Goal: Task Accomplishment & Management: Complete application form

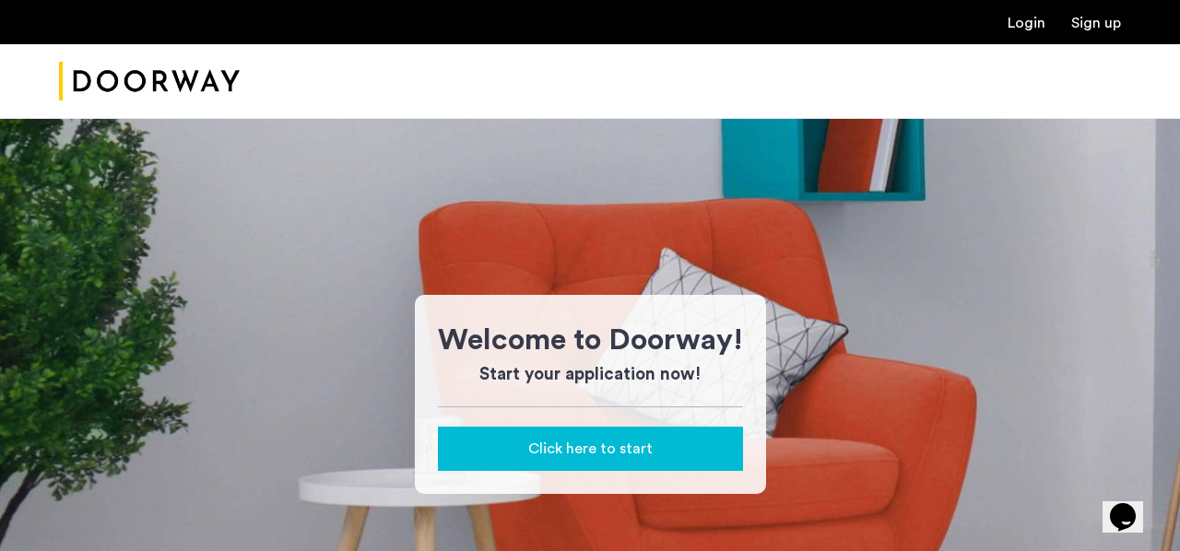
click at [579, 456] on span "Click here to start" at bounding box center [590, 449] width 124 height 22
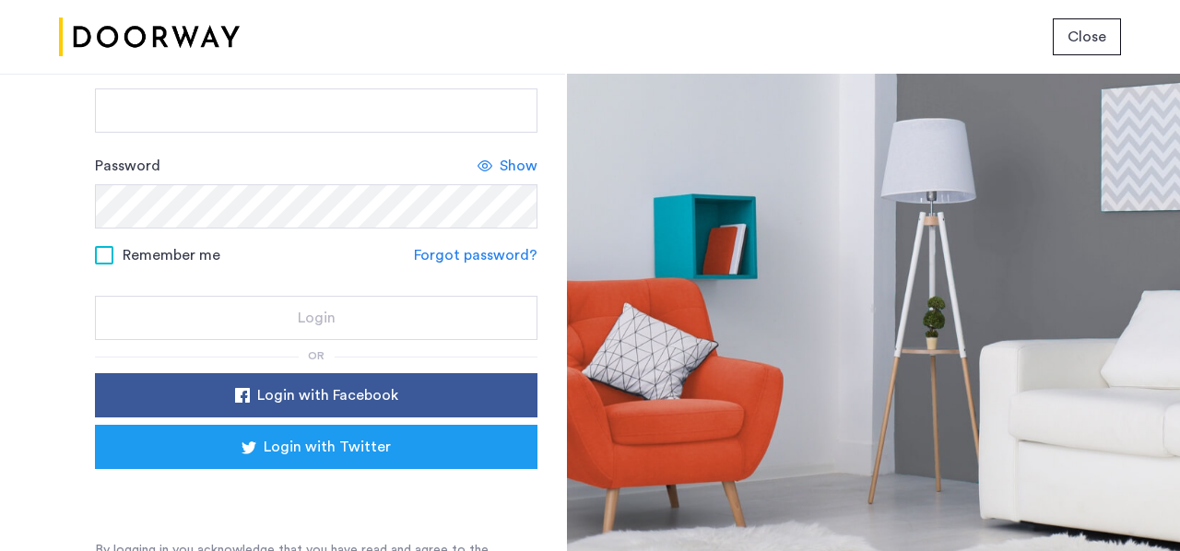
scroll to position [188, 0]
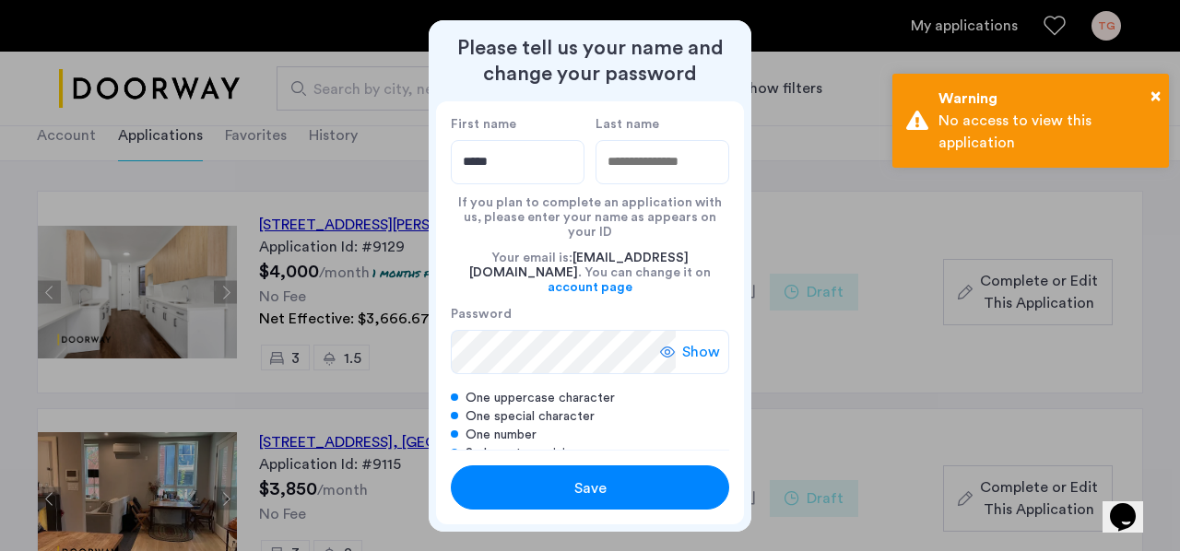
type input "*****"
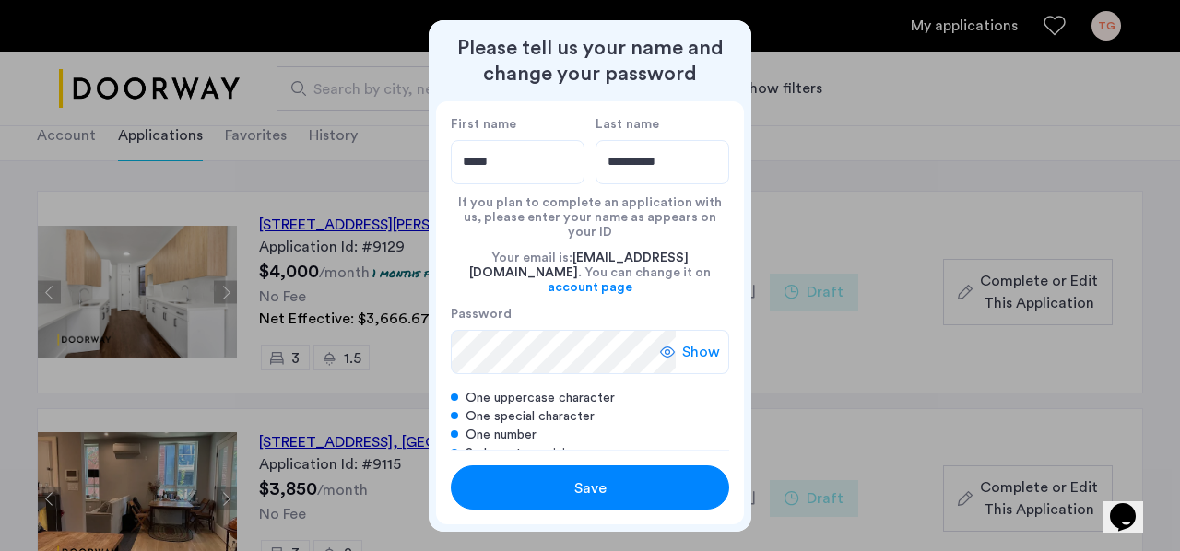
type input "**********"
click at [691, 341] on span "Show" at bounding box center [701, 352] width 38 height 22
click at [577, 483] on span "Save" at bounding box center [590, 489] width 32 height 22
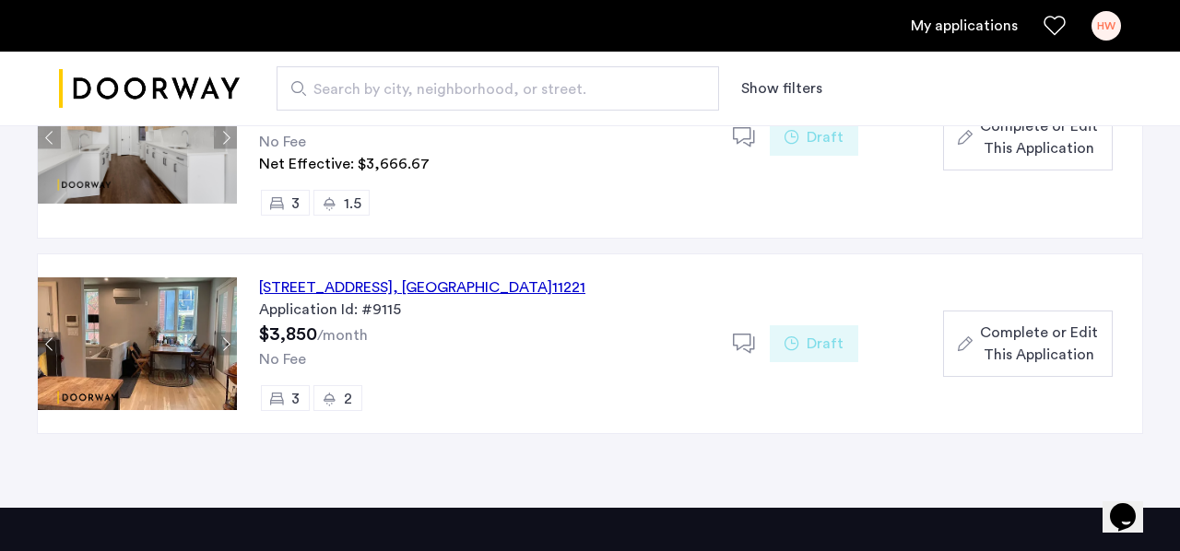
scroll to position [272, 0]
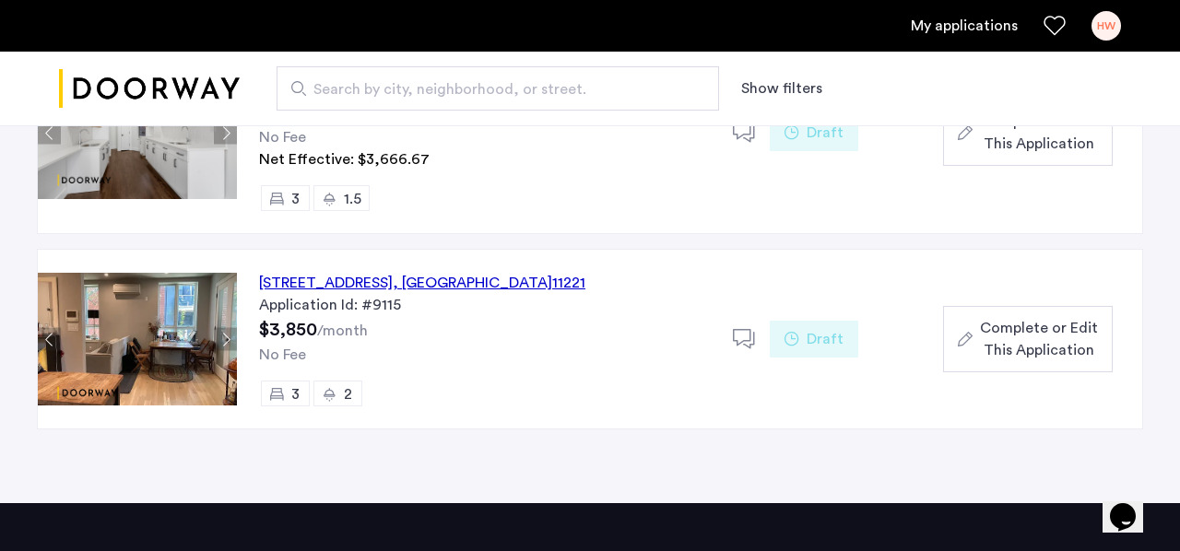
click at [221, 333] on button "Next apartment" at bounding box center [225, 339] width 23 height 23
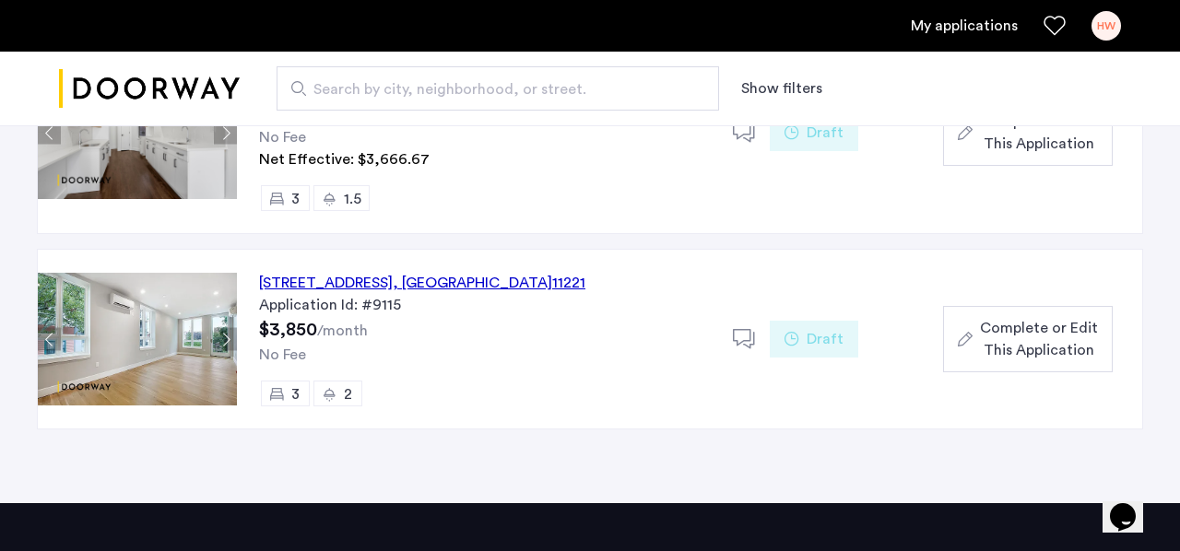
click at [221, 333] on button "Next apartment" at bounding box center [225, 339] width 23 height 23
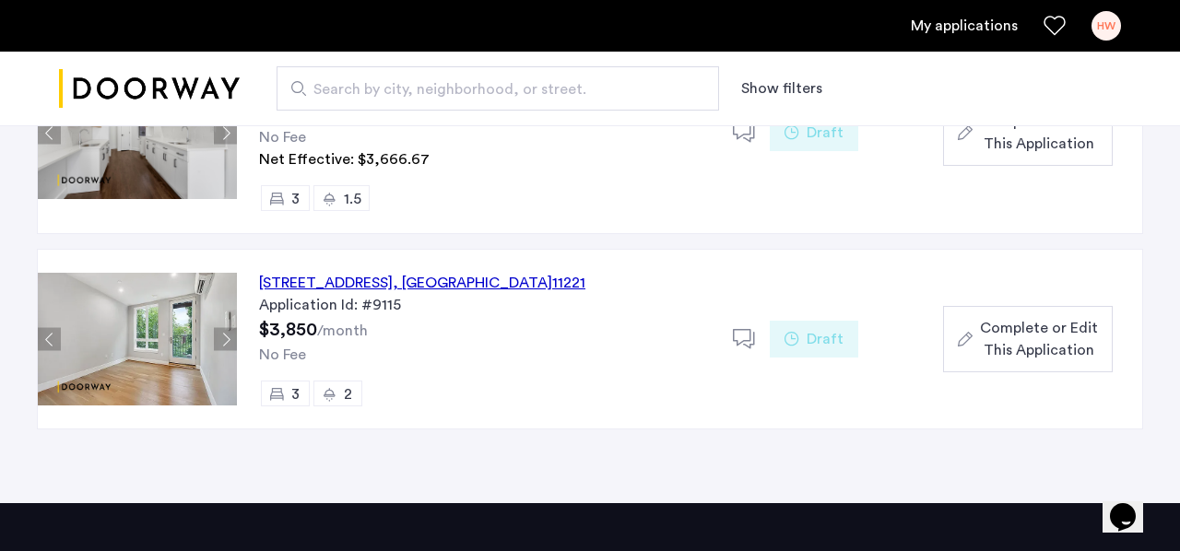
click at [221, 333] on button "Next apartment" at bounding box center [225, 339] width 23 height 23
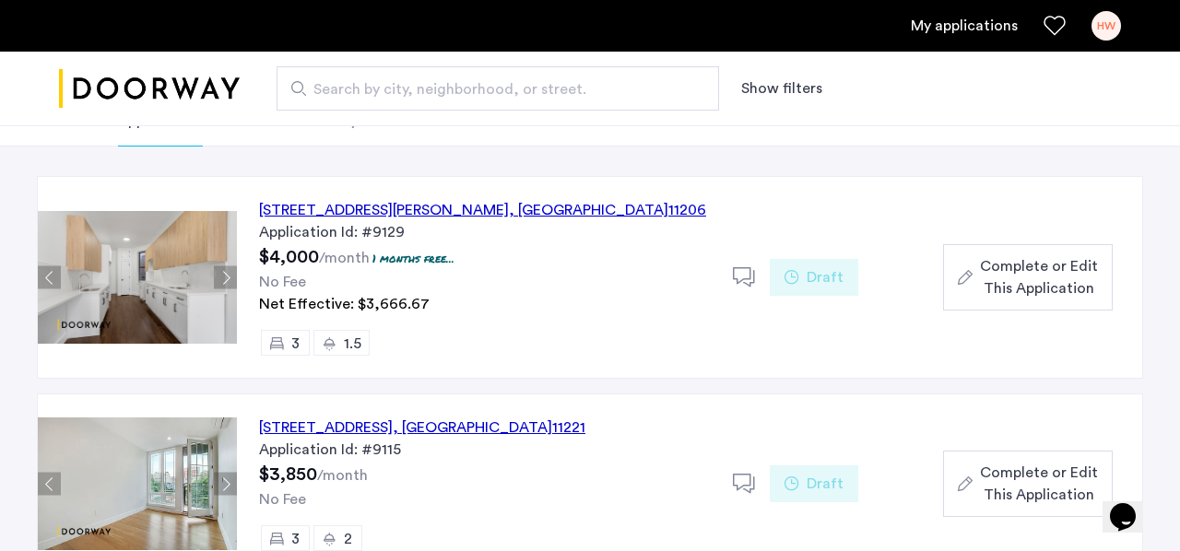
scroll to position [121, 0]
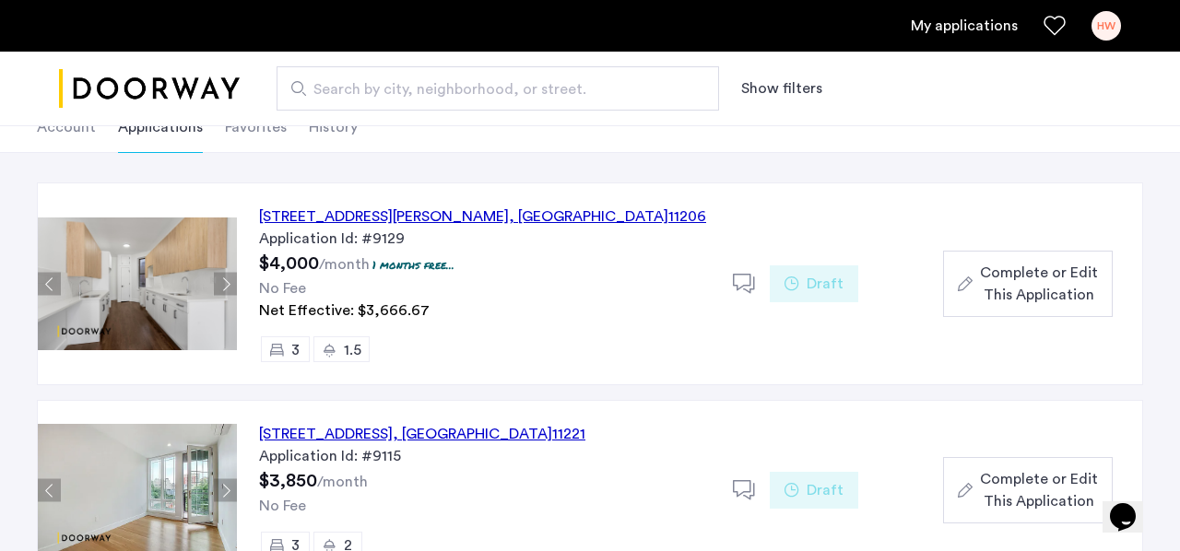
click at [985, 280] on span "Complete or Edit This Application" at bounding box center [1039, 284] width 118 height 44
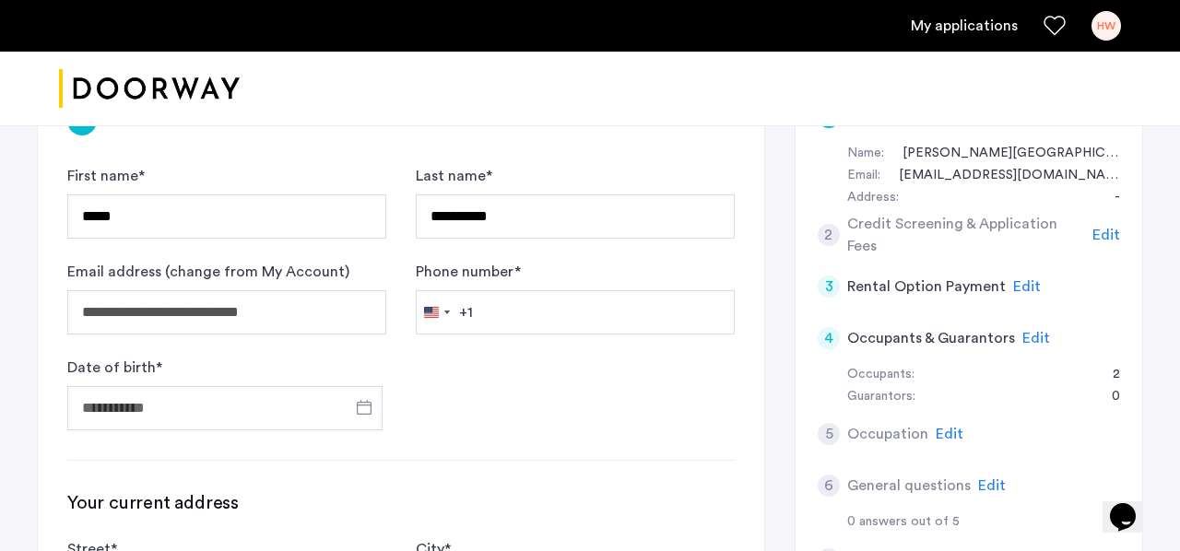
scroll to position [183, 0]
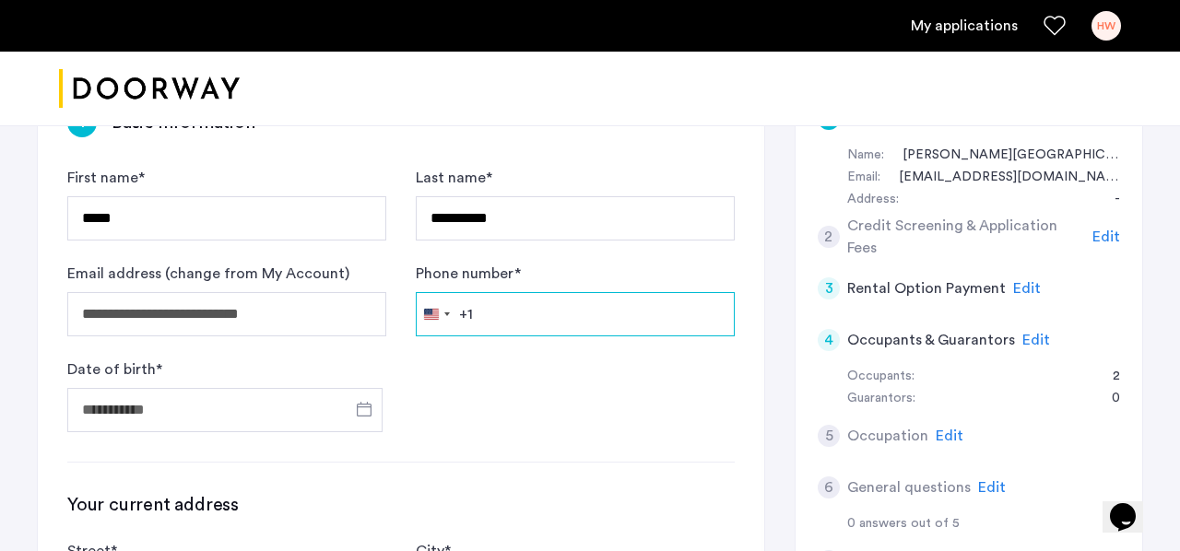
click at [584, 325] on input "Phone number *" at bounding box center [575, 314] width 319 height 44
type input "**********"
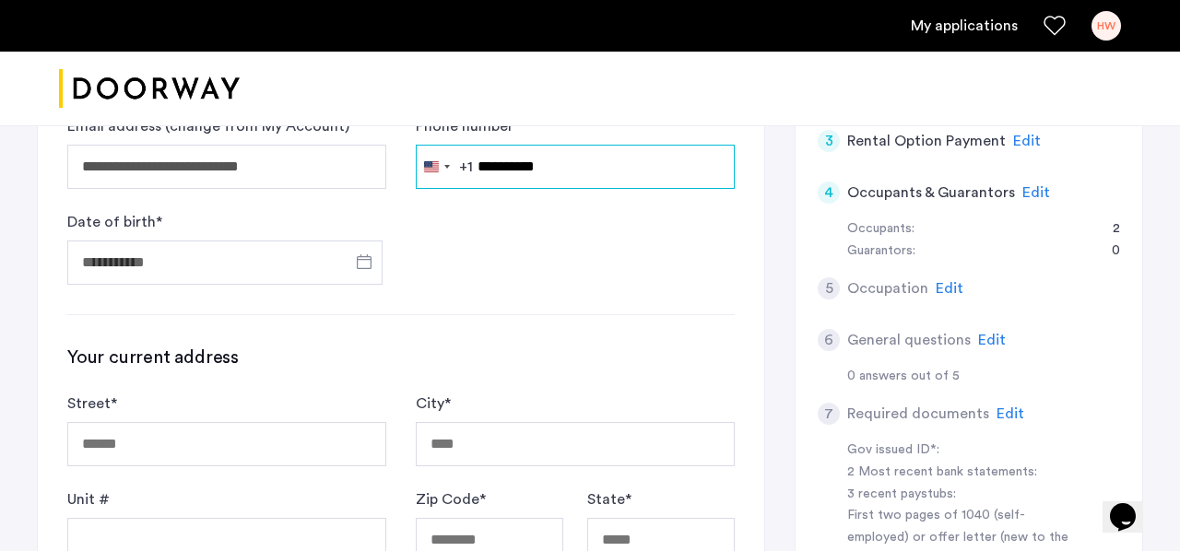
scroll to position [331, 0]
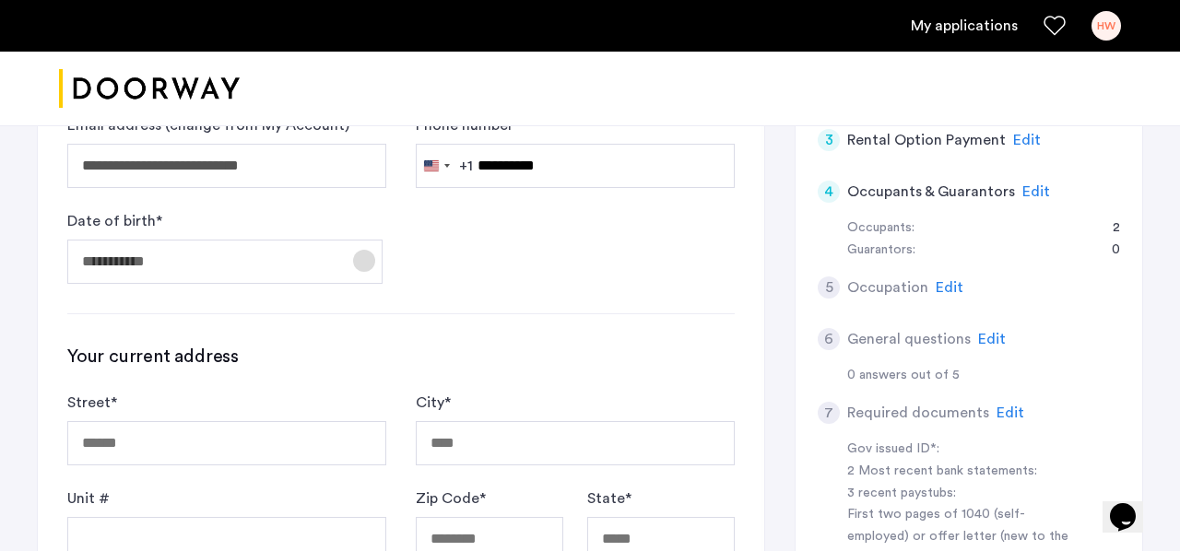
click at [359, 257] on span "Open calendar" at bounding box center [364, 261] width 44 height 44
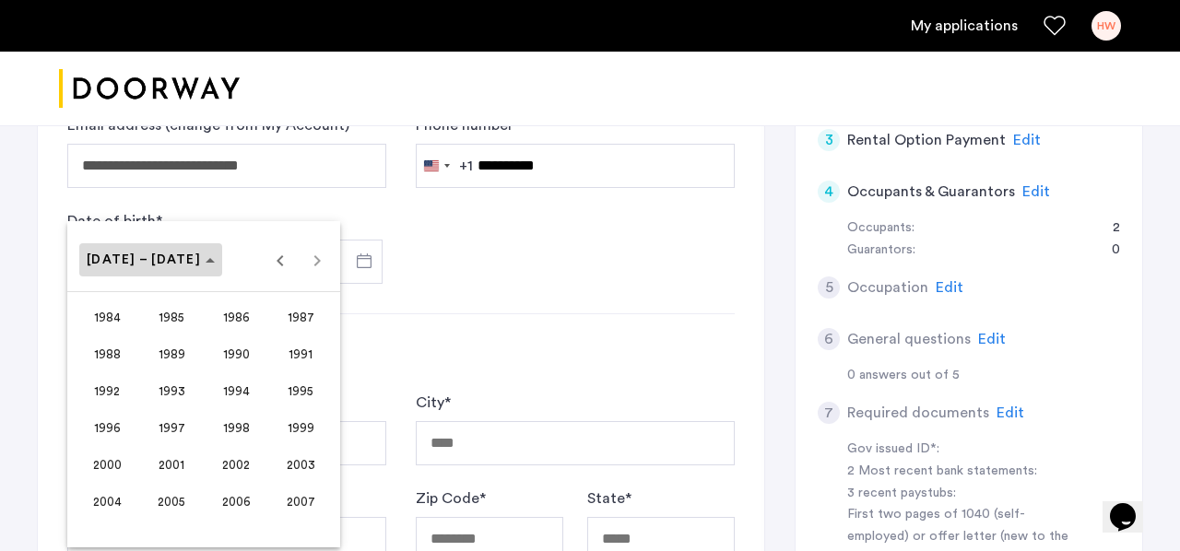
click at [206, 262] on polygon "Choose date" at bounding box center [210, 260] width 9 height 5
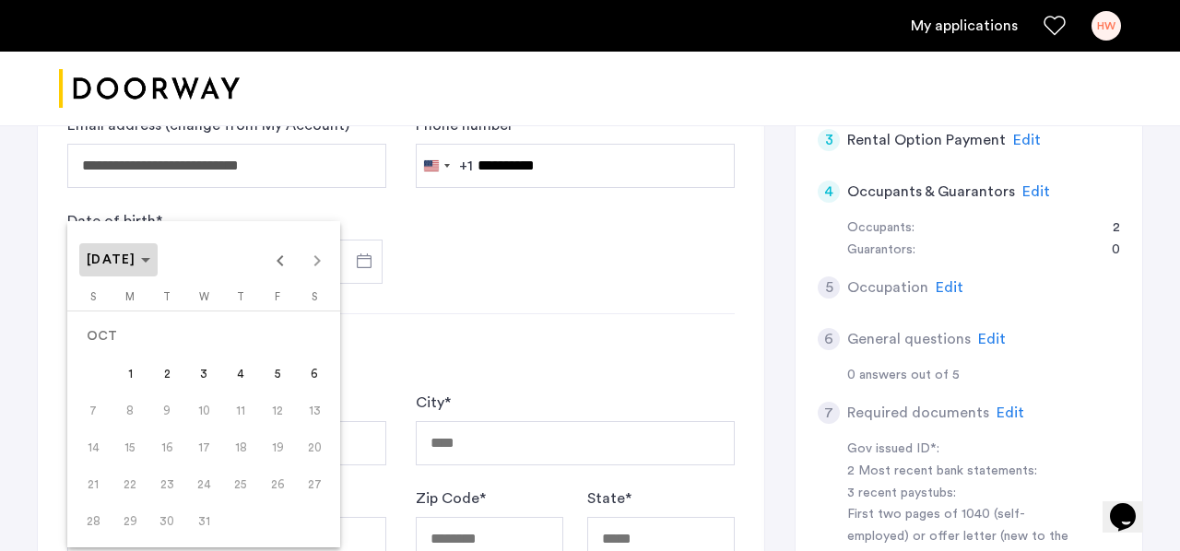
click at [150, 256] on span "OCT 2007" at bounding box center [119, 261] width 64 height 16
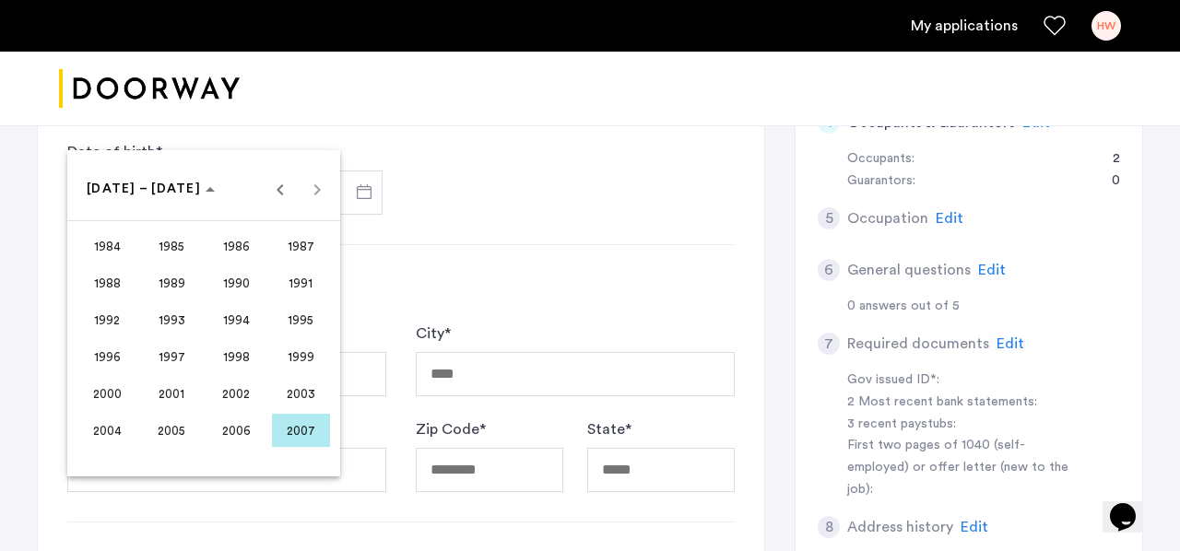
scroll to position [404, 0]
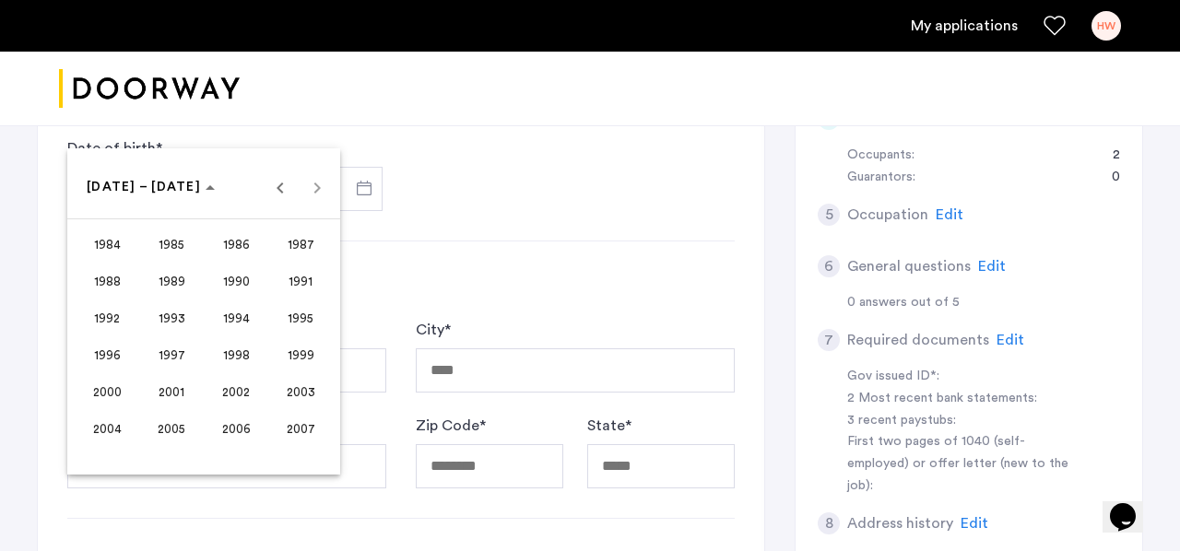
click at [187, 400] on span "2001" at bounding box center [172, 391] width 58 height 33
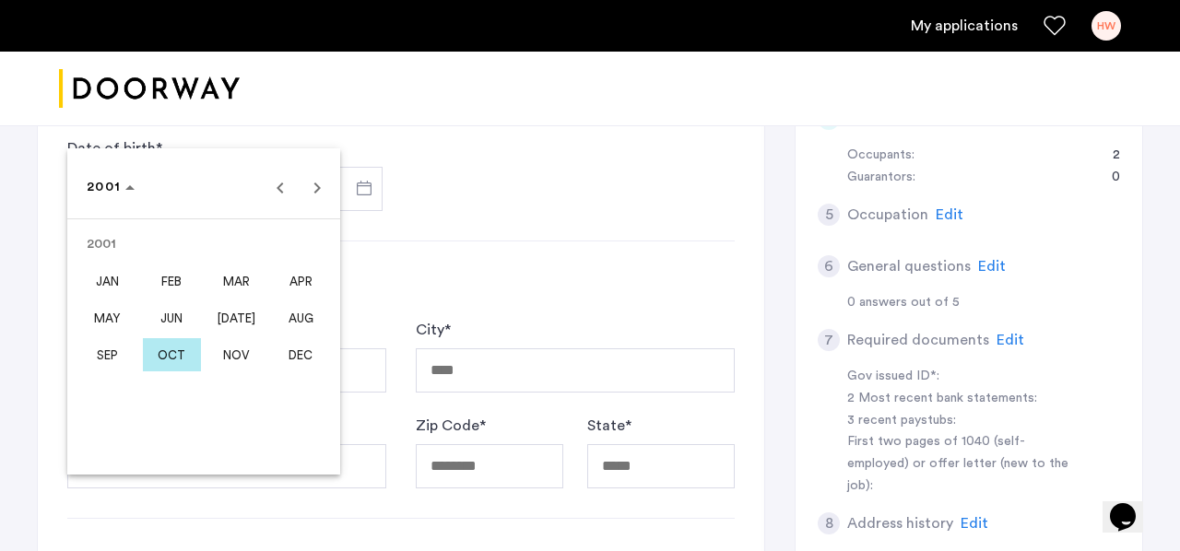
click at [232, 313] on span "JUL" at bounding box center [236, 317] width 58 height 33
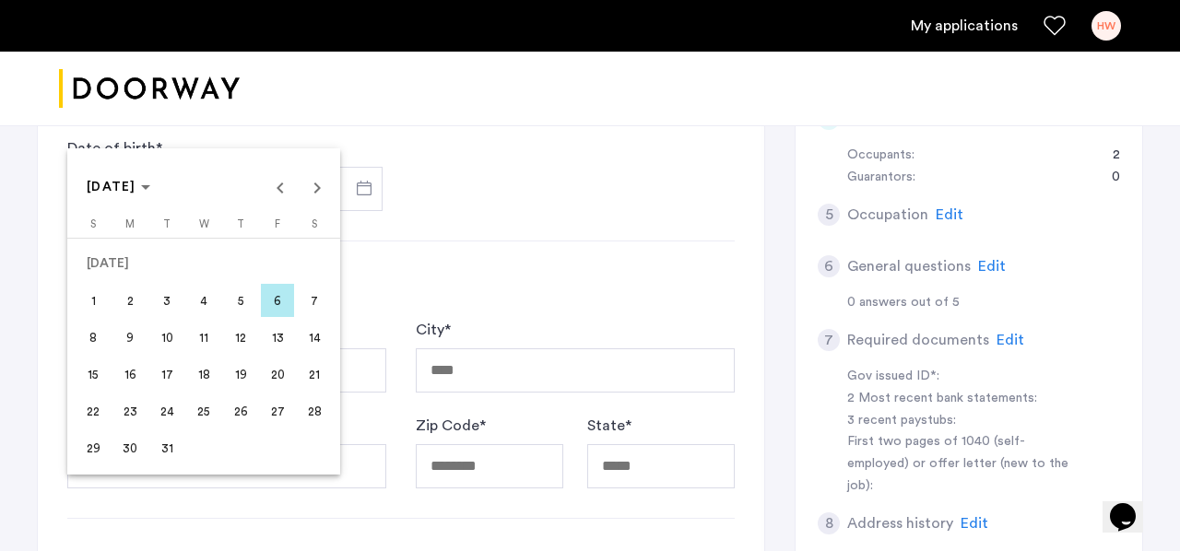
click at [205, 303] on span "4" at bounding box center [203, 300] width 33 height 33
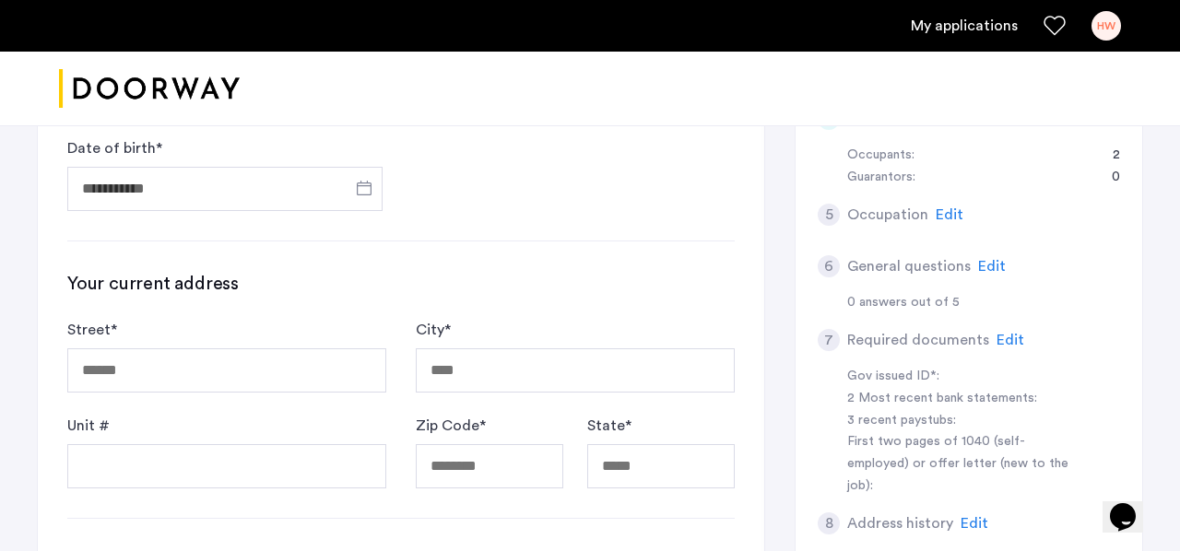
type input "**********"
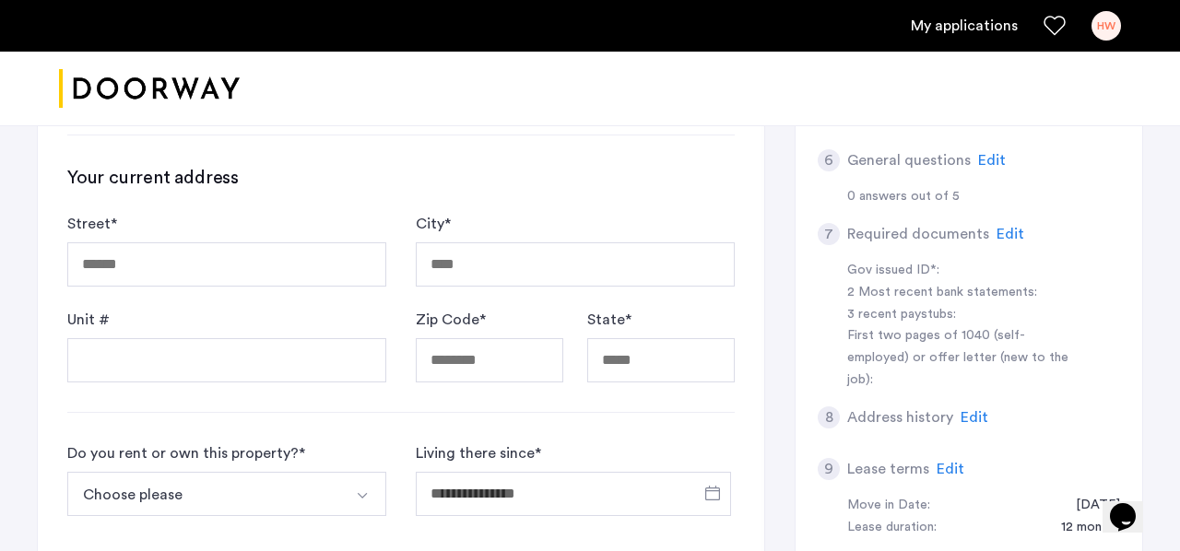
scroll to position [511, 0]
click at [183, 265] on input "Street *" at bounding box center [226, 264] width 319 height 44
type input "**********"
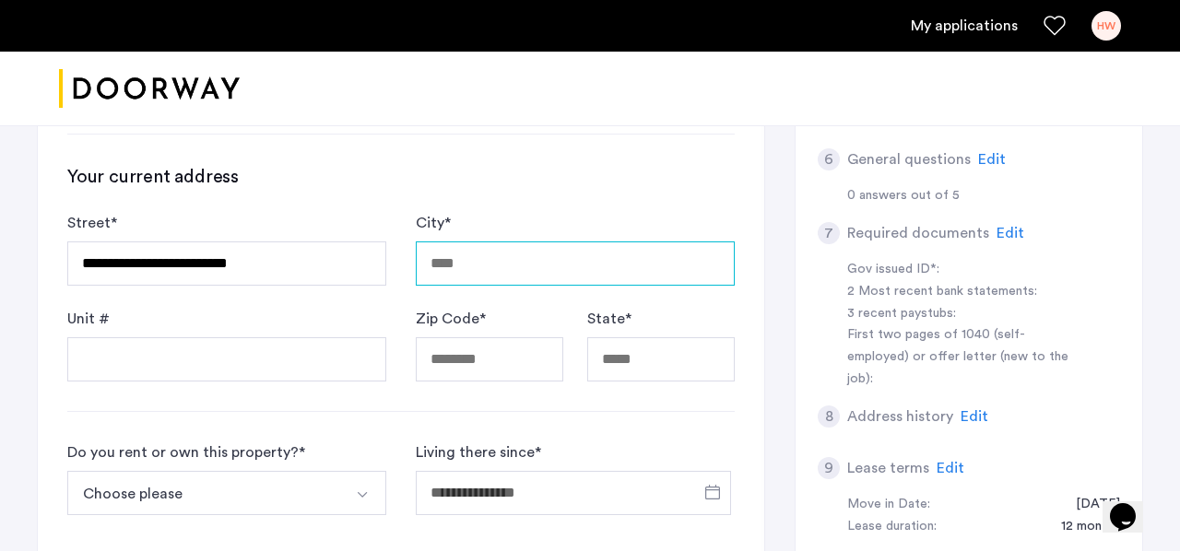
type input "********"
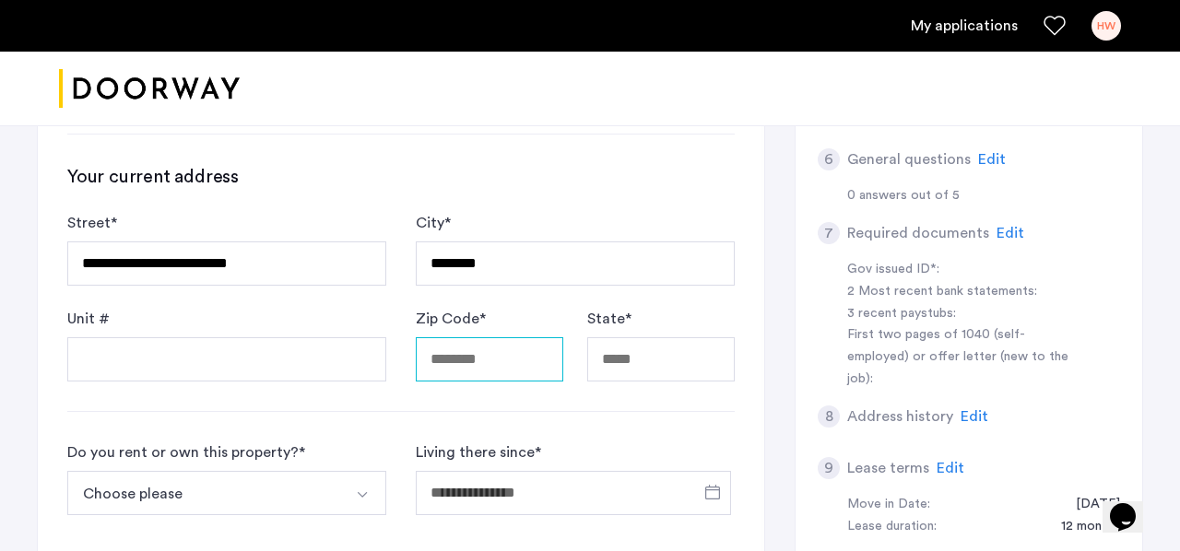
type input "*****"
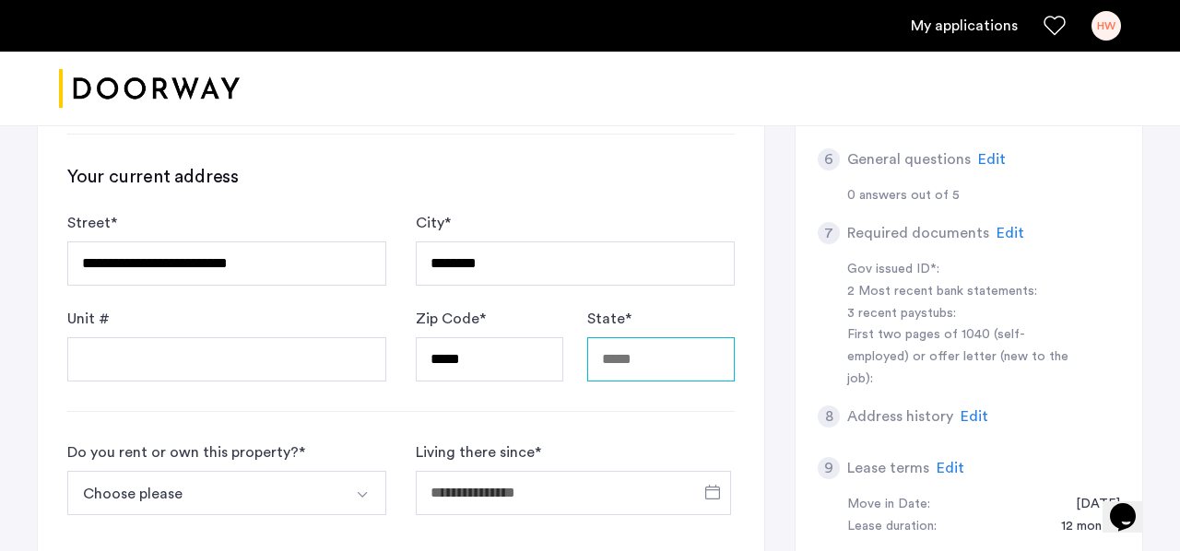
type input "********"
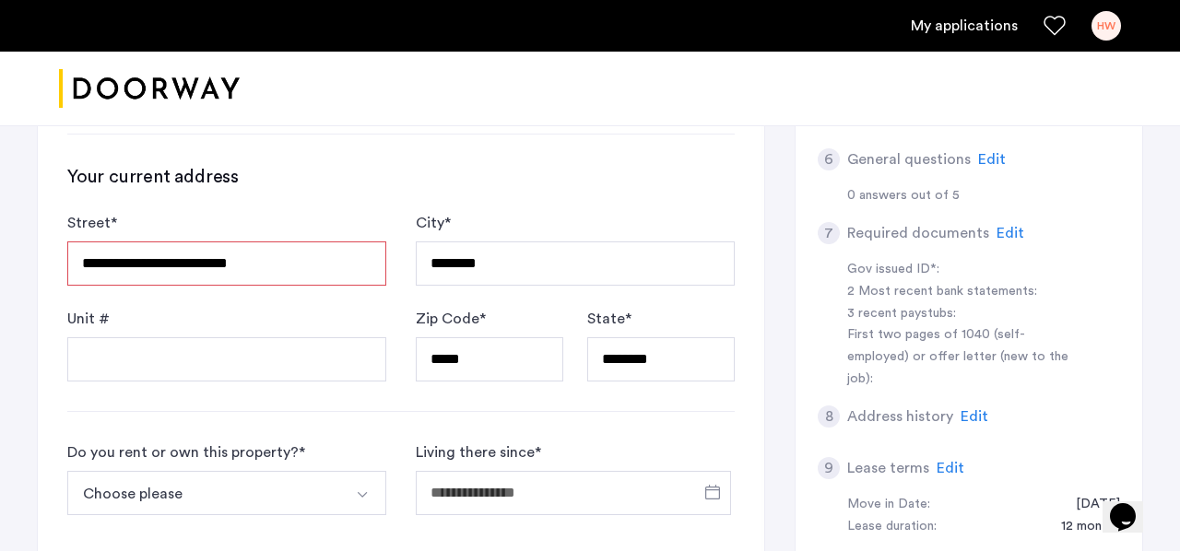
drag, startPoint x: 266, startPoint y: 264, endPoint x: 210, endPoint y: 263, distance: 55.3
click at [210, 263] on input "**********" at bounding box center [226, 264] width 319 height 44
drag, startPoint x: 235, startPoint y: 263, endPoint x: 213, endPoint y: 262, distance: 22.1
click at [214, 262] on input "**********" at bounding box center [226, 264] width 319 height 44
click at [280, 265] on input "**********" at bounding box center [226, 264] width 319 height 44
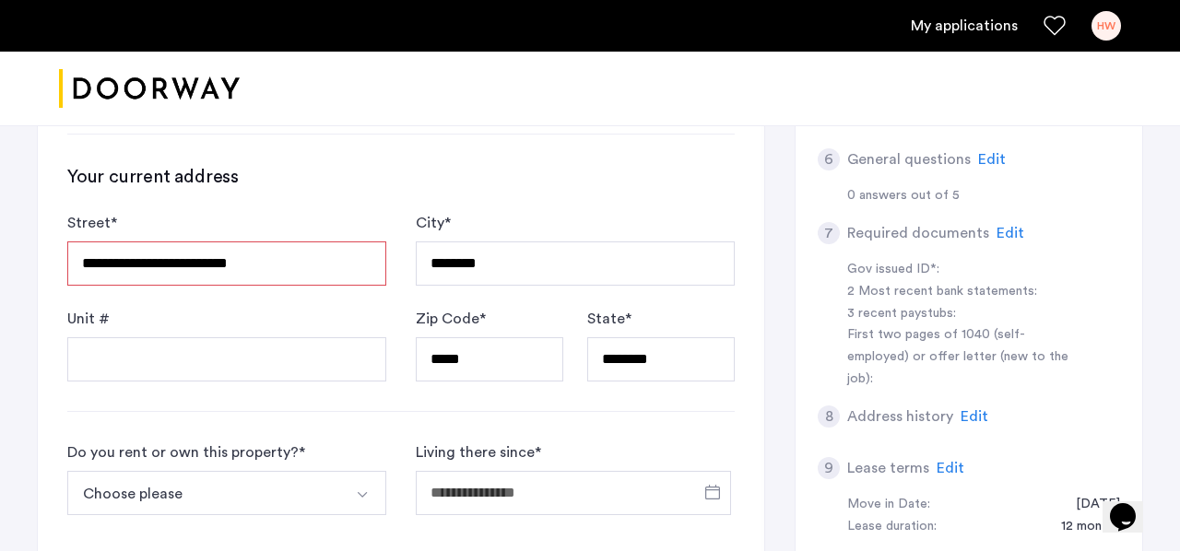
click at [277, 265] on input "**********" at bounding box center [226, 264] width 319 height 44
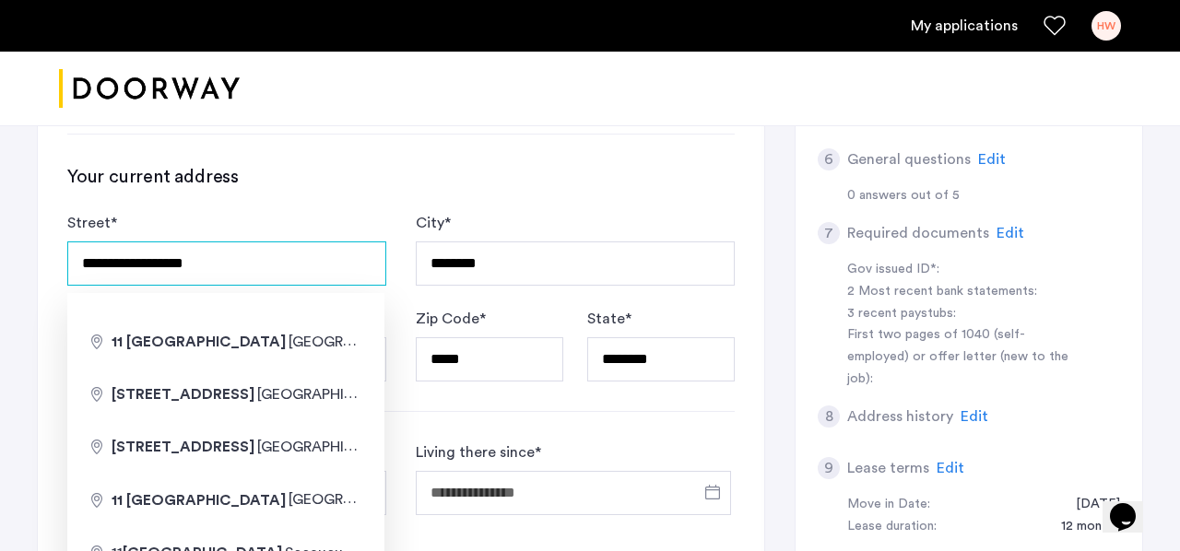
type input "**********"
click at [44, 288] on div "**********" at bounding box center [401, 308] width 726 height 1116
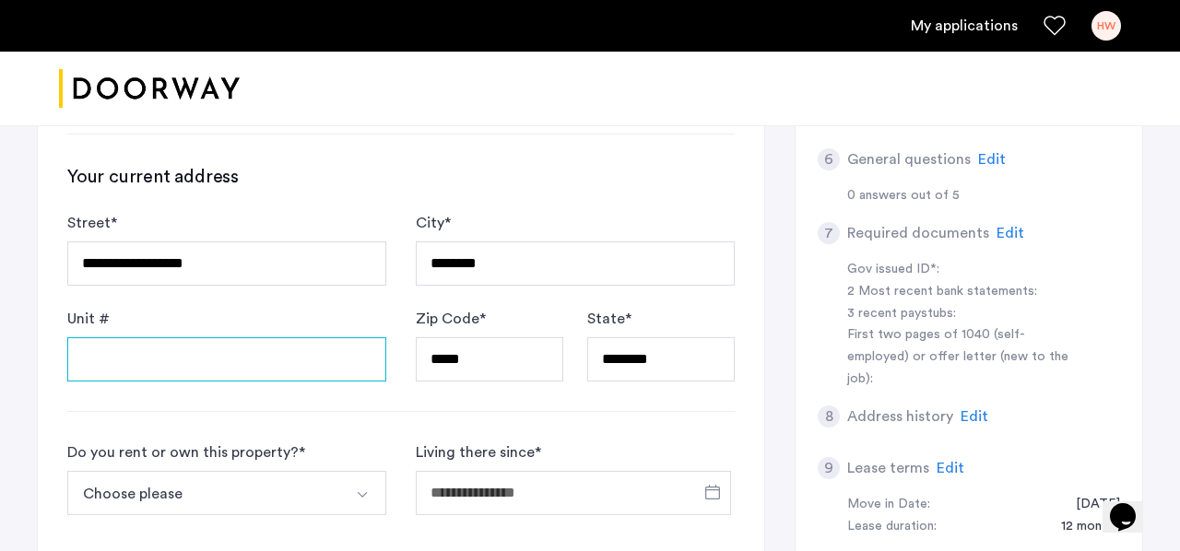
click at [112, 360] on input "Unit #" at bounding box center [226, 359] width 319 height 44
type input "**"
click at [240, 316] on div "Unit # **" at bounding box center [226, 345] width 319 height 74
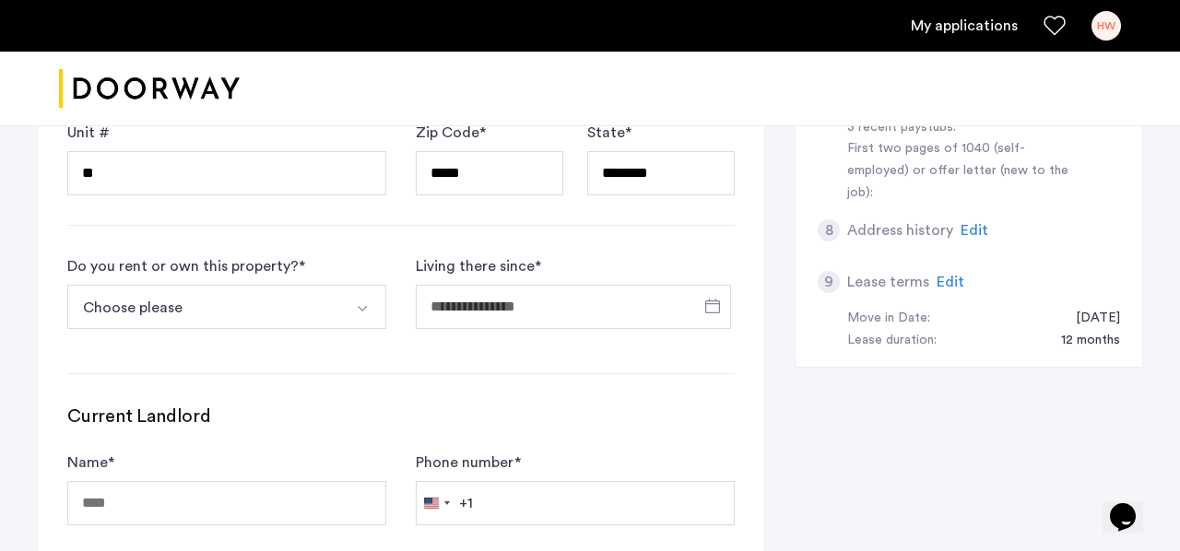
scroll to position [699, 0]
click at [230, 303] on button "Choose please" at bounding box center [205, 305] width 276 height 44
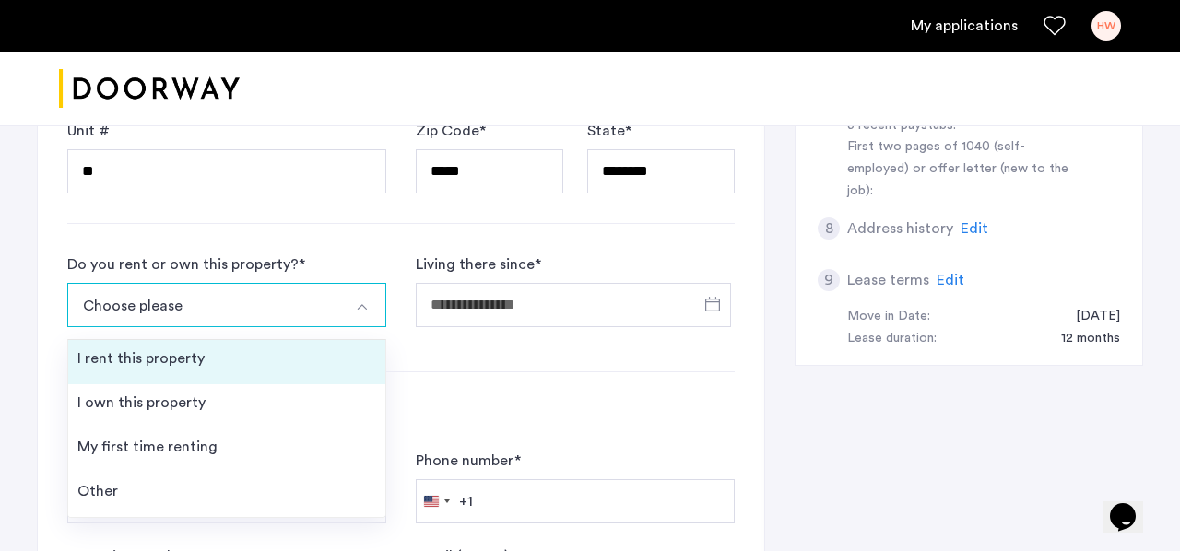
click at [188, 361] on div "I rent this property" at bounding box center [140, 359] width 127 height 22
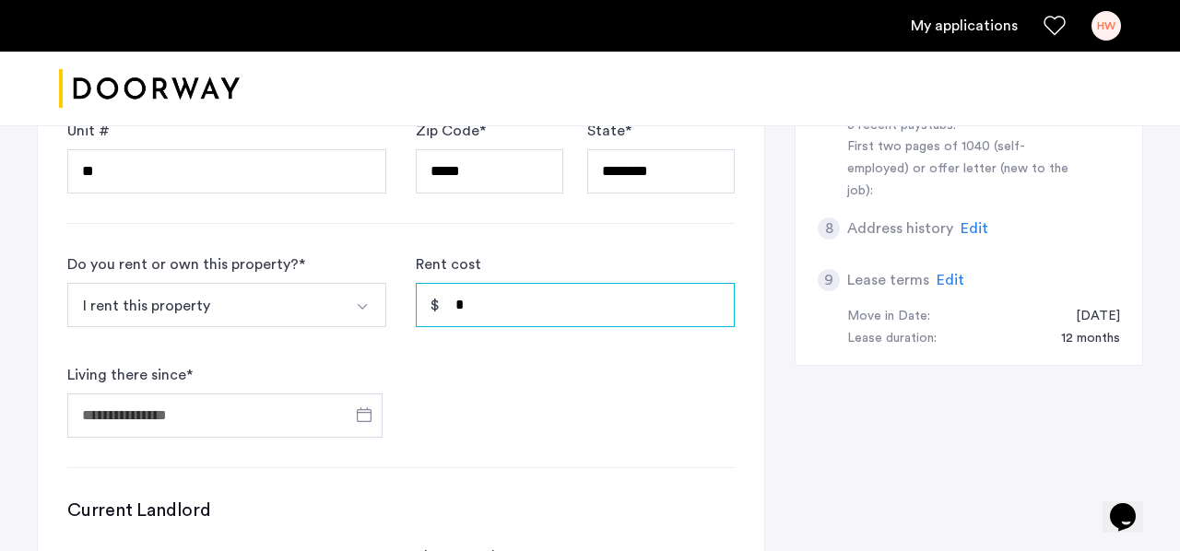
click at [487, 306] on input "*" at bounding box center [575, 305] width 319 height 44
type input "*"
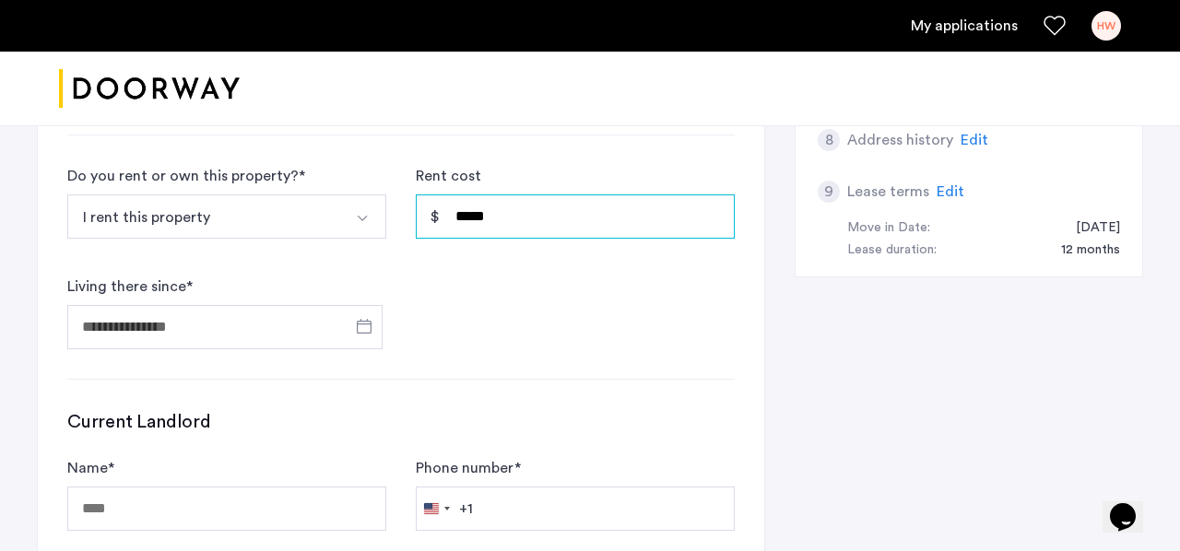
scroll to position [788, 0]
type input "*****"
click at [360, 322] on span "Open calendar" at bounding box center [364, 325] width 44 height 44
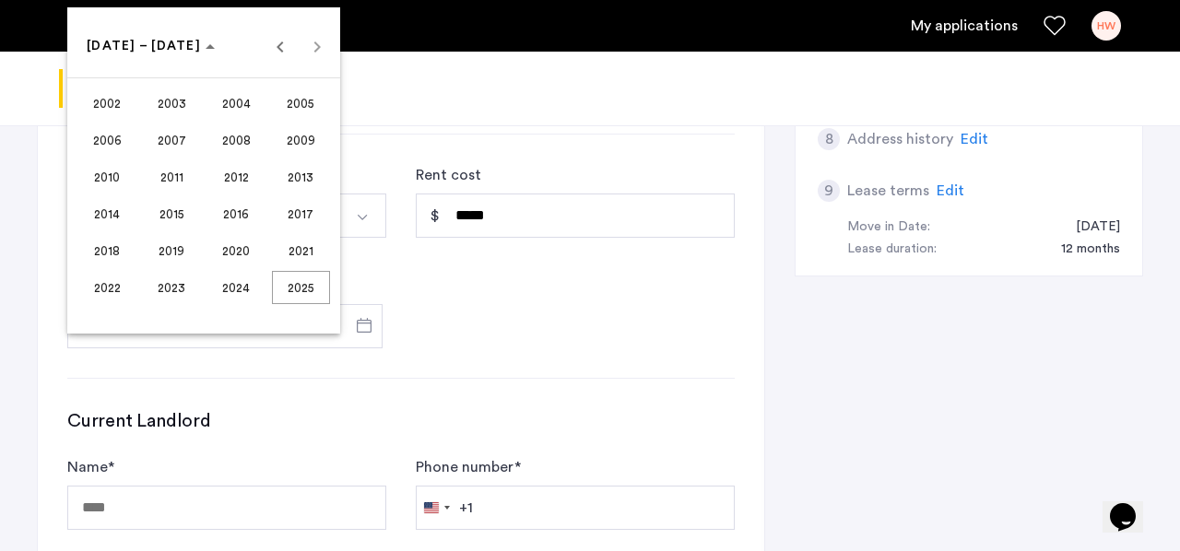
click at [239, 274] on span "2024" at bounding box center [236, 287] width 58 height 33
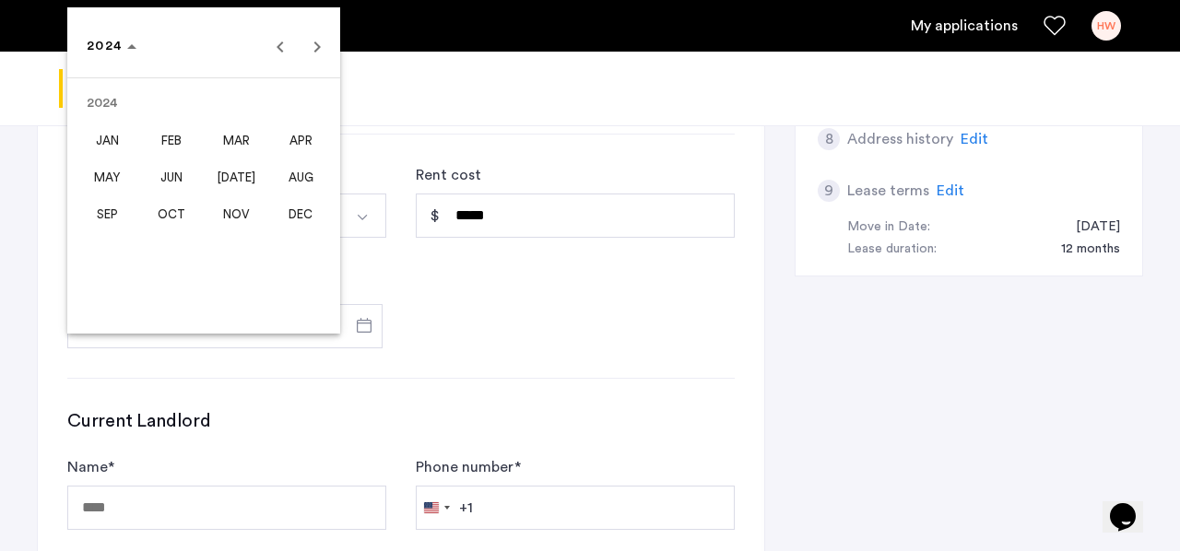
click at [238, 209] on span "NOV" at bounding box center [236, 213] width 58 height 33
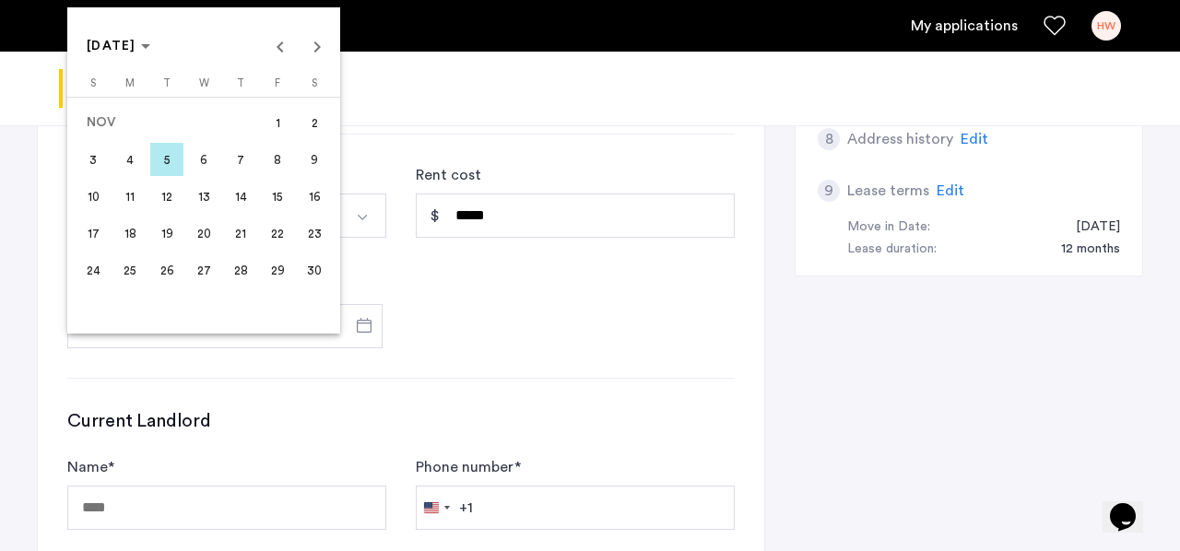
click at [273, 116] on span "1" at bounding box center [277, 122] width 33 height 33
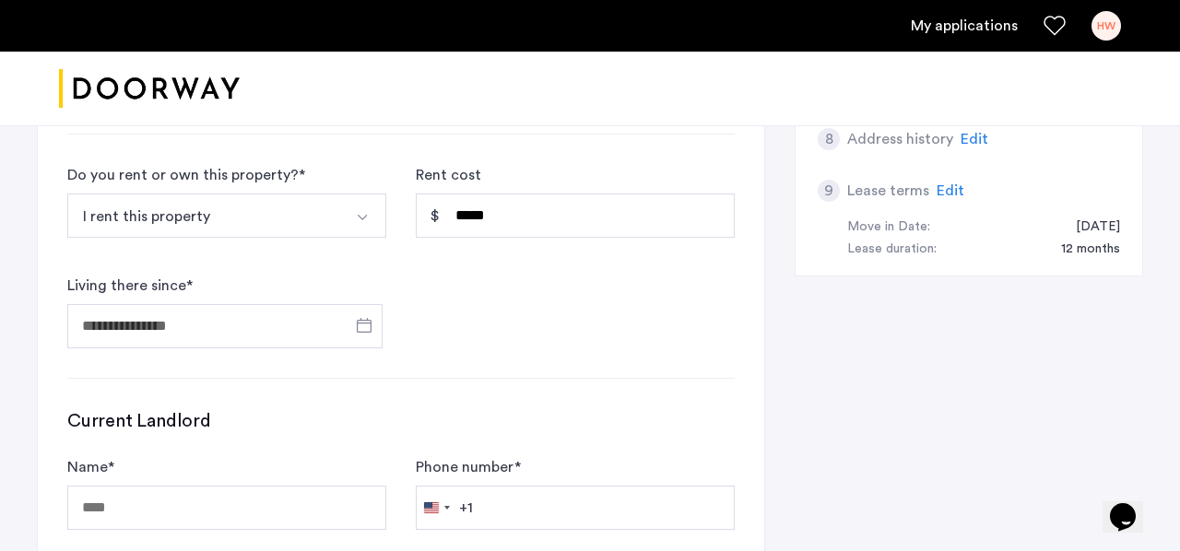
type input "**********"
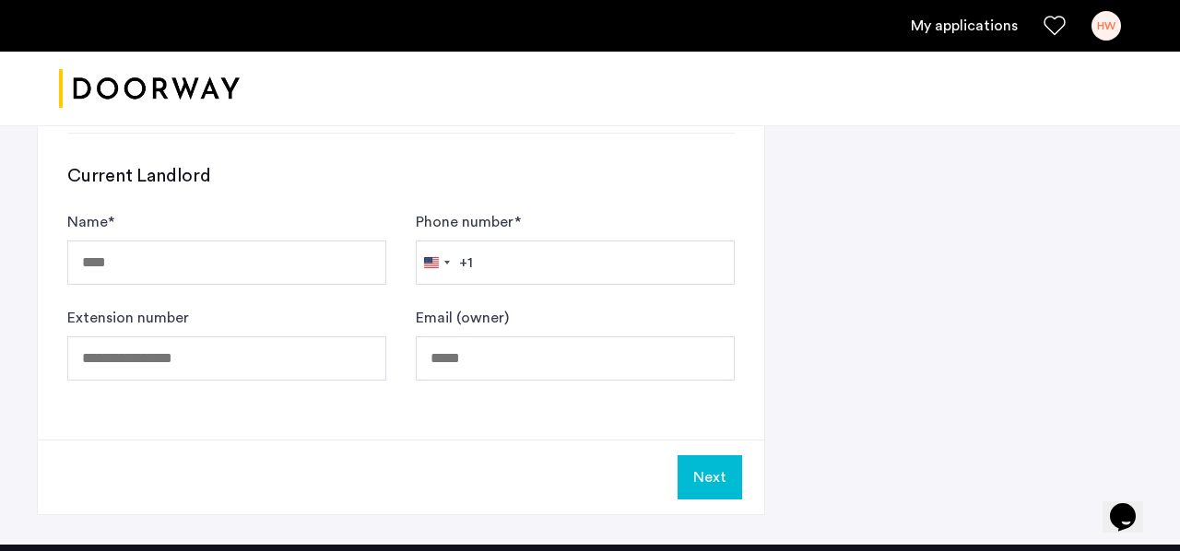
scroll to position [1029, 0]
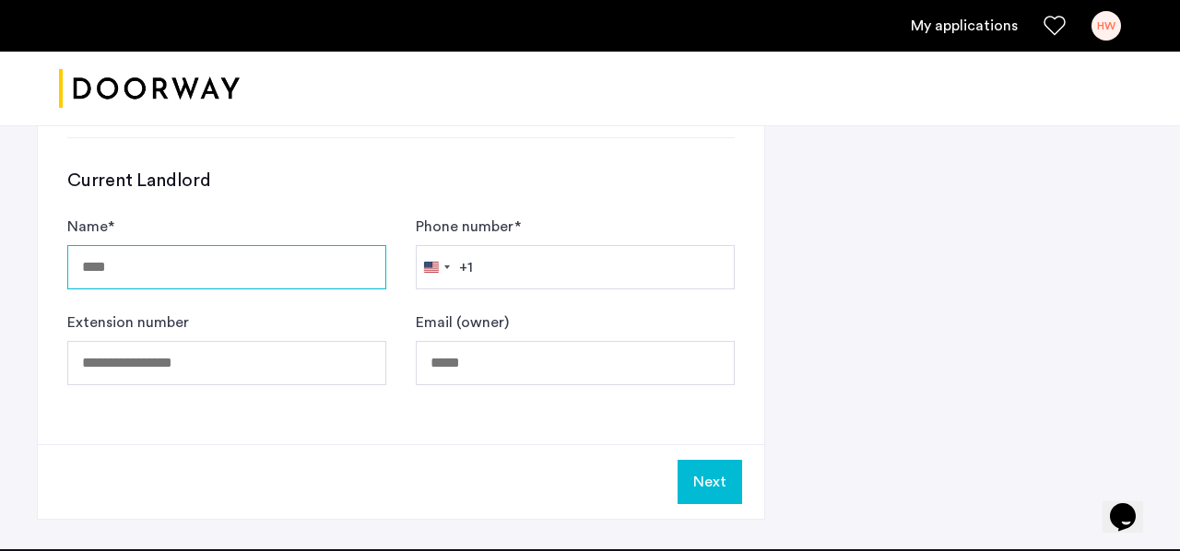
click at [320, 275] on input "Name *" at bounding box center [226, 267] width 319 height 44
type input "**********"
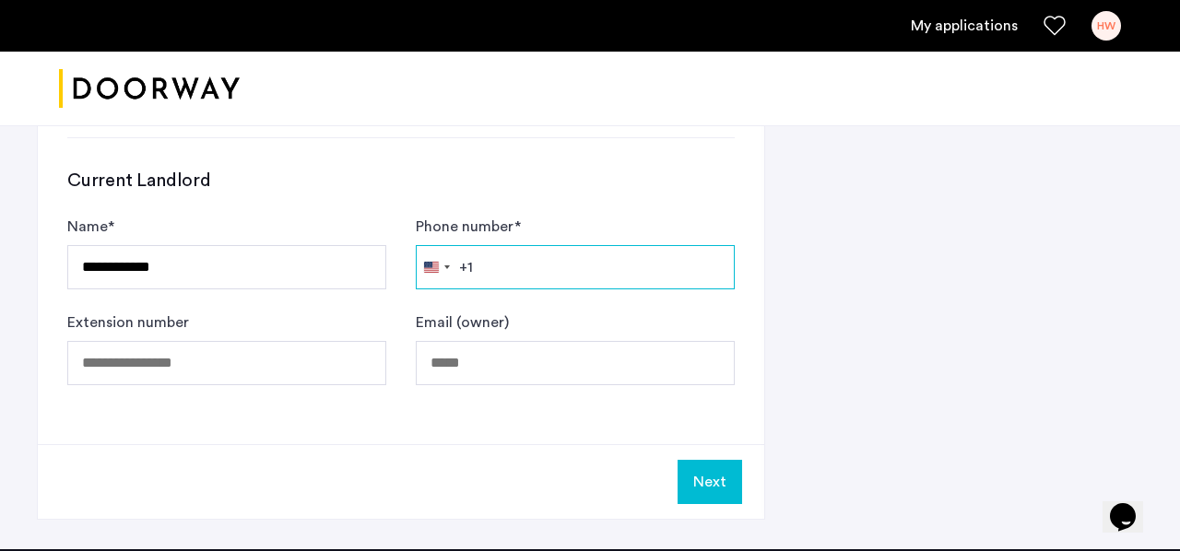
click at [582, 264] on input "Phone number *" at bounding box center [575, 267] width 319 height 44
paste input "**********"
type input "**********"
click at [714, 481] on button "Next" at bounding box center [710, 482] width 65 height 44
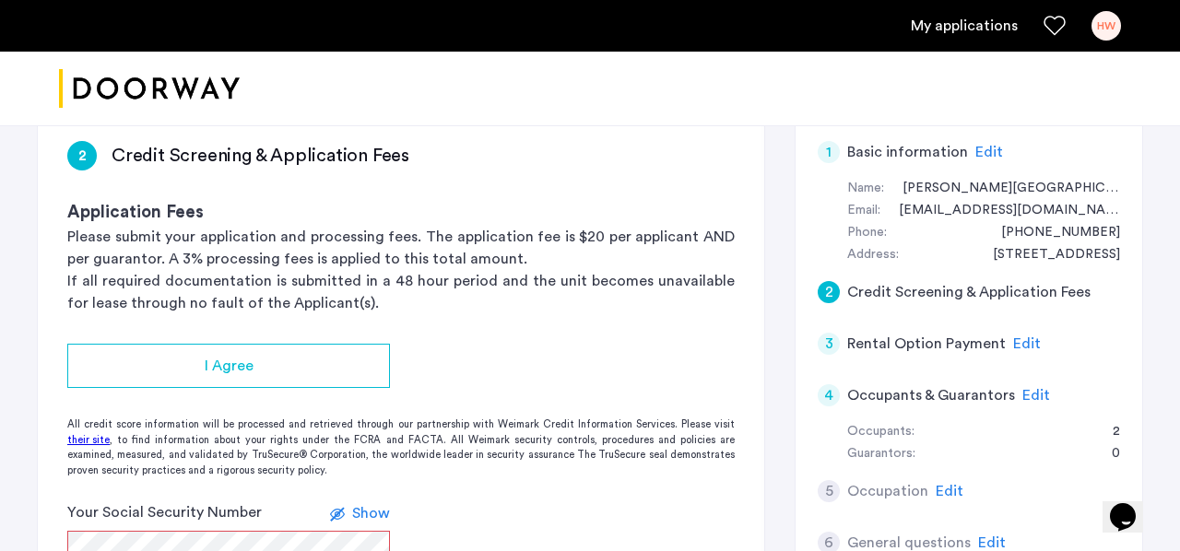
scroll to position [177, 0]
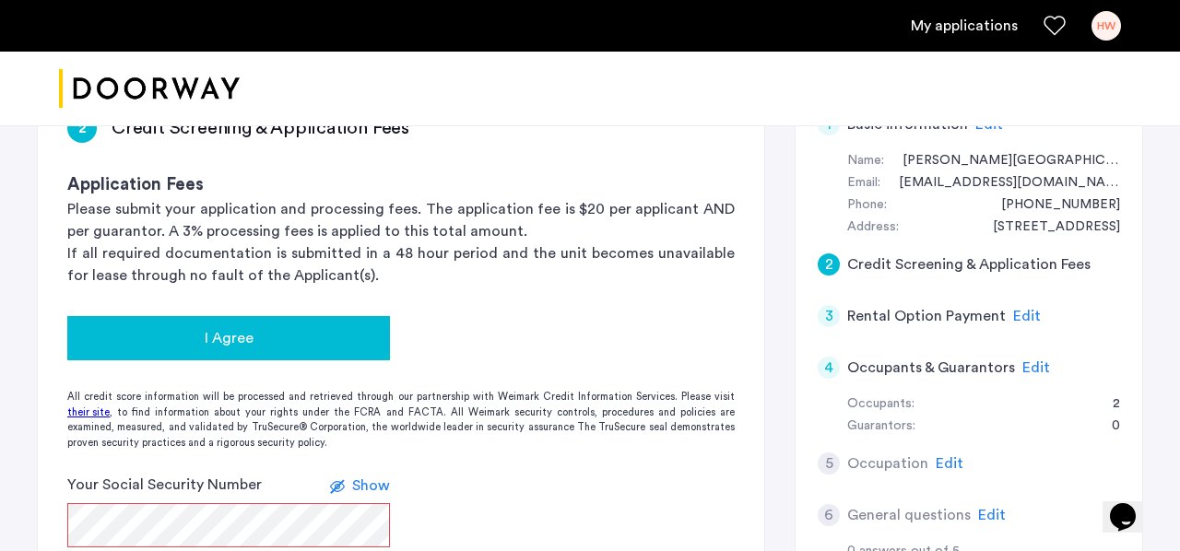
click at [290, 332] on div "I Agree" at bounding box center [228, 338] width 293 height 22
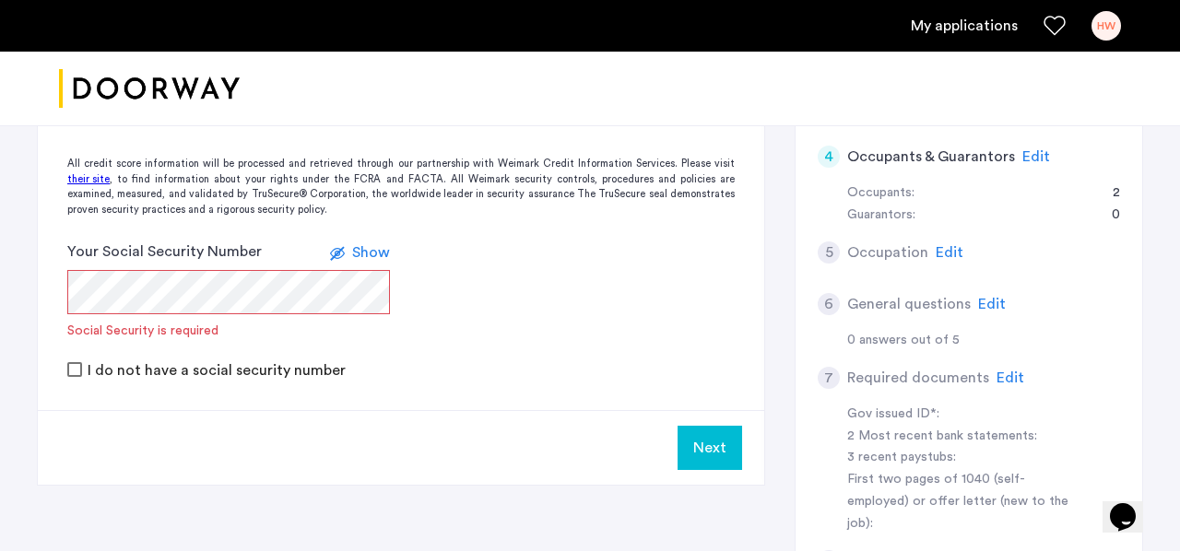
scroll to position [390, 0]
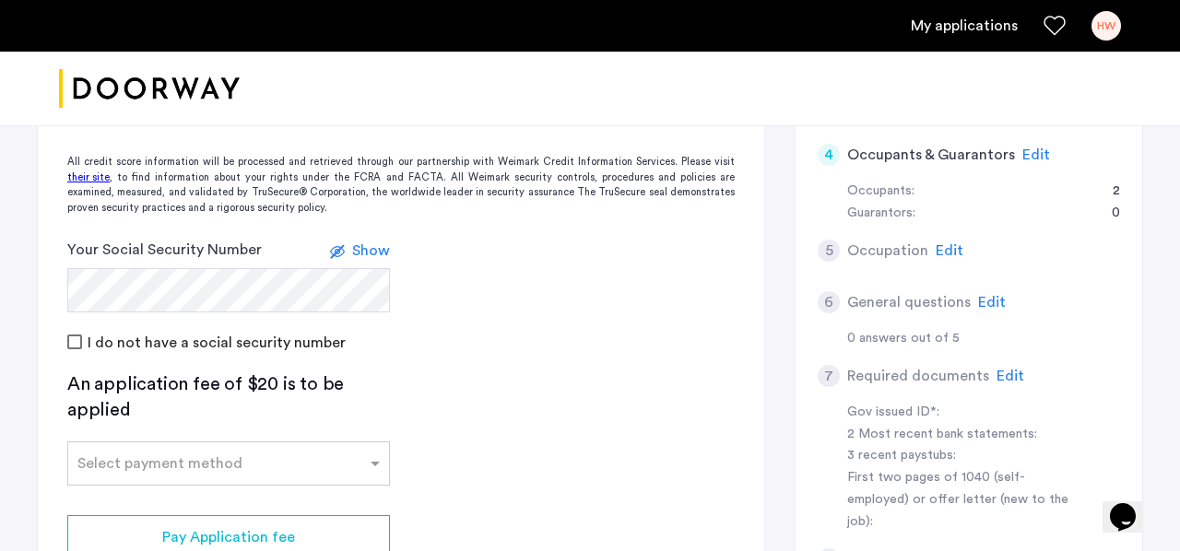
click at [562, 362] on app-credit-screening "2 Credit Screening & Application Fees Application Fees Please submit your appli…" at bounding box center [401, 267] width 726 height 793
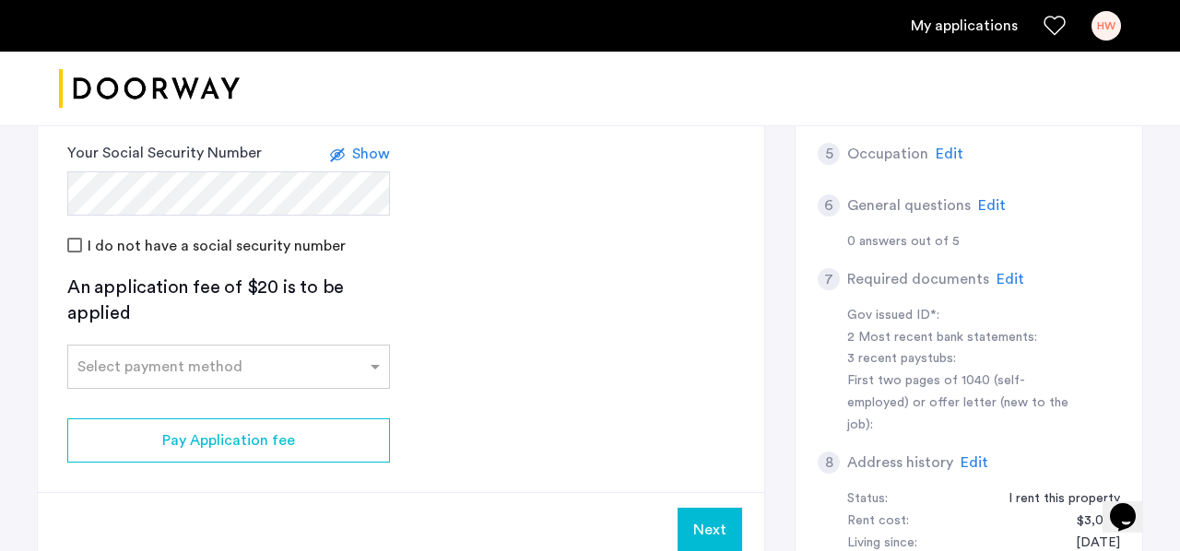
scroll to position [489, 0]
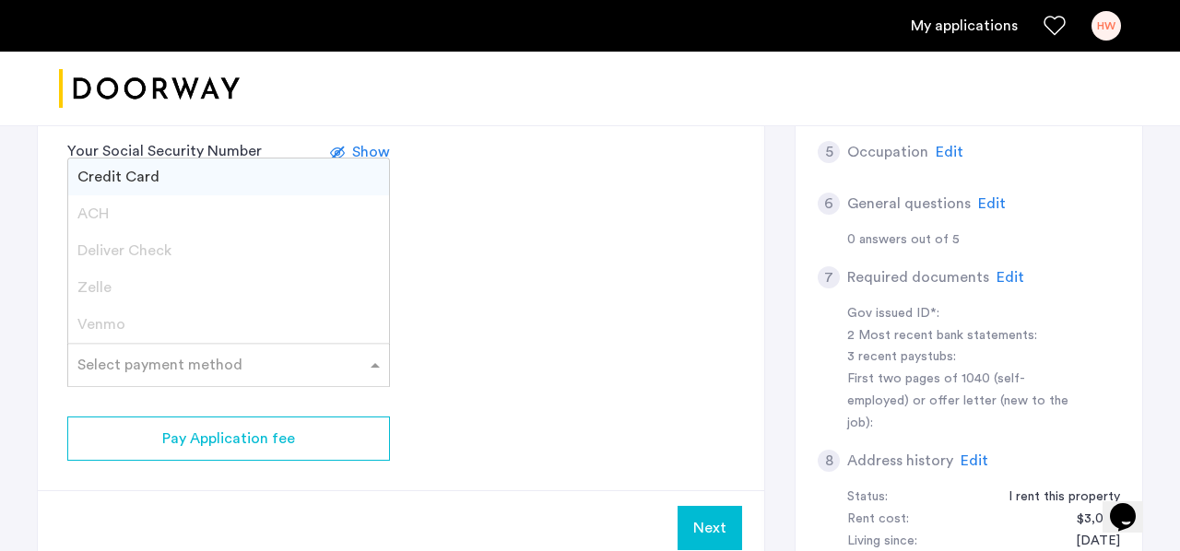
click at [339, 355] on input "text" at bounding box center [210, 361] width 266 height 13
click at [159, 166] on div "Credit Card" at bounding box center [228, 177] width 321 height 37
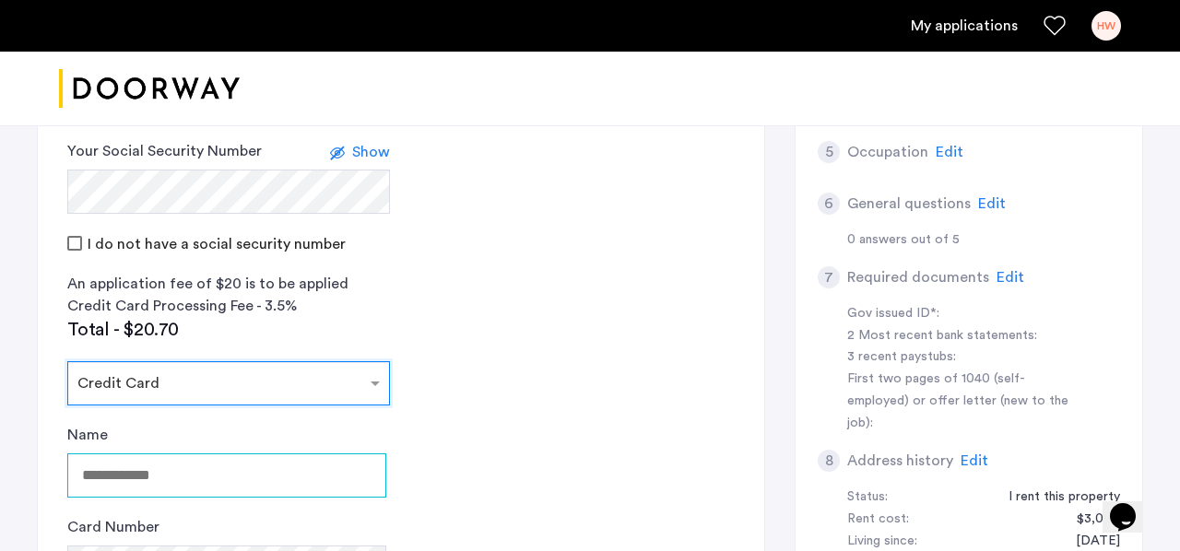
click at [177, 479] on input "Name" at bounding box center [226, 476] width 319 height 44
type input "**********"
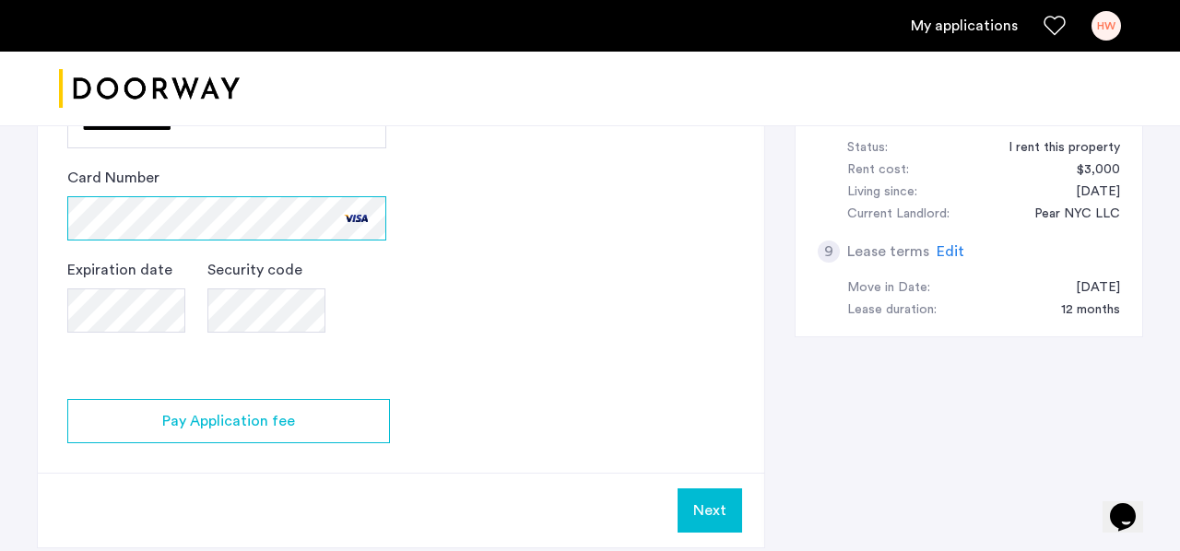
scroll to position [865, 0]
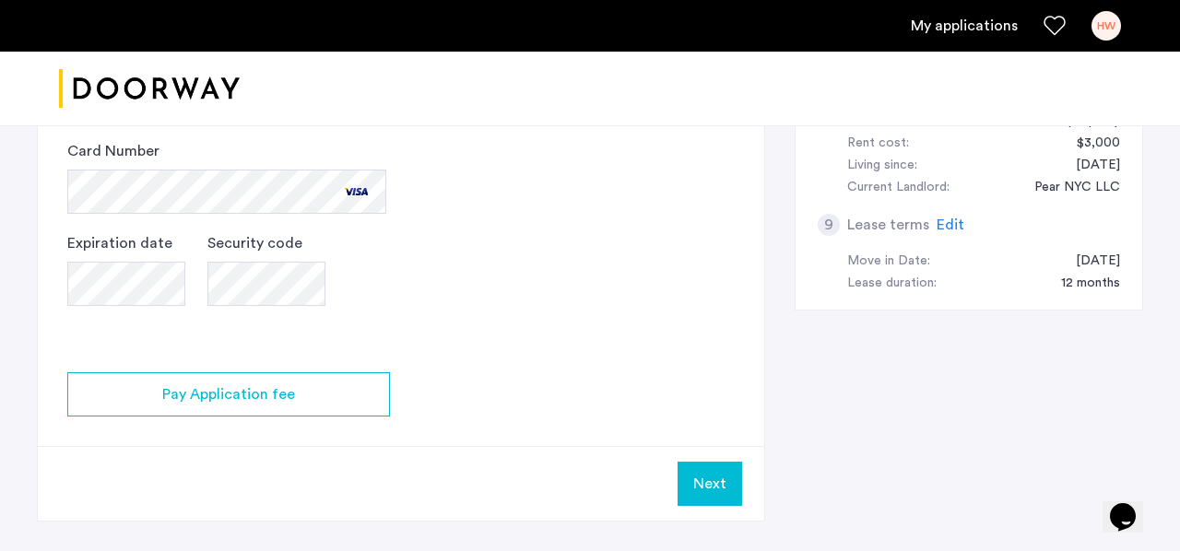
click at [713, 480] on button "Next" at bounding box center [710, 484] width 65 height 44
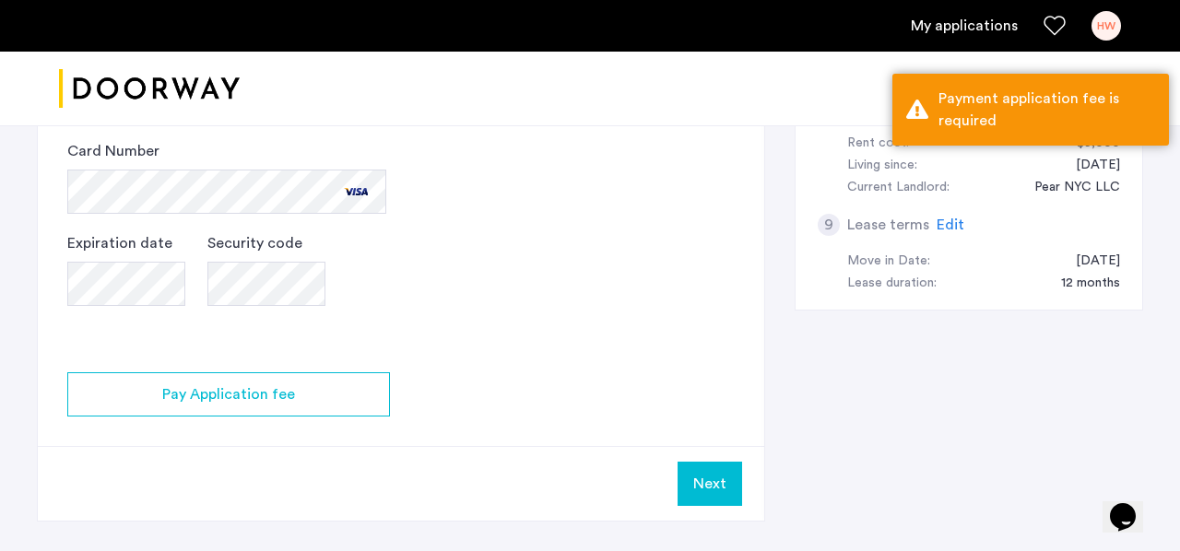
click at [713, 478] on button "Next" at bounding box center [710, 484] width 65 height 44
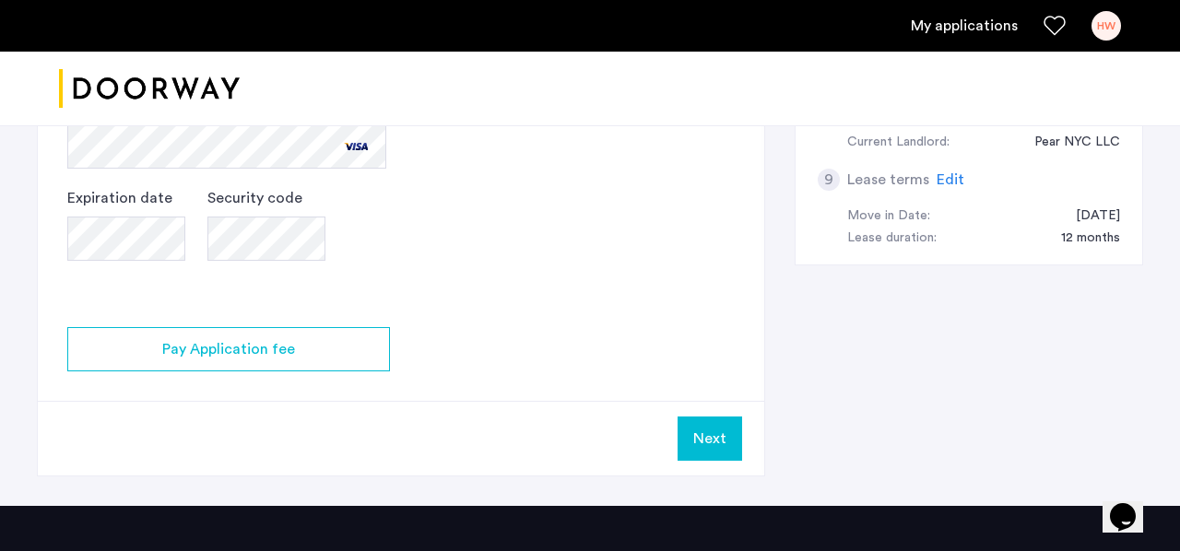
scroll to position [908, 0]
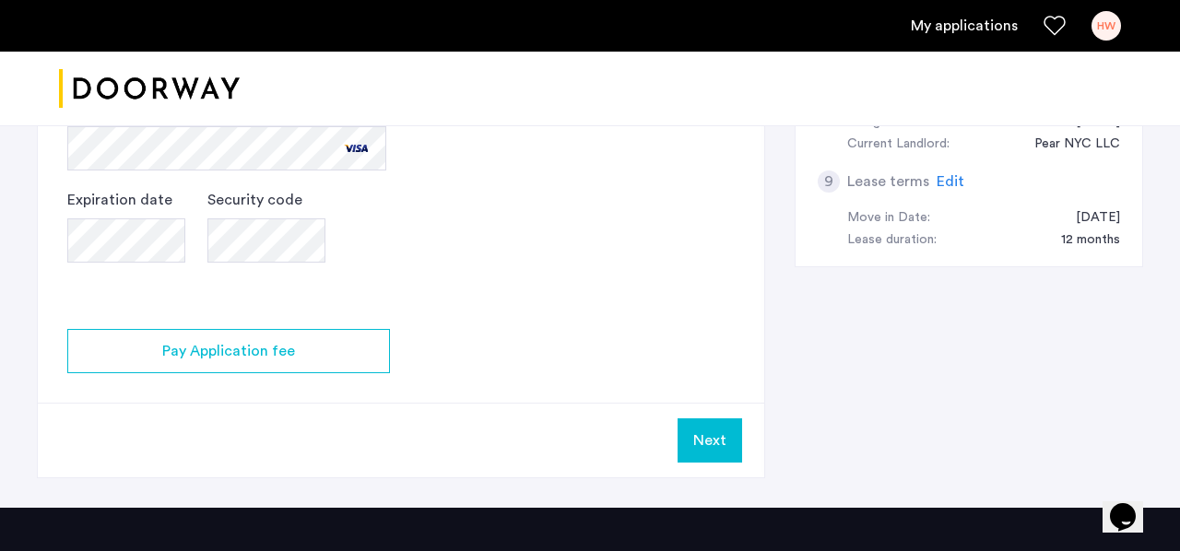
click at [695, 433] on button "Next" at bounding box center [710, 441] width 65 height 44
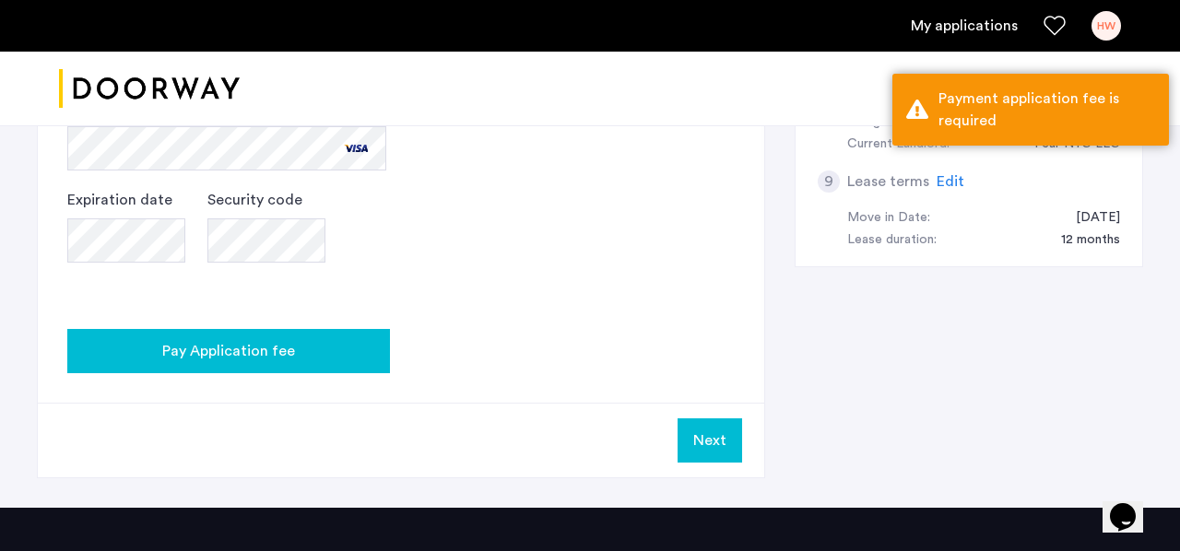
click at [267, 353] on span "Pay Application fee" at bounding box center [228, 351] width 133 height 22
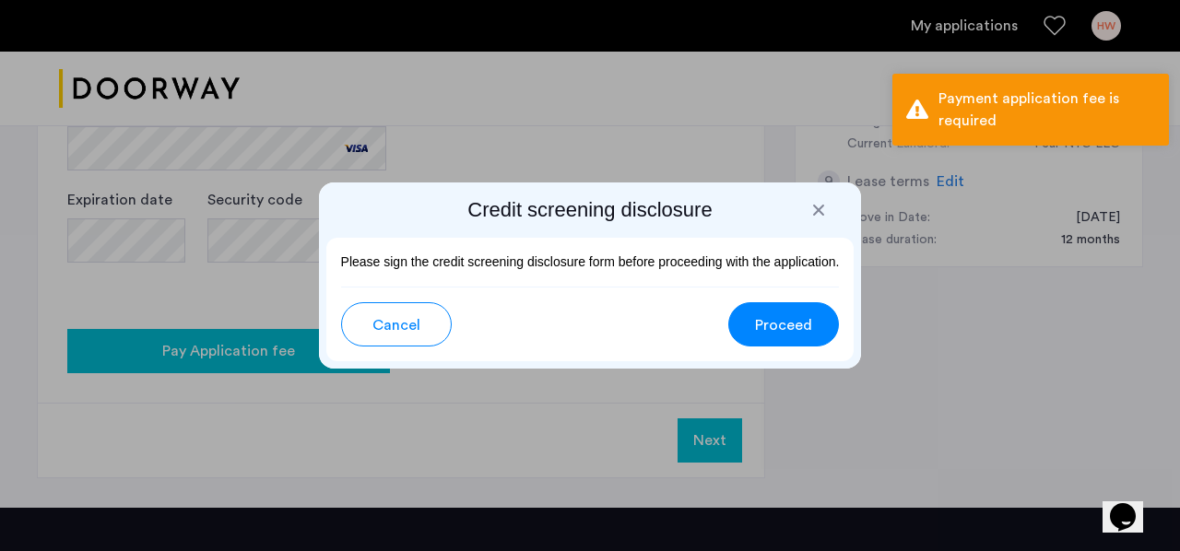
scroll to position [0, 0]
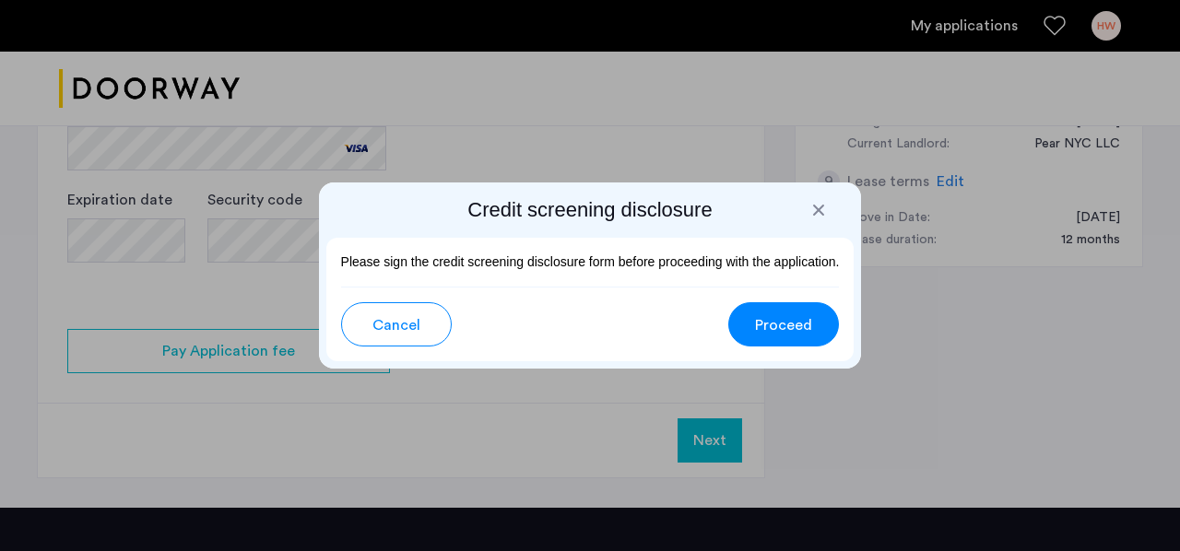
click at [791, 329] on span "Proceed" at bounding box center [783, 325] width 57 height 22
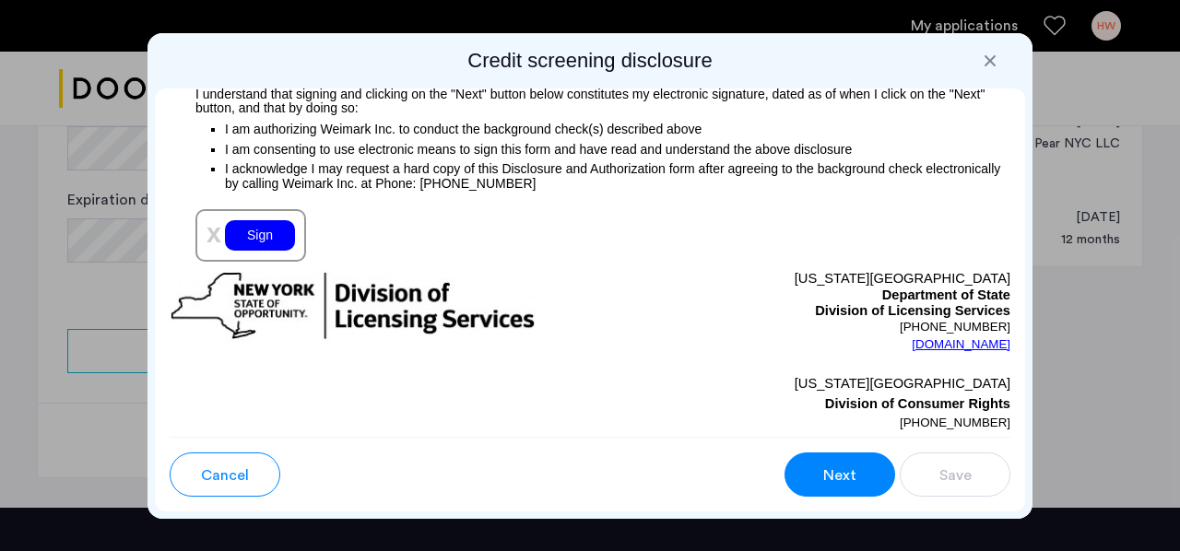
scroll to position [2327, 0]
click at [267, 237] on div "Sign" at bounding box center [260, 234] width 70 height 30
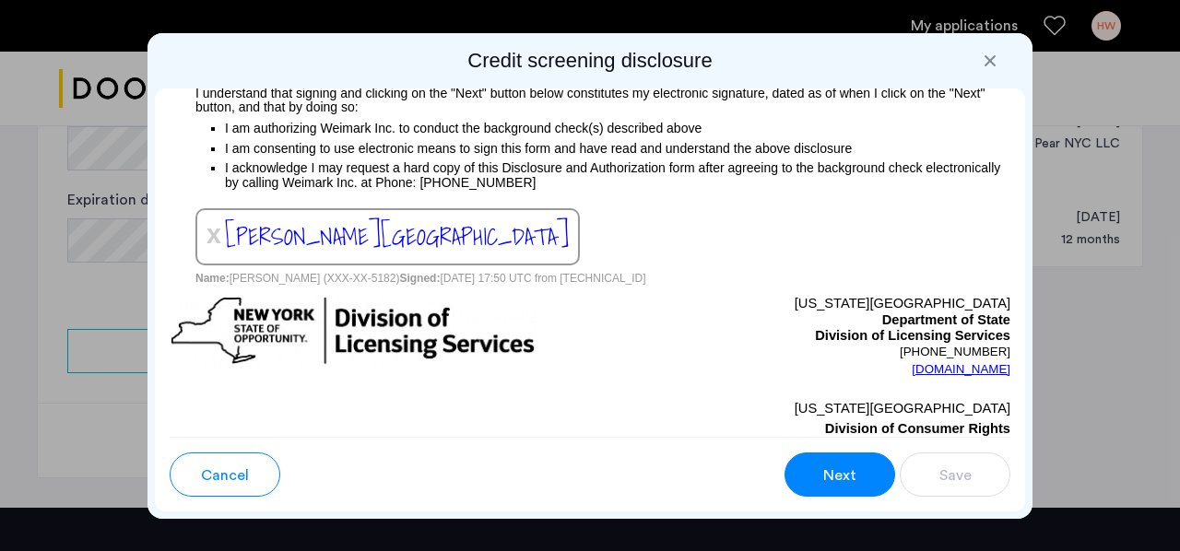
click at [817, 475] on button "Next" at bounding box center [840, 475] width 111 height 44
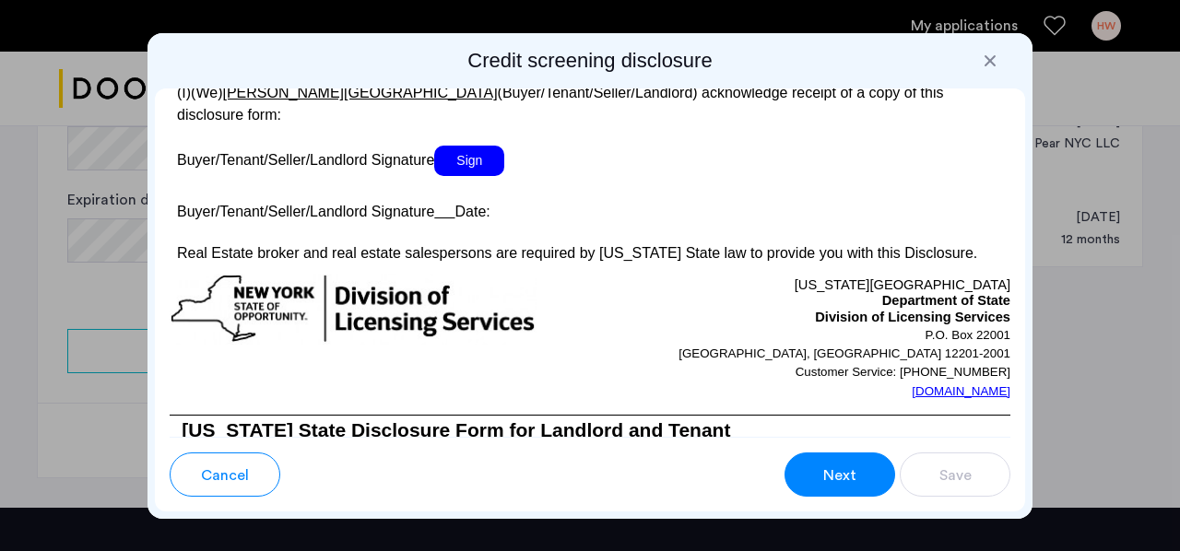
scroll to position [3795, 0]
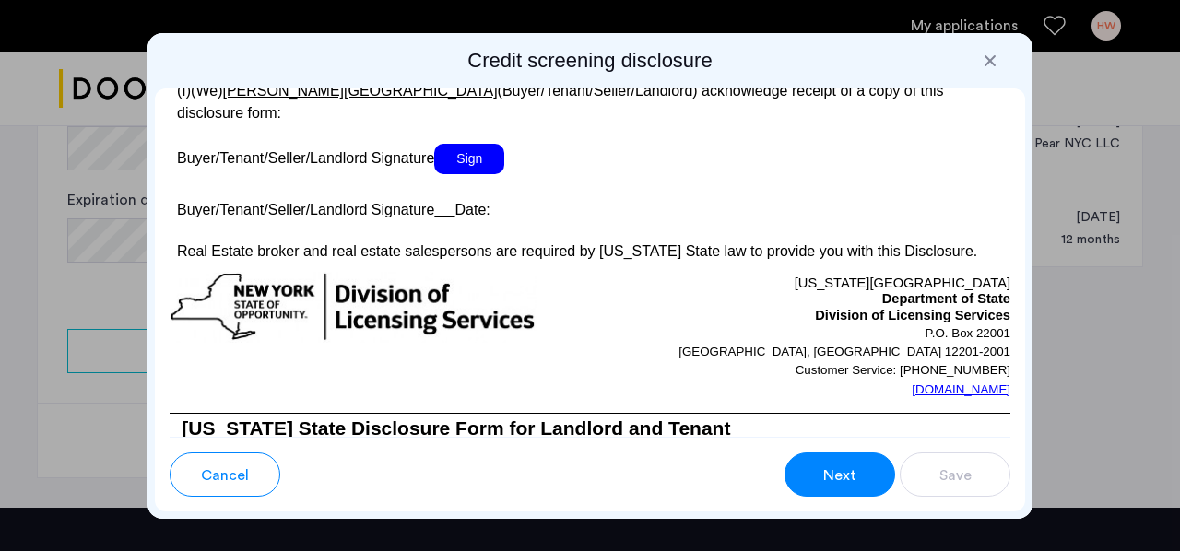
click at [468, 144] on p at bounding box center [590, 133] width 841 height 19
click at [477, 170] on span "Sign" at bounding box center [469, 159] width 70 height 30
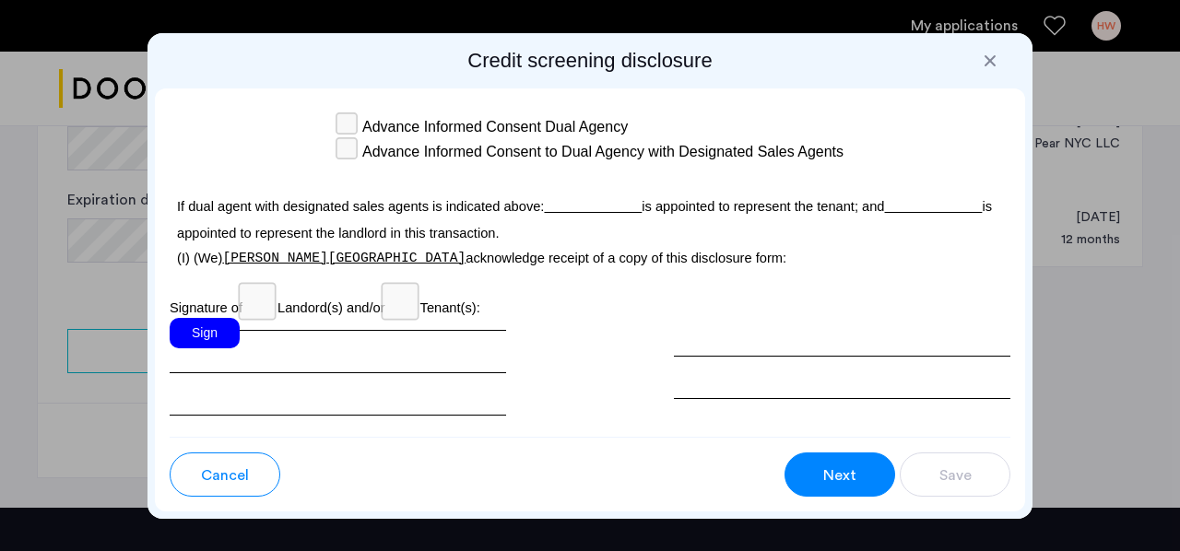
scroll to position [5910, 0]
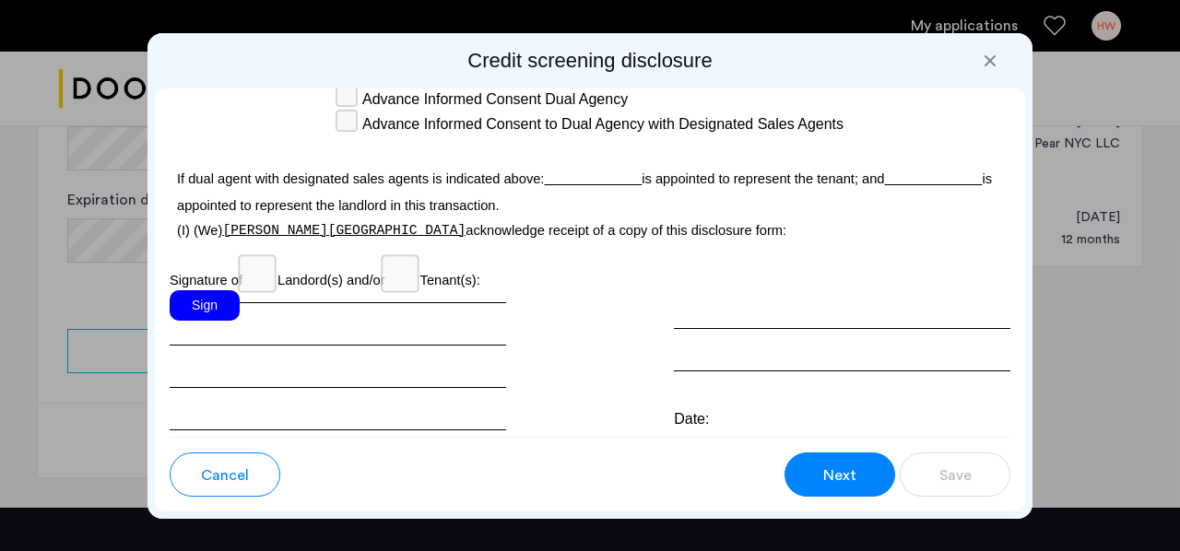
click at [201, 314] on div "Sign" at bounding box center [205, 305] width 70 height 30
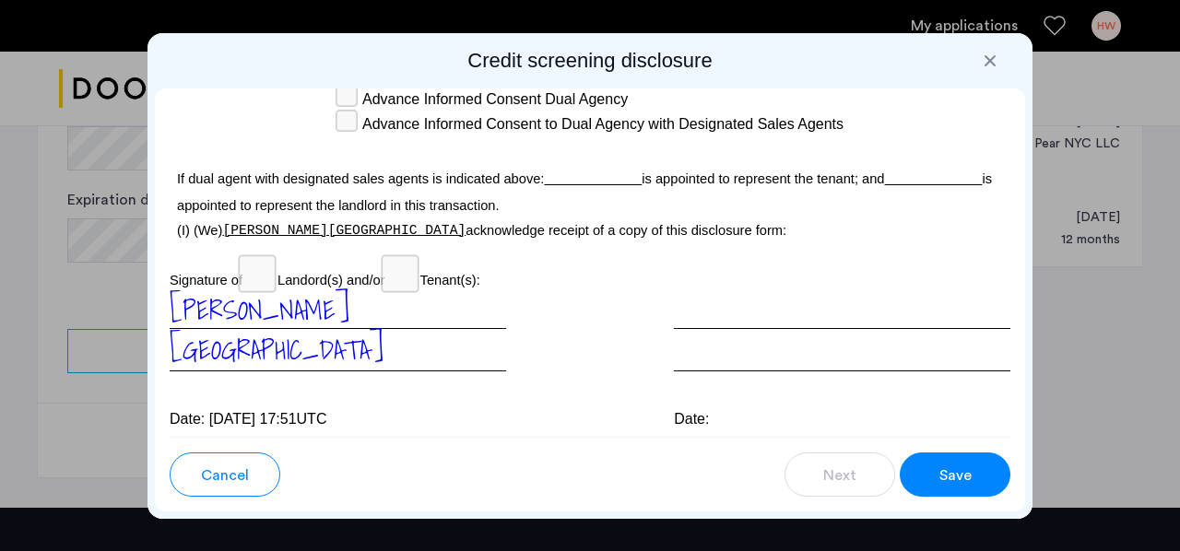
scroll to position [5986, 0]
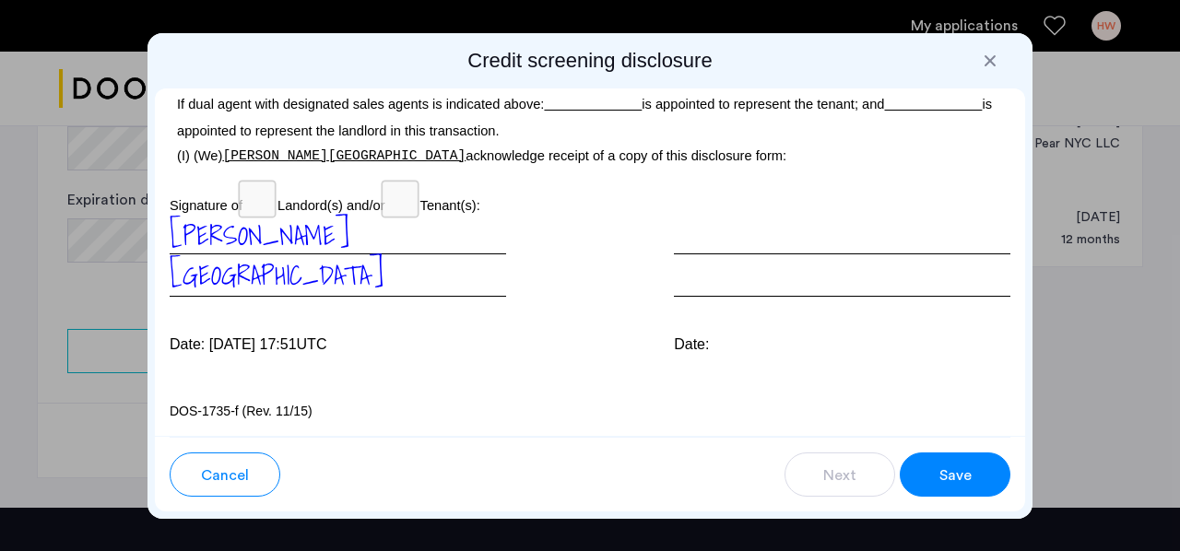
click at [950, 465] on span "Save" at bounding box center [955, 476] width 32 height 22
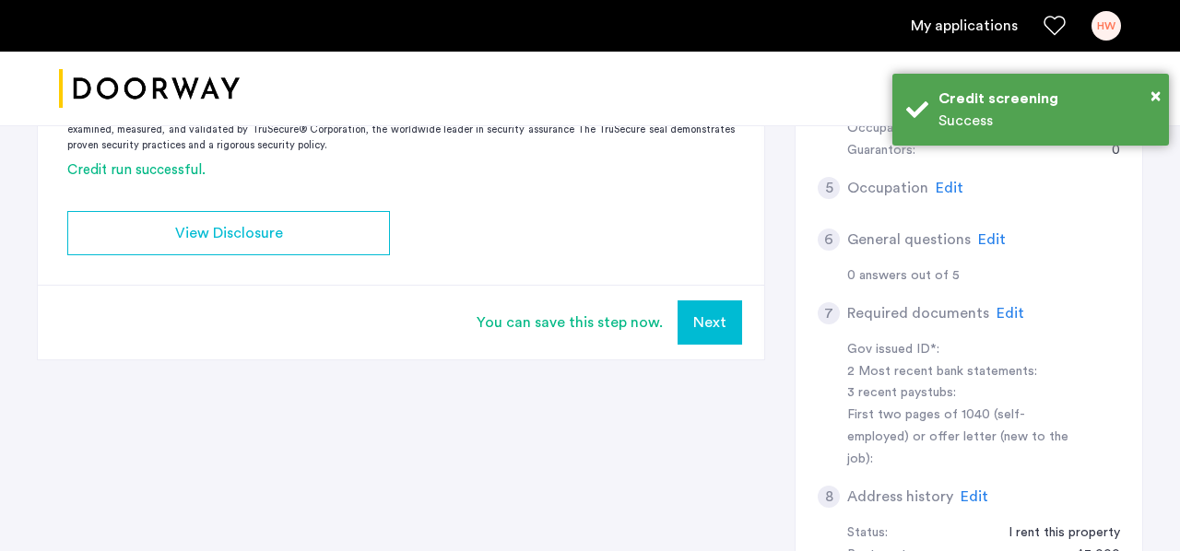
scroll to position [0, 0]
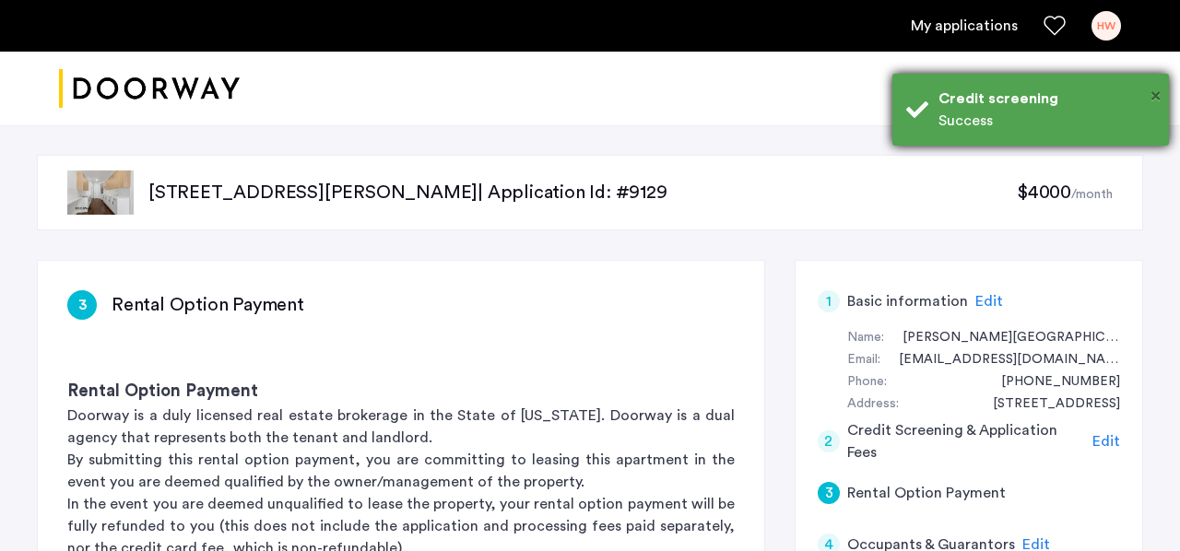
click at [1156, 99] on span "×" at bounding box center [1156, 96] width 10 height 18
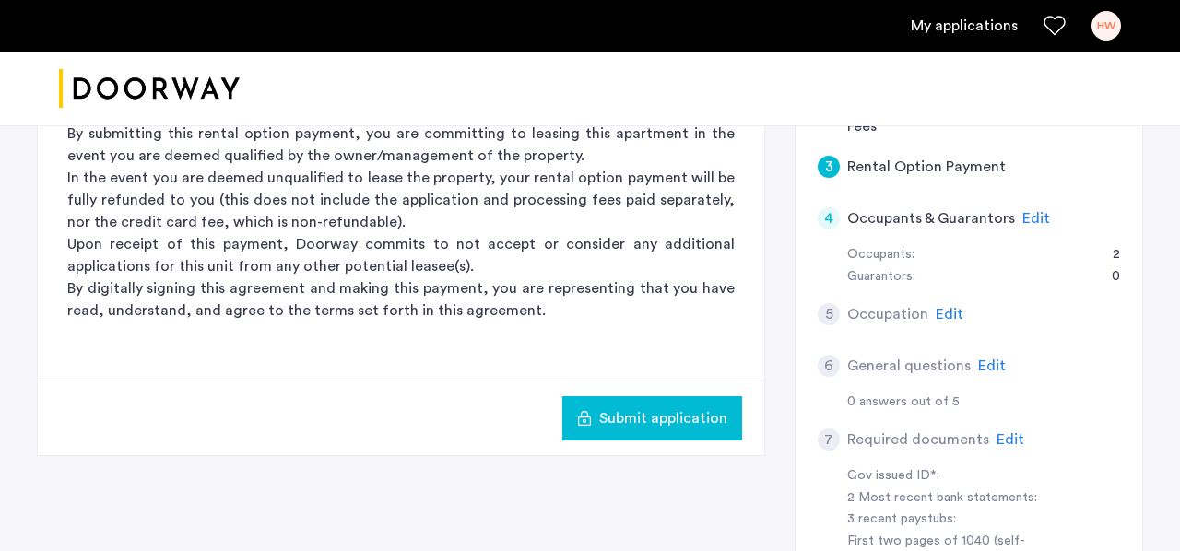
scroll to position [331, 0]
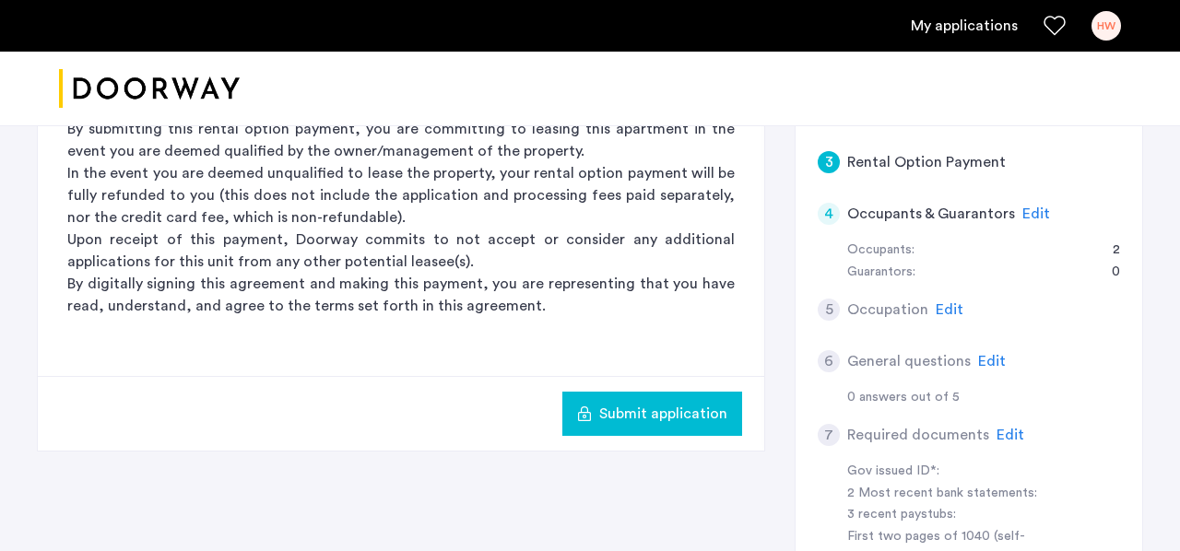
click at [661, 427] on button "Submit application" at bounding box center [652, 414] width 180 height 44
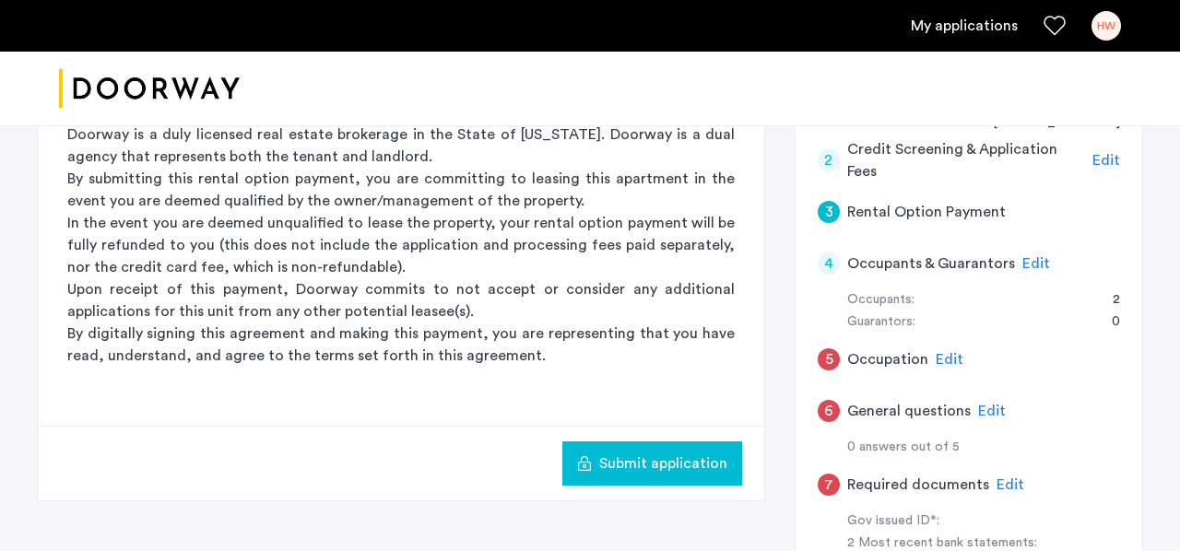
scroll to position [282, 0]
click at [889, 358] on h5 "Occupation" at bounding box center [887, 359] width 81 height 22
click at [961, 348] on div "5 Occupation Edit" at bounding box center [969, 359] width 302 height 52
click at [950, 351] on span "Edit" at bounding box center [950, 358] width 28 height 15
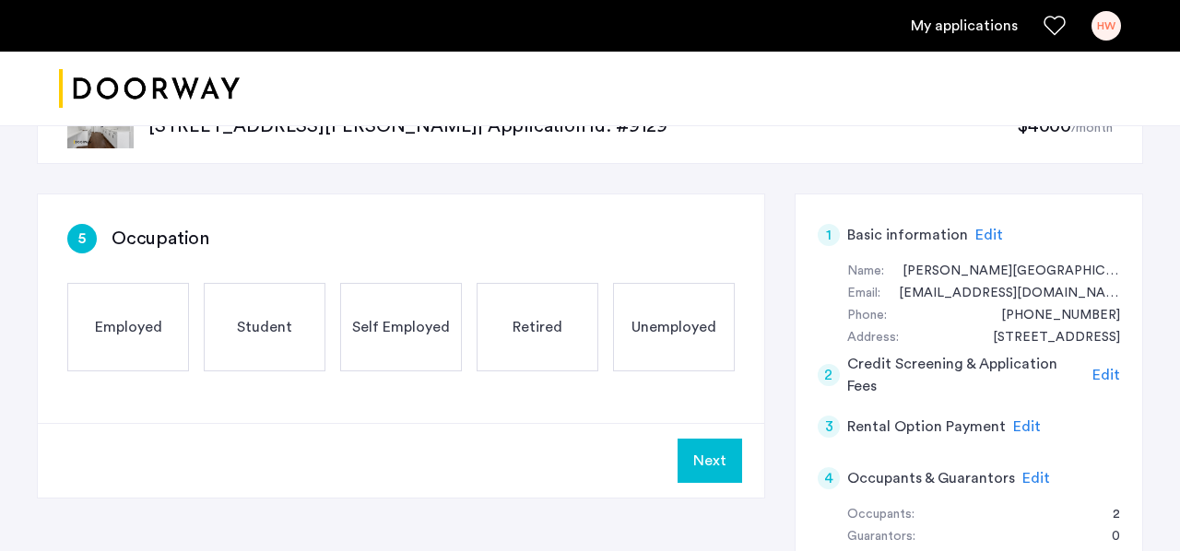
scroll to position [65, 0]
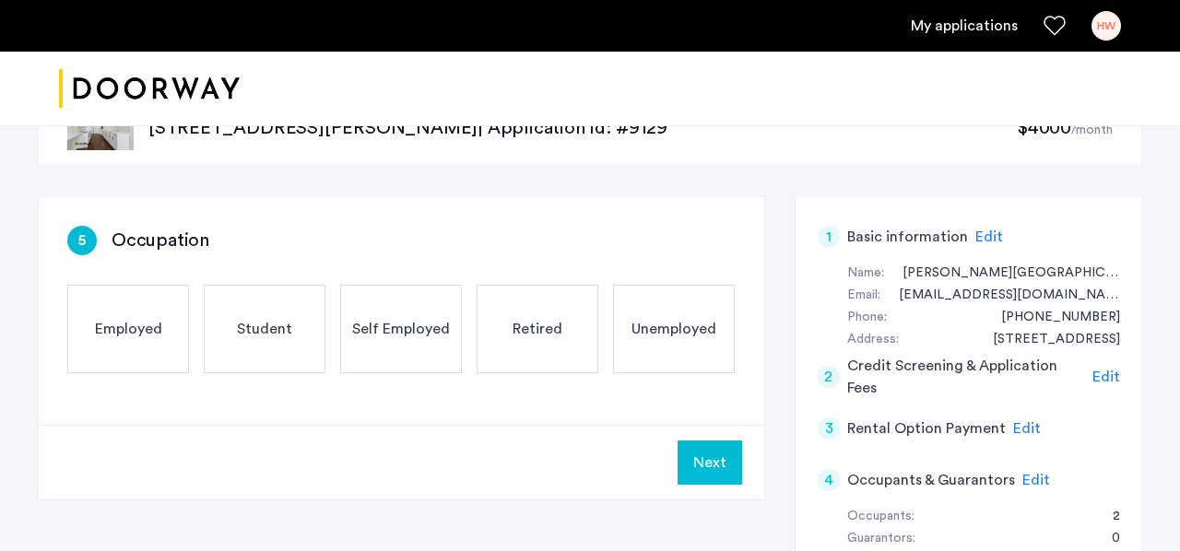
click at [105, 332] on span "Employed" at bounding box center [128, 329] width 67 height 22
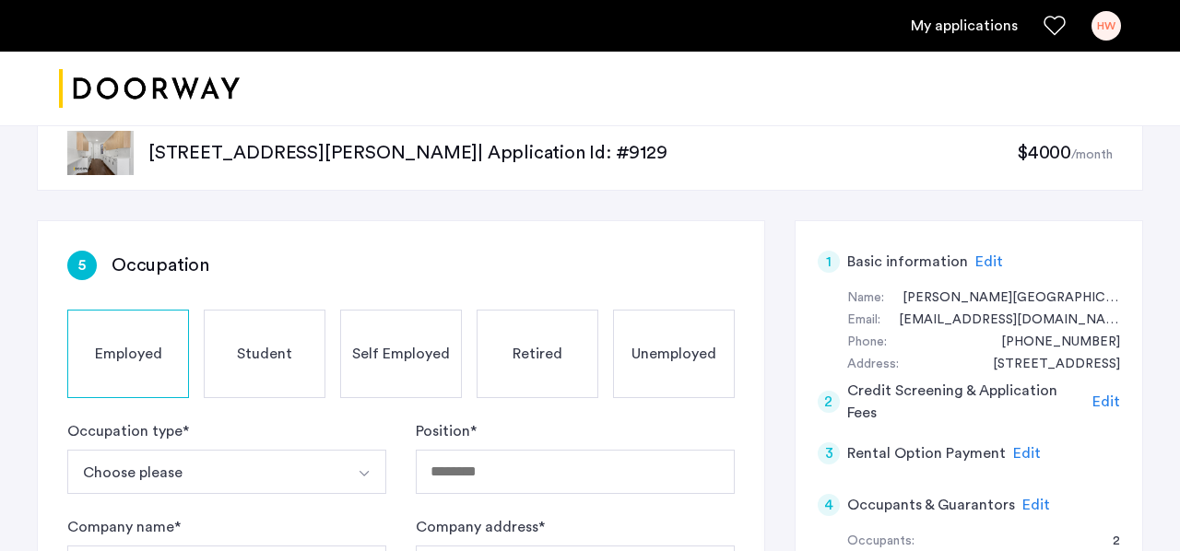
scroll to position [231, 0]
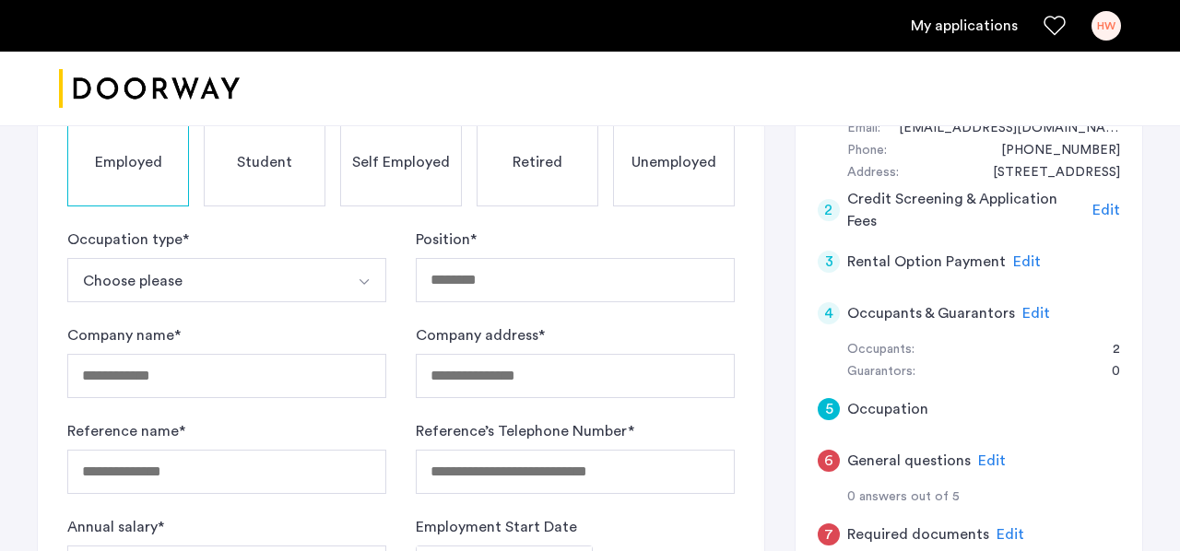
click at [202, 282] on button "Choose please" at bounding box center [205, 280] width 276 height 44
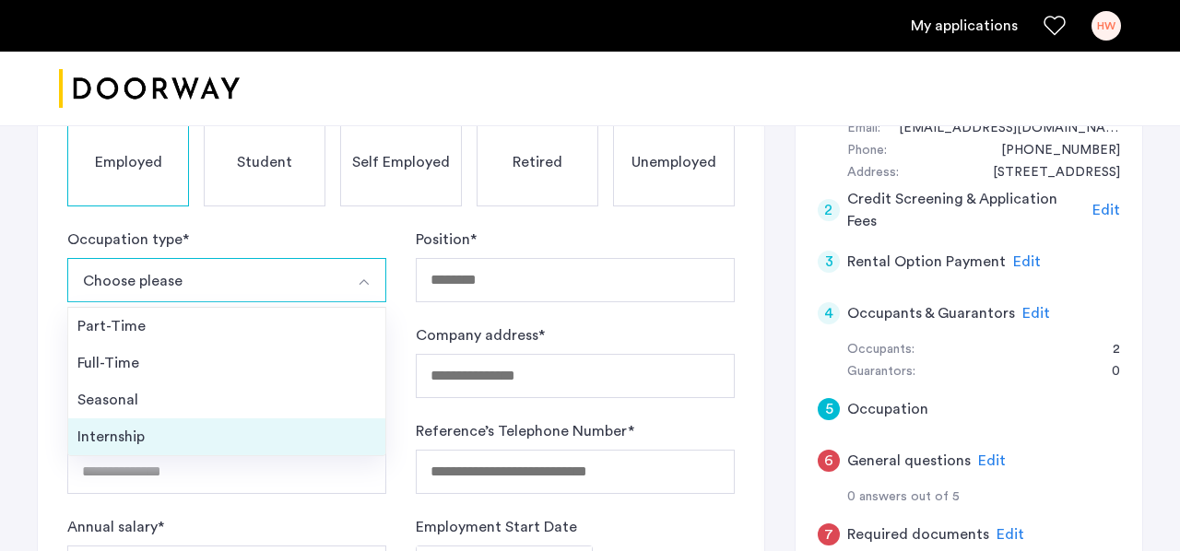
click at [139, 442] on div "Internship" at bounding box center [226, 437] width 299 height 22
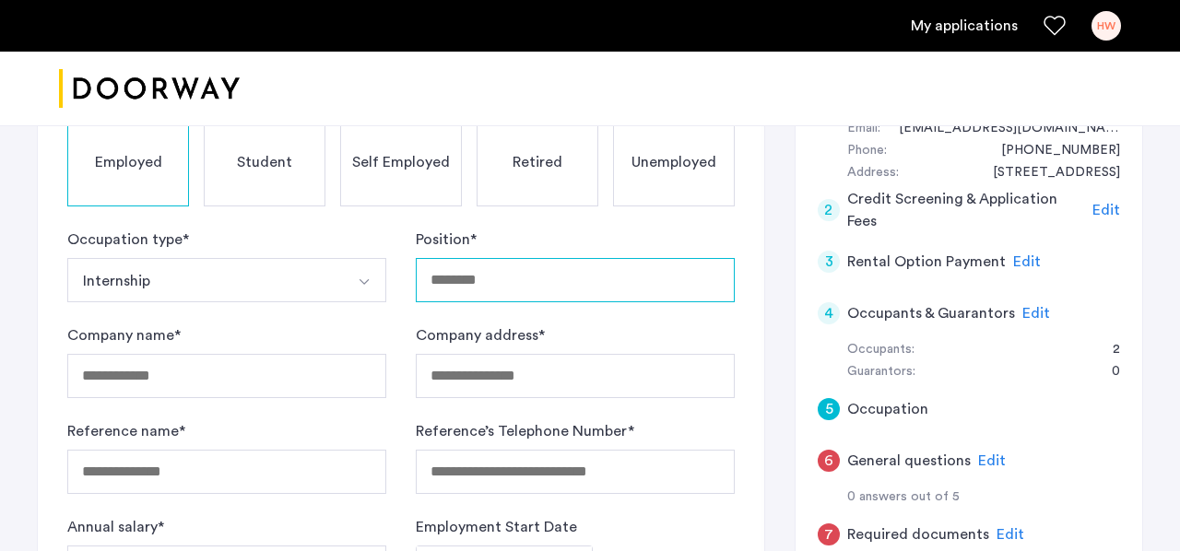
click at [483, 272] on input "Position *" at bounding box center [575, 280] width 319 height 44
type input "**********"
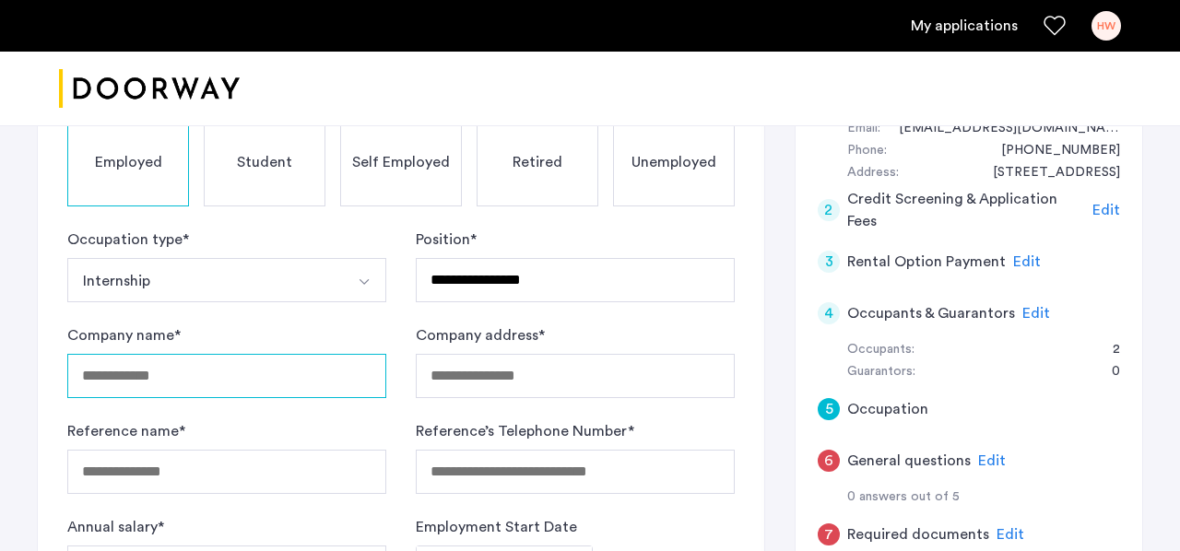
click at [226, 382] on input "Company name *" at bounding box center [226, 376] width 319 height 44
type input "**********"
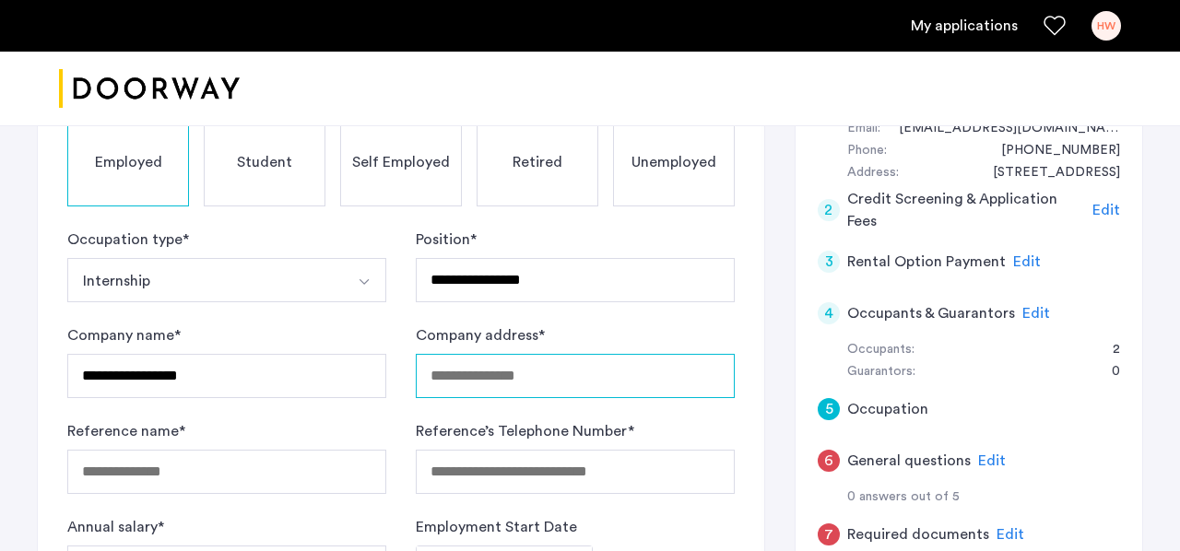
click at [472, 387] on input "Company address *" at bounding box center [575, 376] width 319 height 44
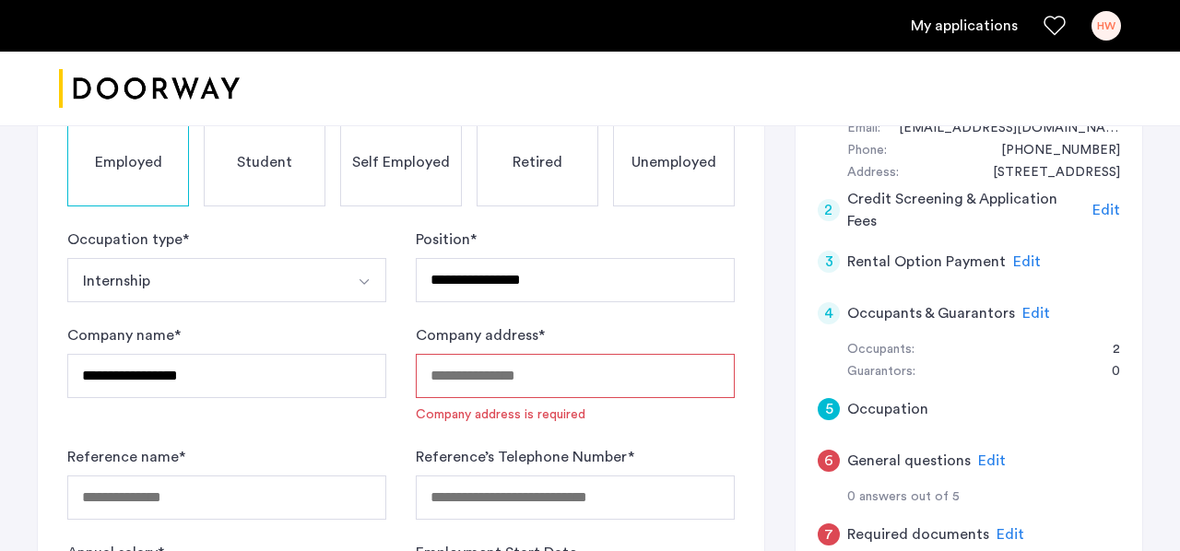
paste input "**********"
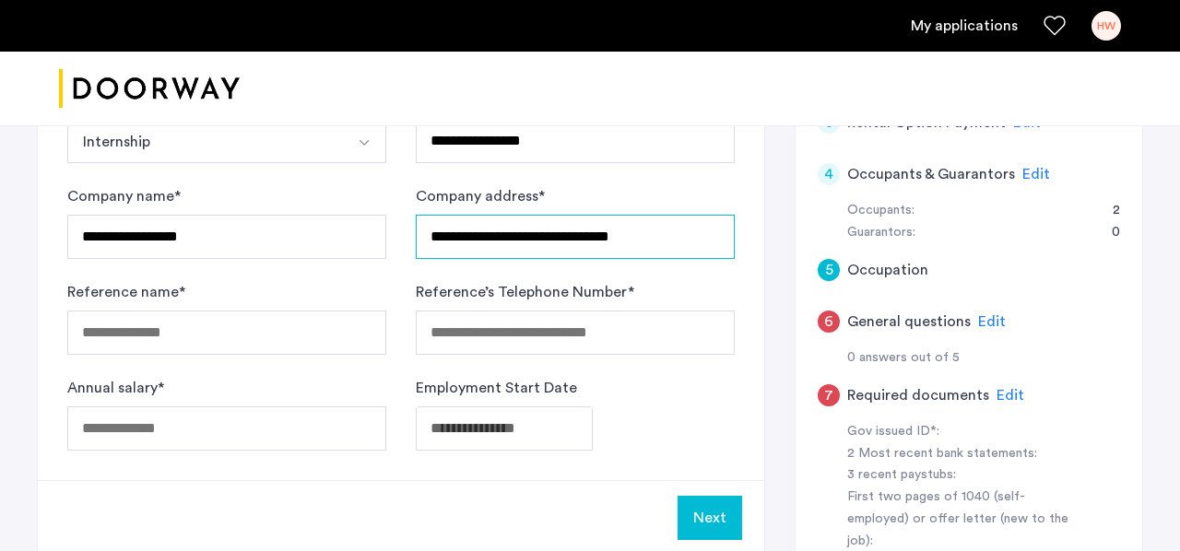
scroll to position [374, 0]
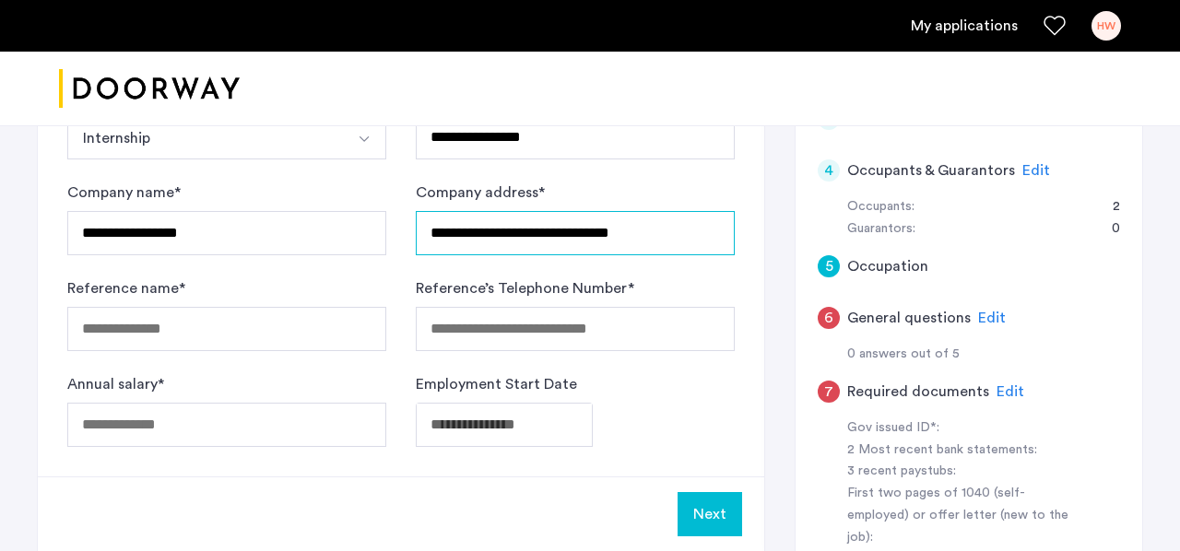
type input "**********"
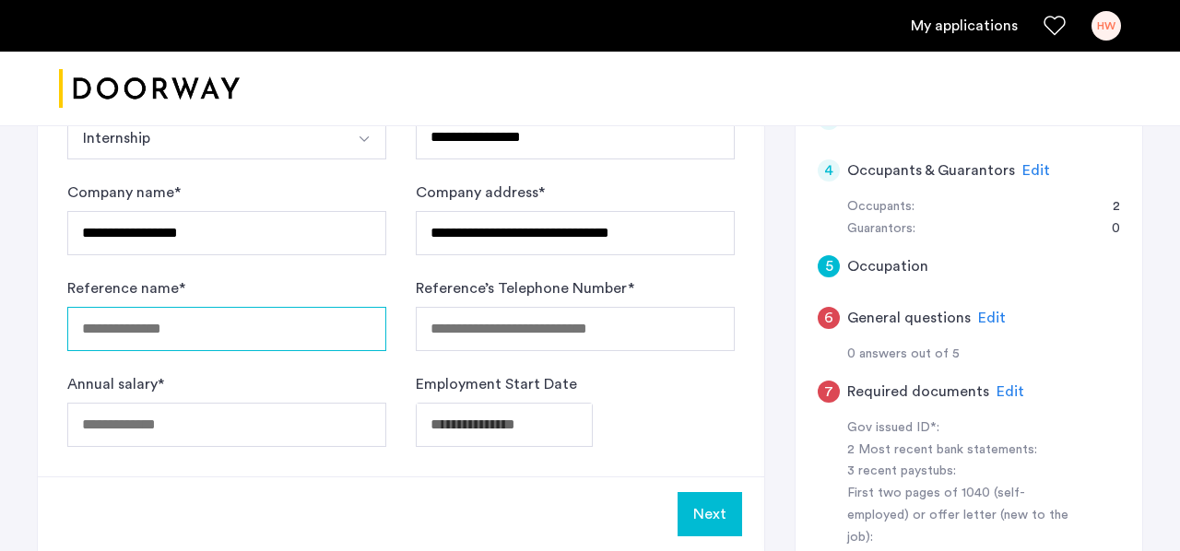
click at [322, 339] on input "Reference name *" at bounding box center [226, 329] width 319 height 44
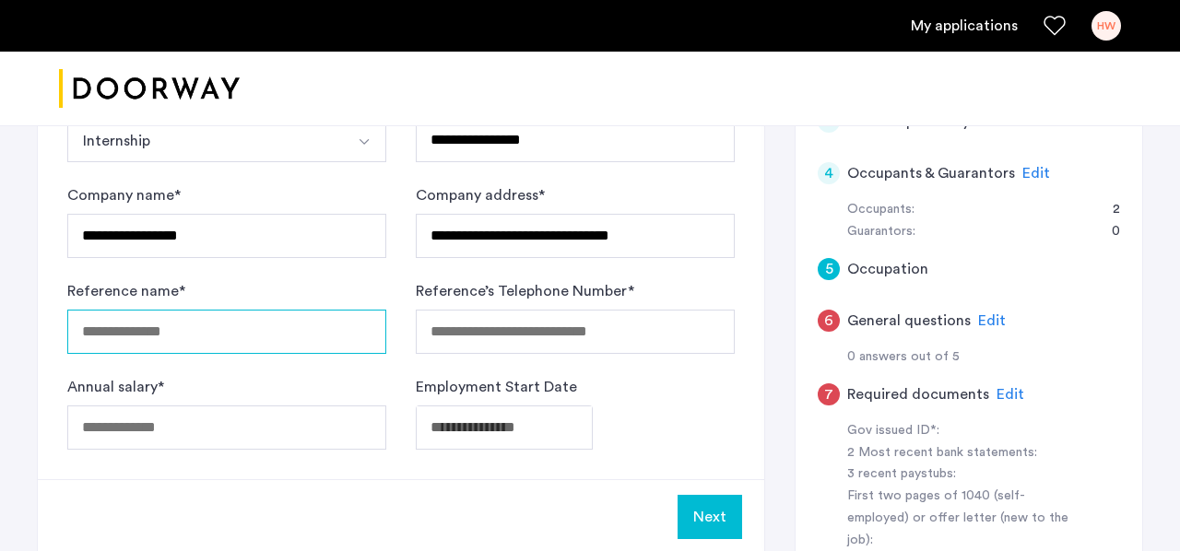
scroll to position [382, 0]
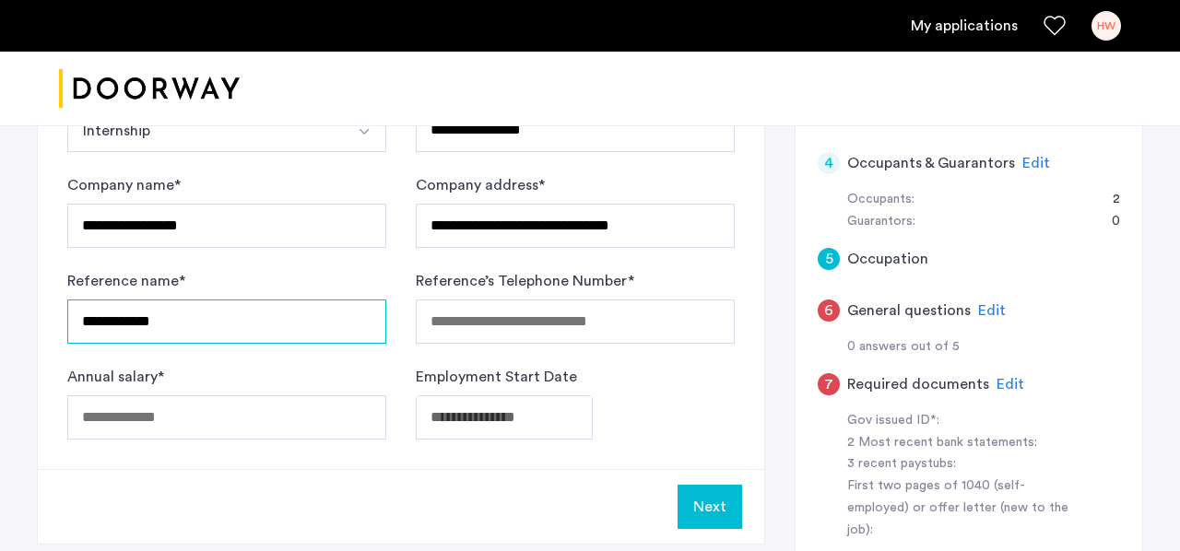
type input "**********"
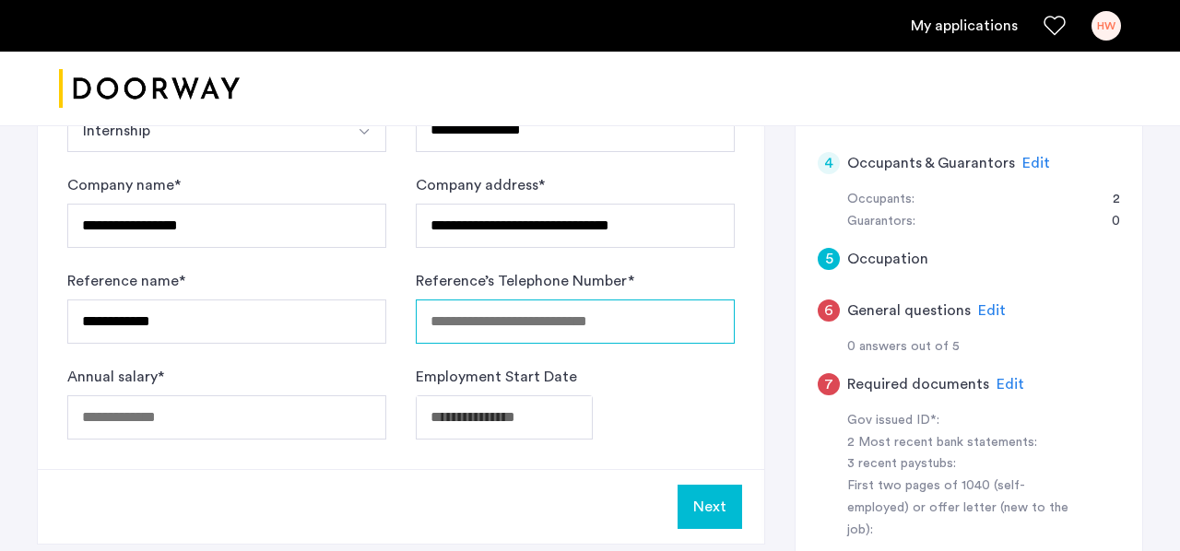
click at [578, 319] on input "Reference’s Telephone Number *" at bounding box center [575, 322] width 319 height 44
type input "**********"
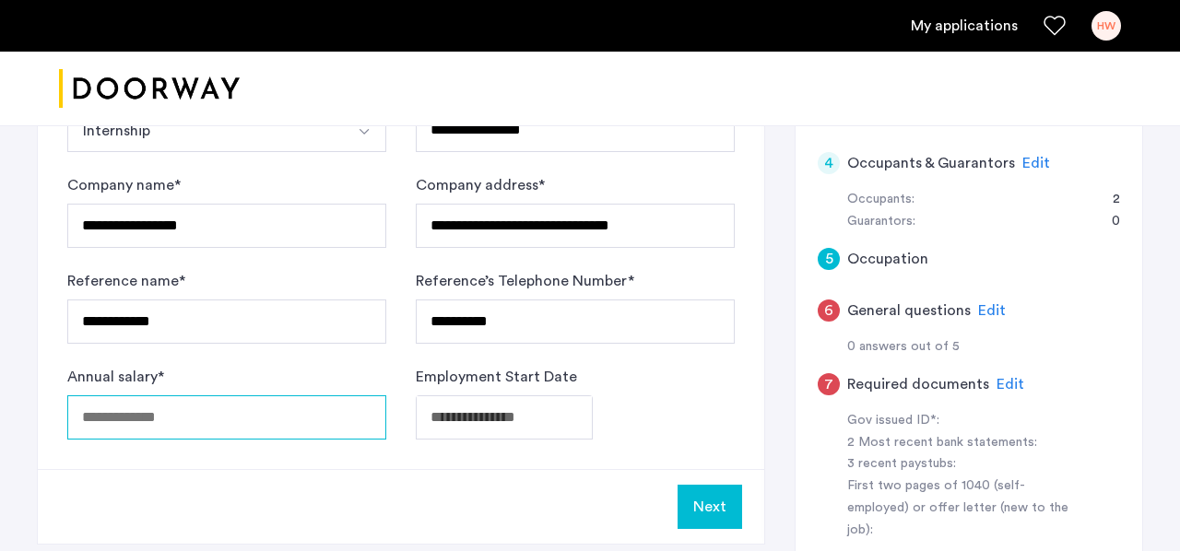
click at [150, 414] on input "Annual salary *" at bounding box center [226, 417] width 319 height 44
type input "*****"
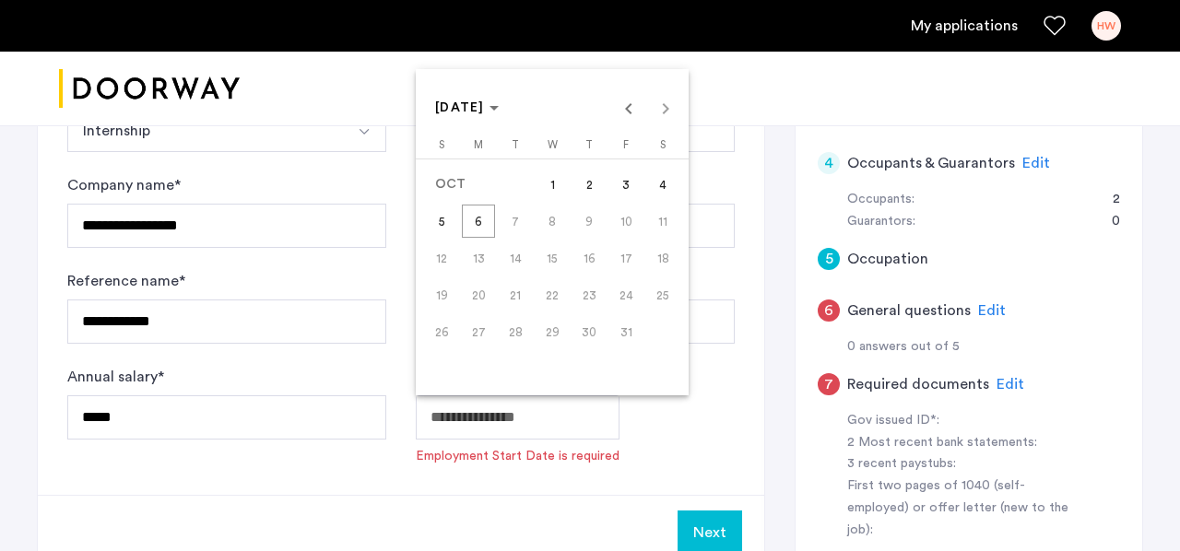
click at [629, 111] on span "Previous month" at bounding box center [628, 107] width 37 height 37
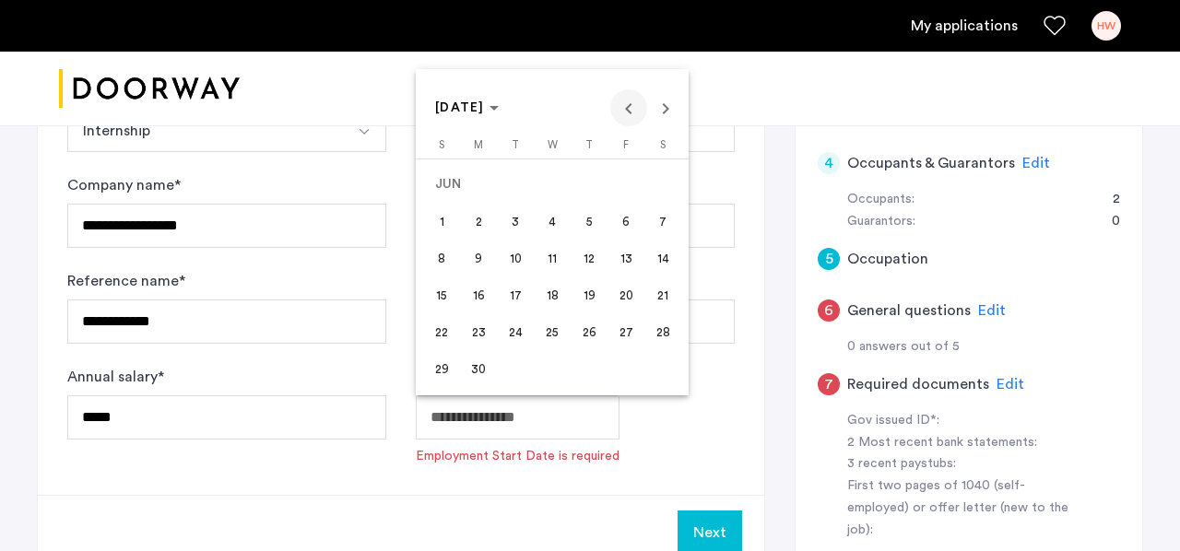
click at [629, 111] on span "Previous month" at bounding box center [628, 107] width 37 height 37
click at [483, 222] on span "3" at bounding box center [478, 221] width 33 height 33
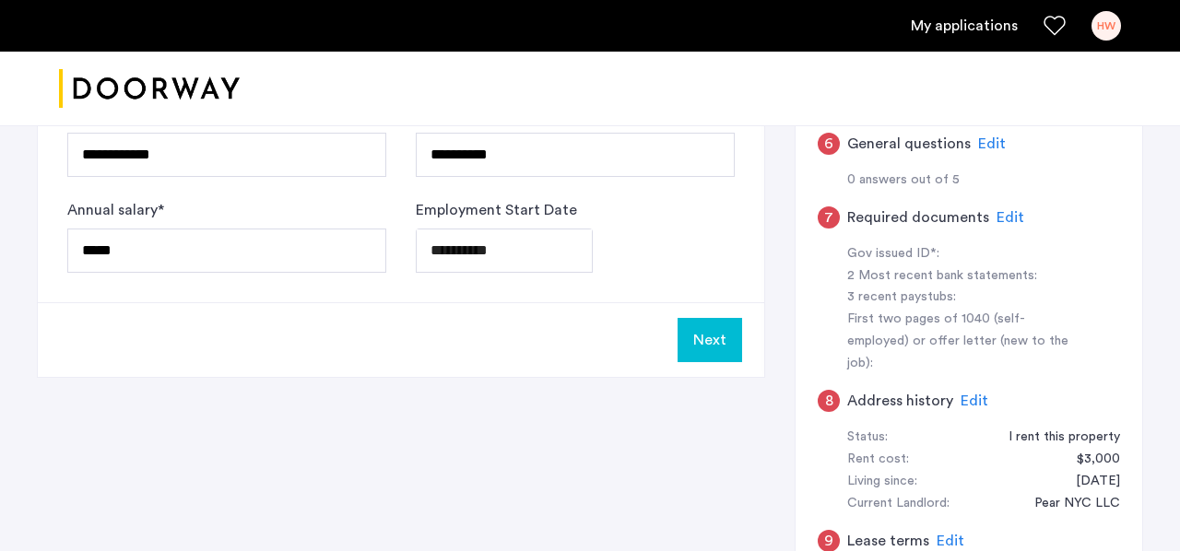
scroll to position [550, 0]
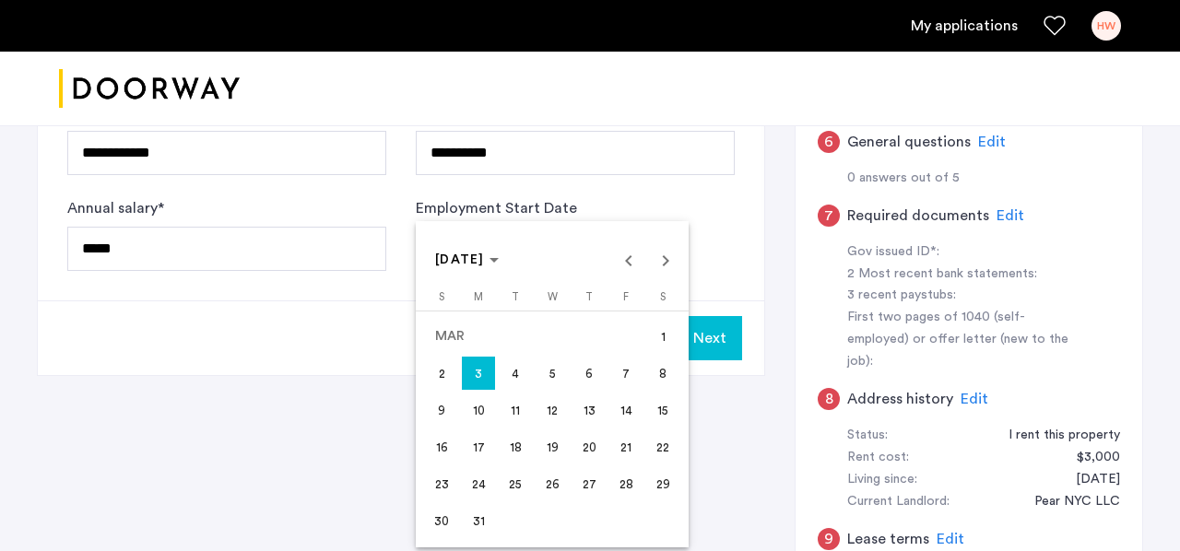
click at [520, 376] on span "4" at bounding box center [515, 373] width 33 height 33
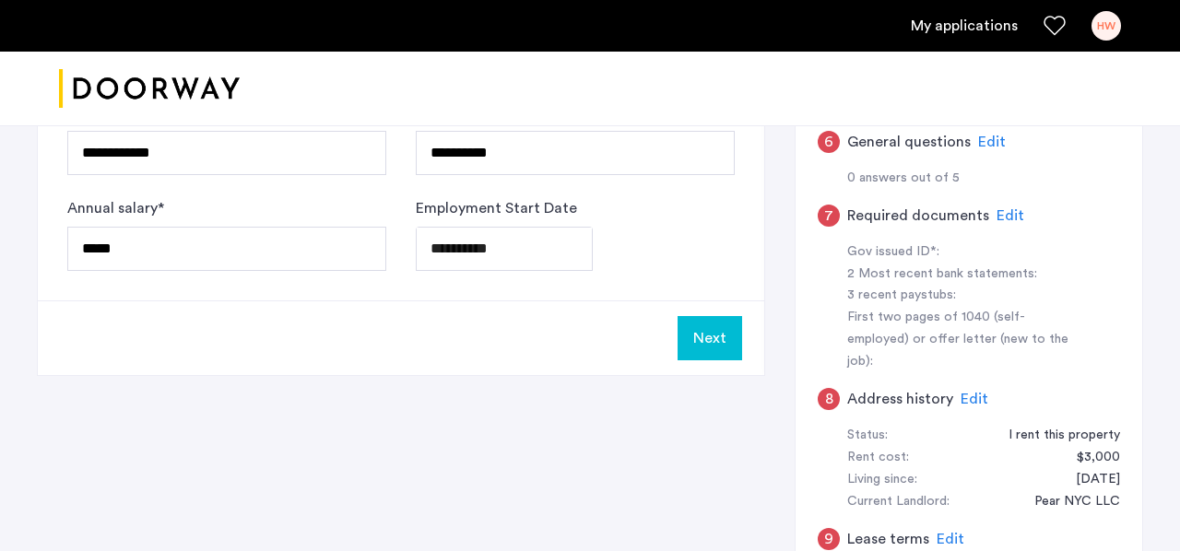
type input "**********"
click at [728, 330] on button "Next" at bounding box center [710, 338] width 65 height 44
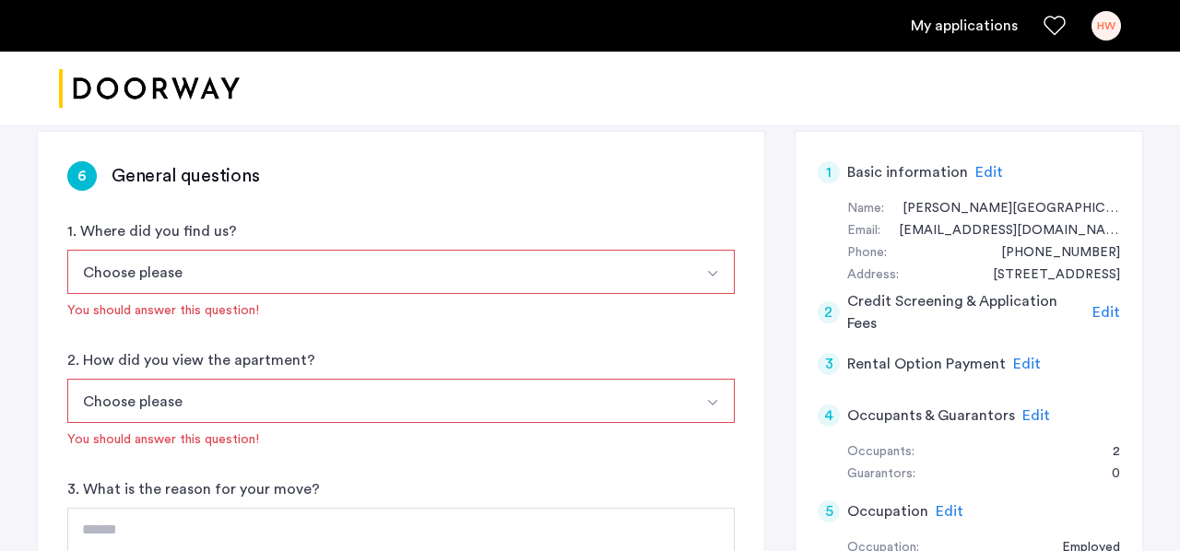
scroll to position [143, 0]
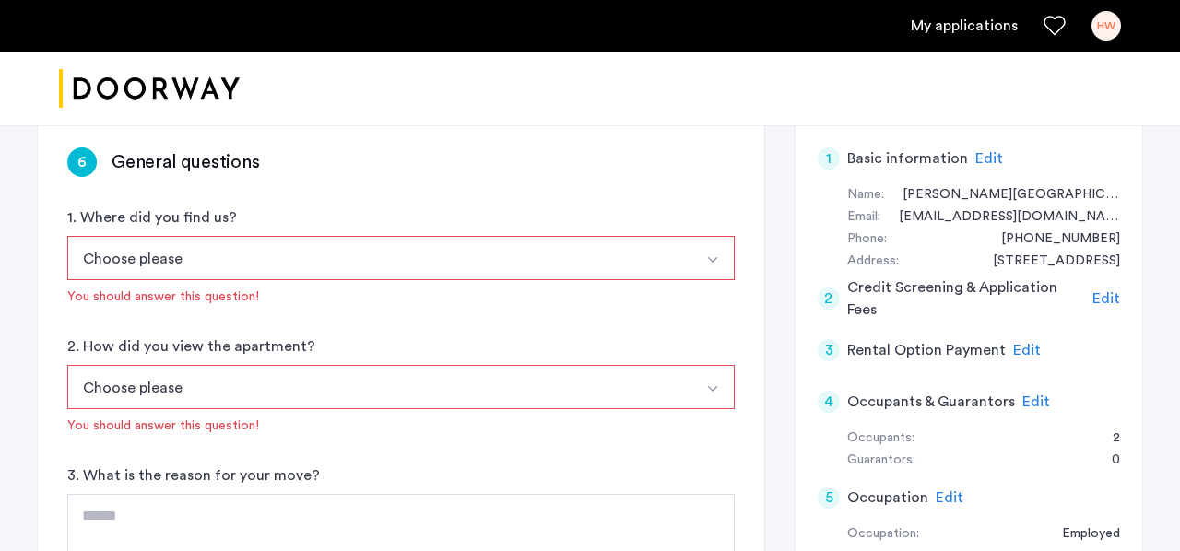
click at [444, 251] on button "Choose please" at bounding box center [379, 258] width 624 height 44
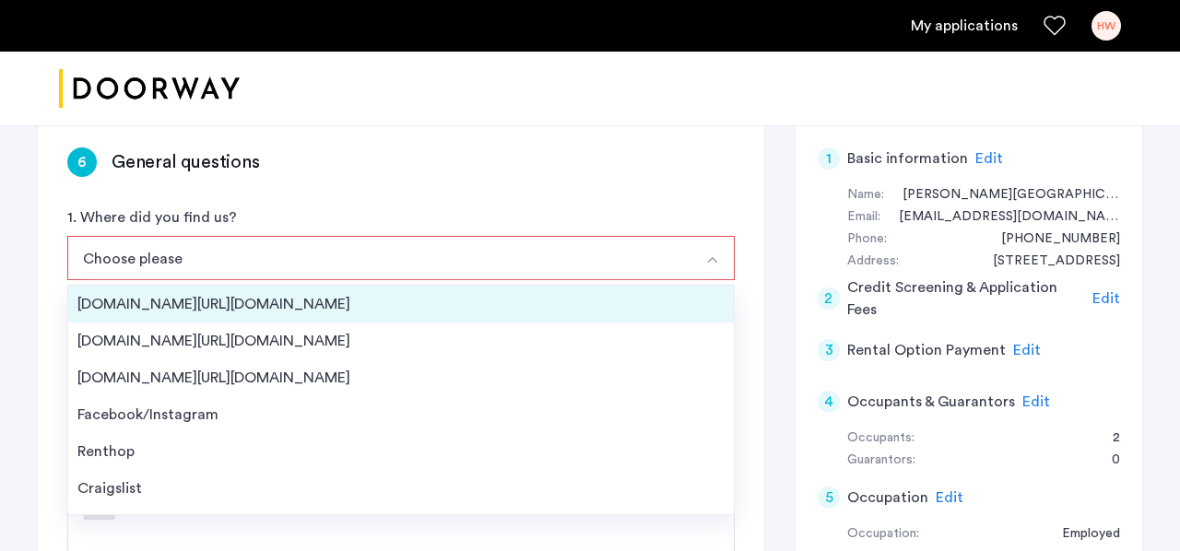
click at [372, 302] on div "Streeteasy.com/Zillow.com" at bounding box center [400, 304] width 647 height 22
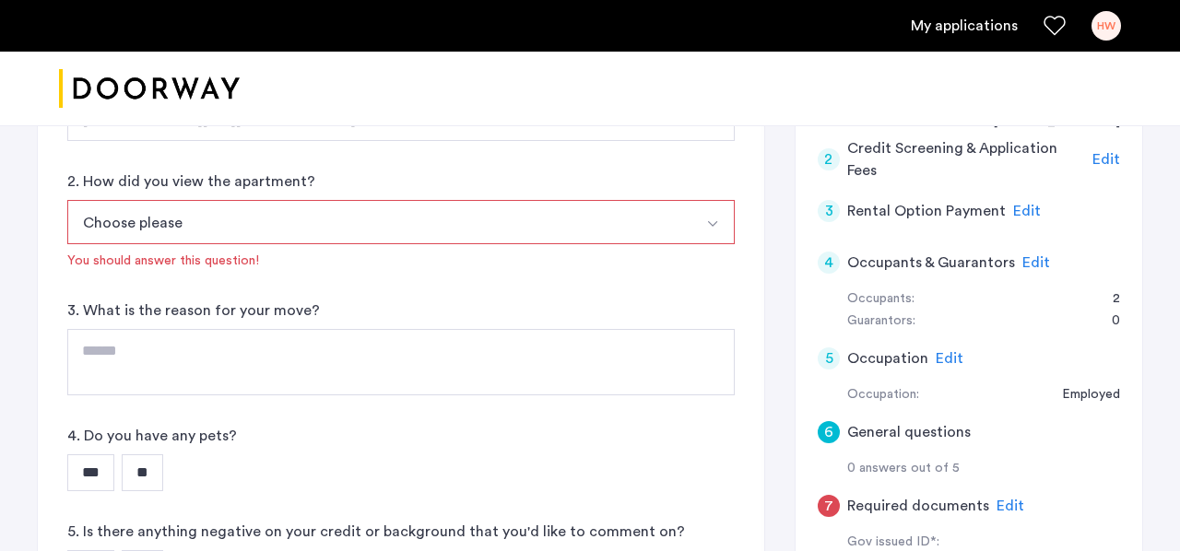
scroll to position [289, 0]
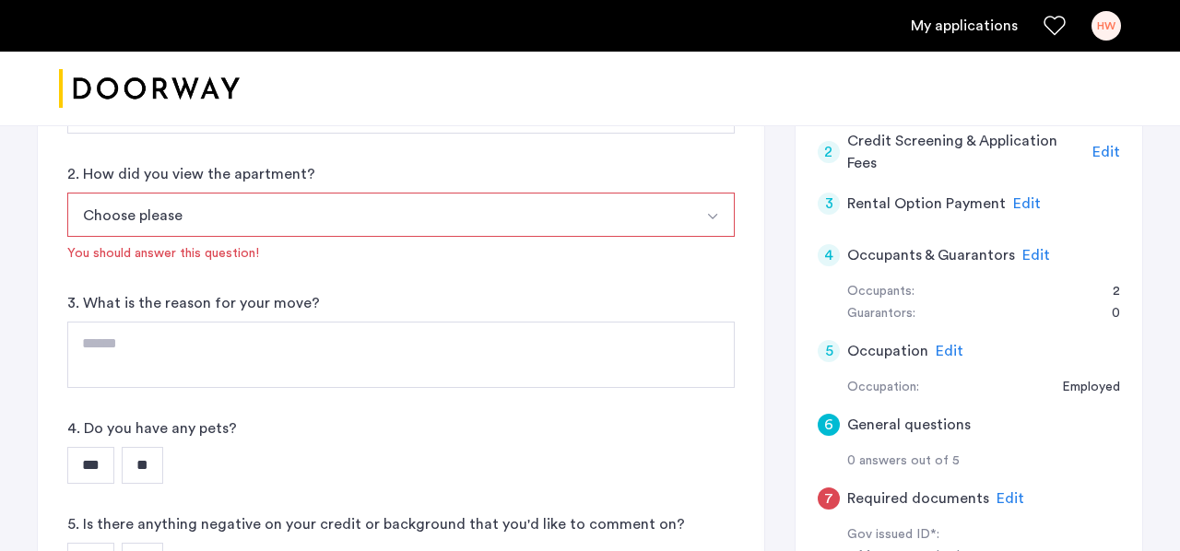
click at [353, 216] on button "Choose please" at bounding box center [379, 215] width 624 height 44
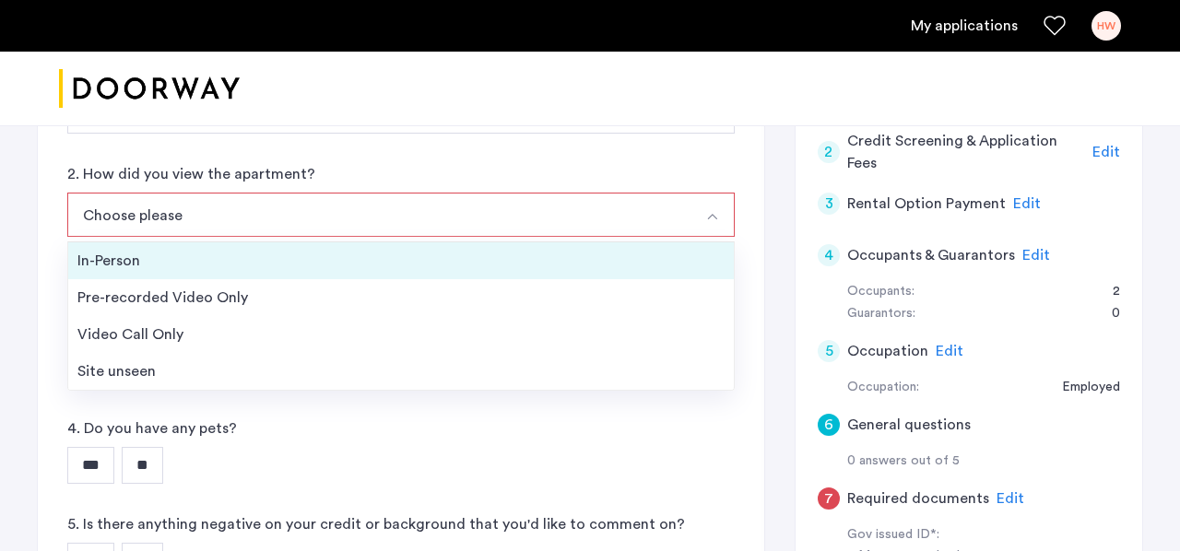
click at [315, 260] on div "In-Person" at bounding box center [400, 261] width 647 height 22
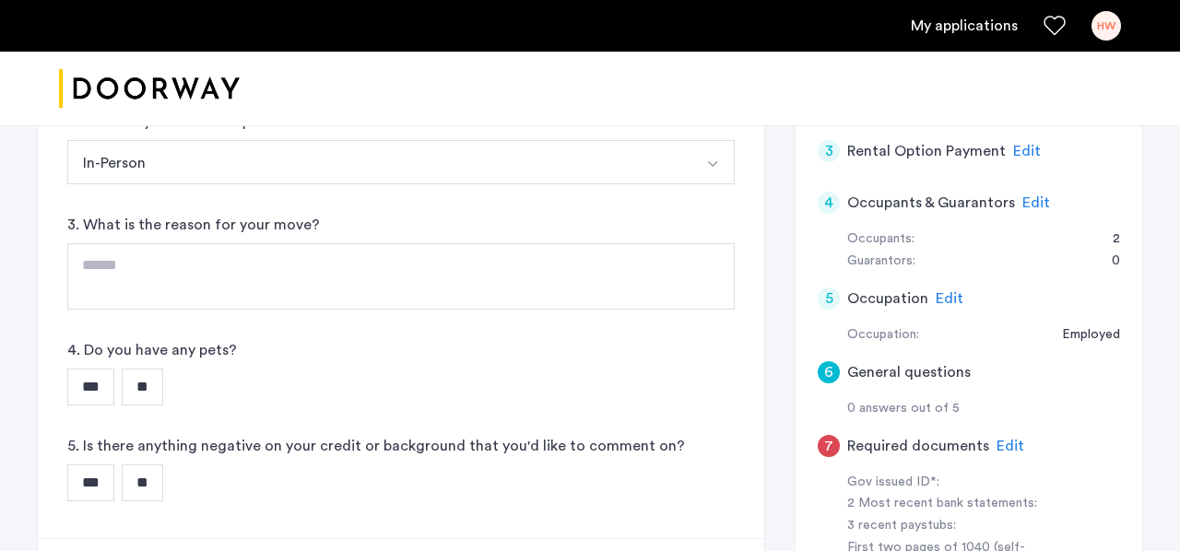
scroll to position [362, 0]
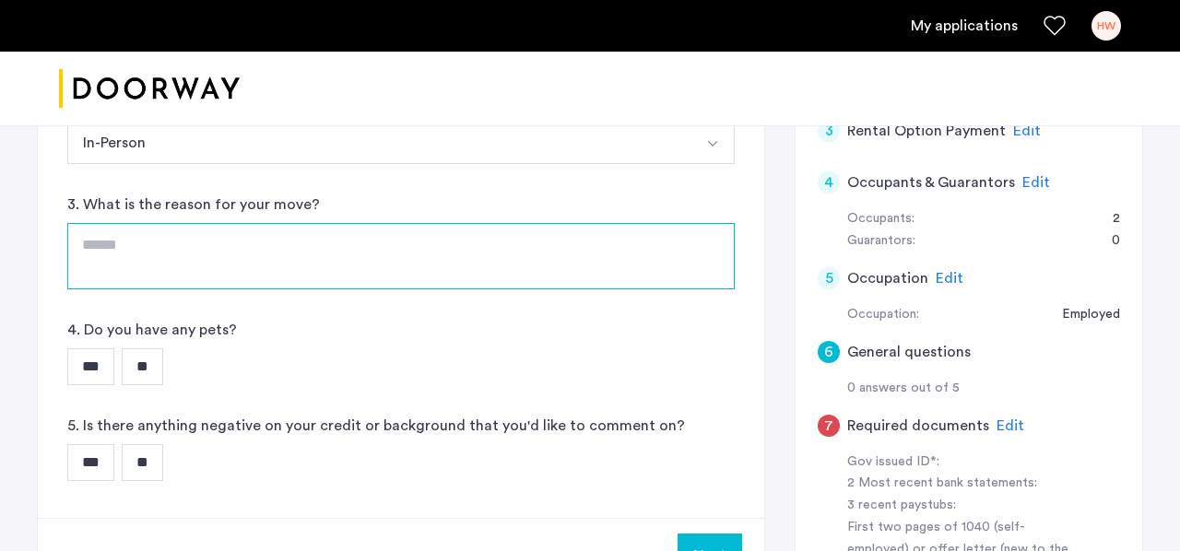
click at [315, 260] on textarea at bounding box center [400, 256] width 667 height 66
type textarea "**********"
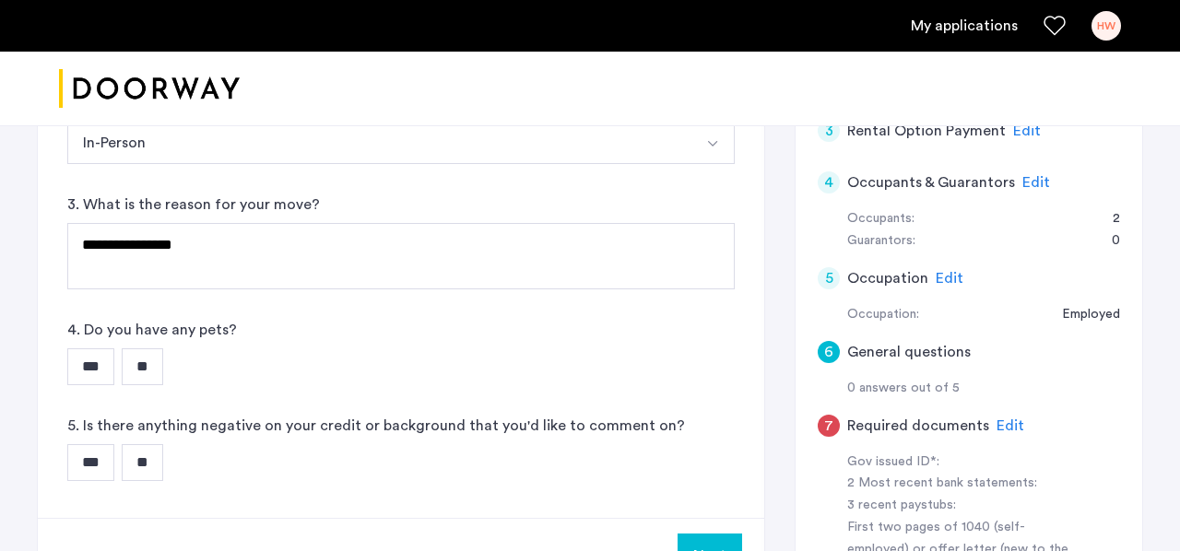
click at [146, 366] on input "**" at bounding box center [142, 366] width 41 height 37
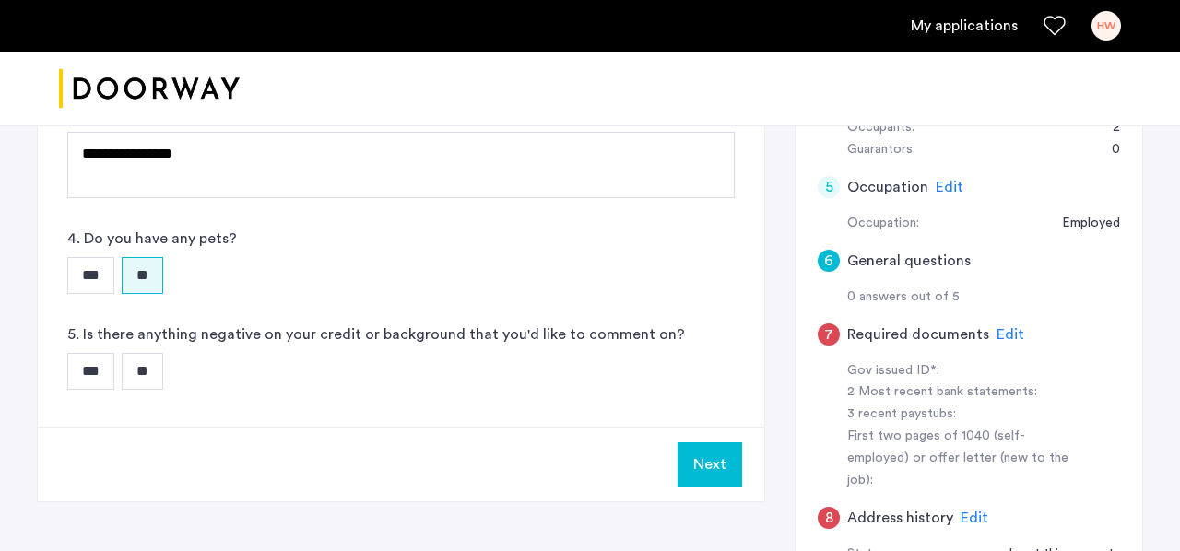
scroll to position [462, 0]
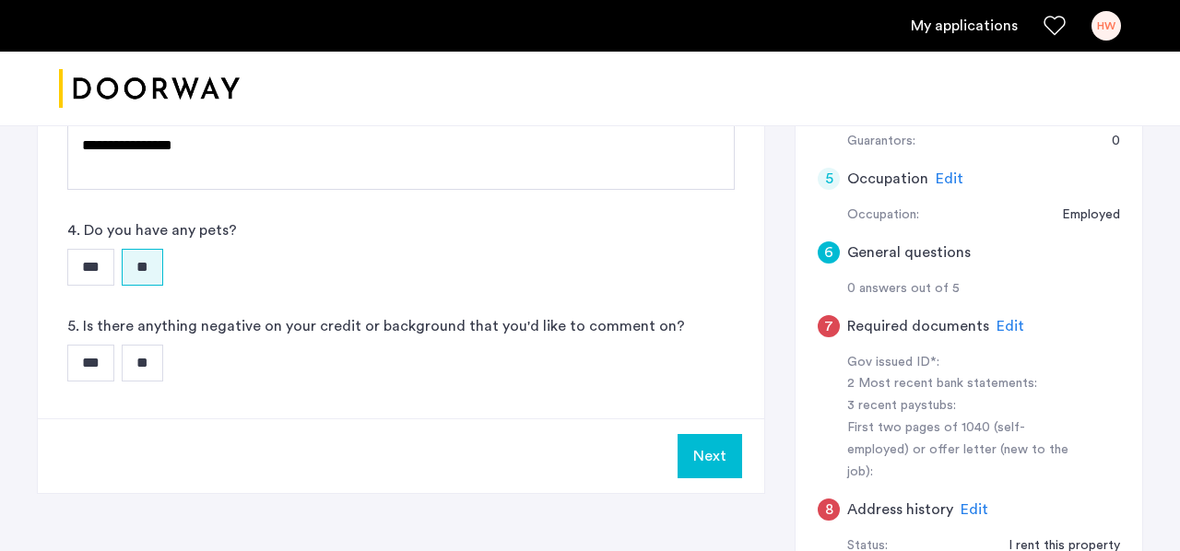
click at [145, 366] on input "**" at bounding box center [142, 363] width 41 height 37
click at [726, 449] on button "Next" at bounding box center [710, 456] width 65 height 44
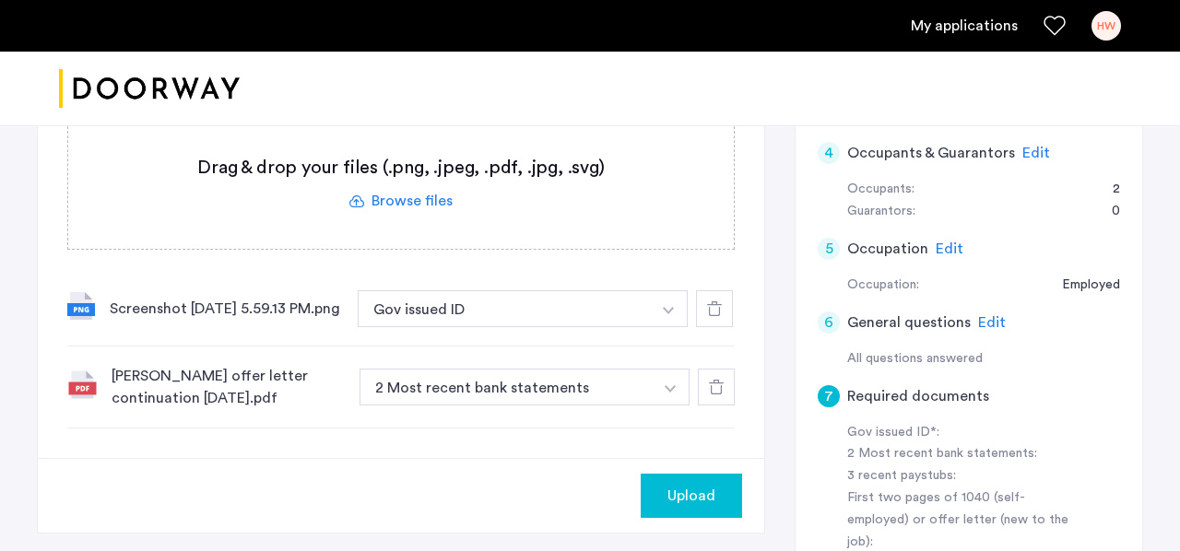
scroll to position [450, 0]
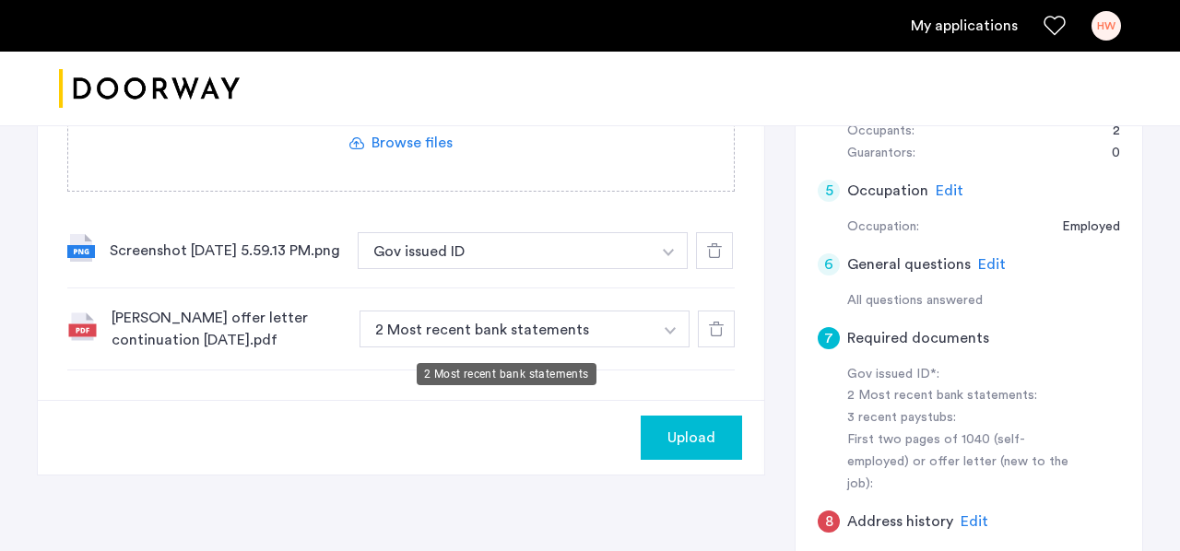
click at [455, 347] on button "2 Most recent bank statements" at bounding box center [506, 329] width 293 height 37
click at [674, 334] on button "button" at bounding box center [671, 329] width 38 height 37
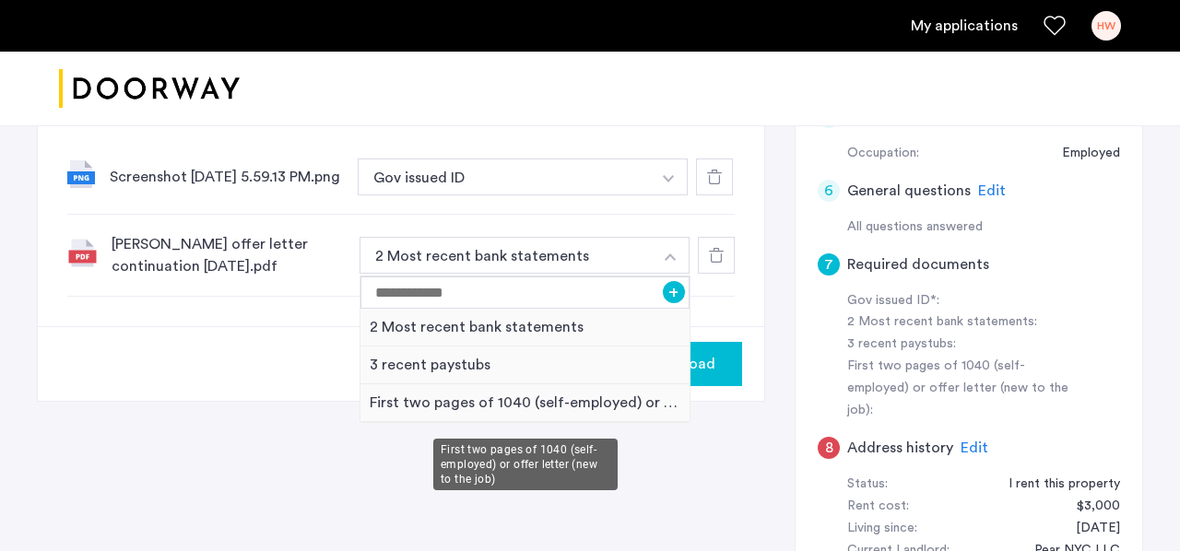
scroll to position [521, 0]
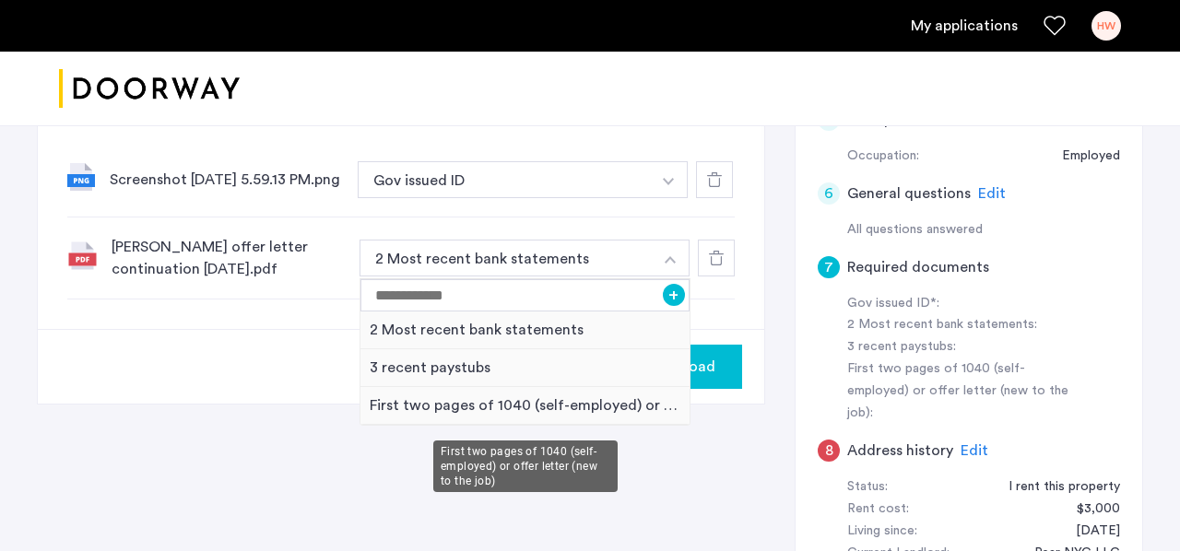
click at [565, 419] on div "First two pages of 1040 (self-employed) or offer letter (new to the job)" at bounding box center [524, 406] width 329 height 38
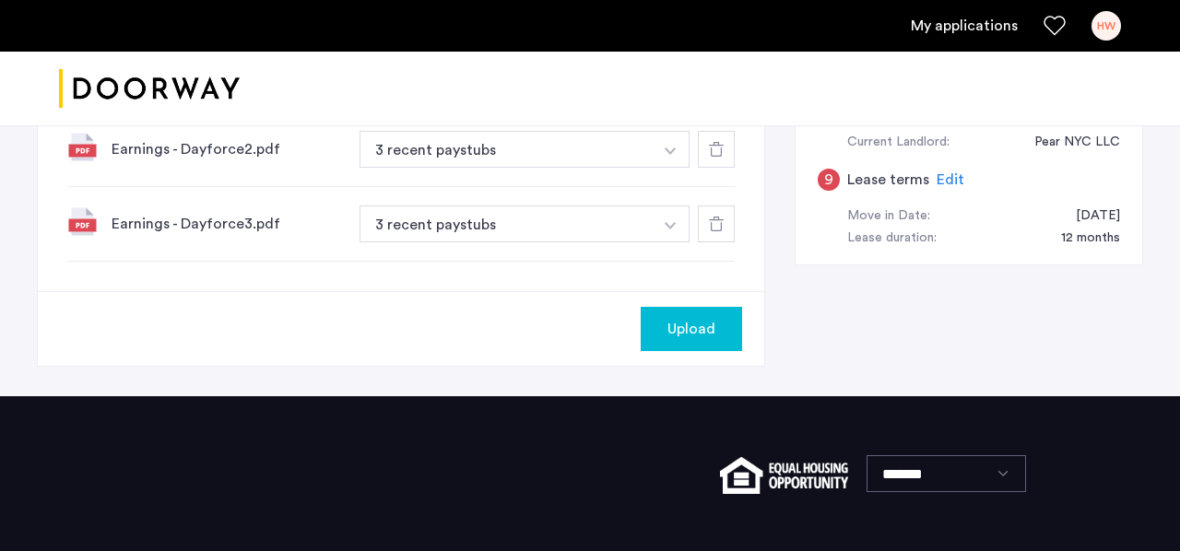
scroll to position [943, 0]
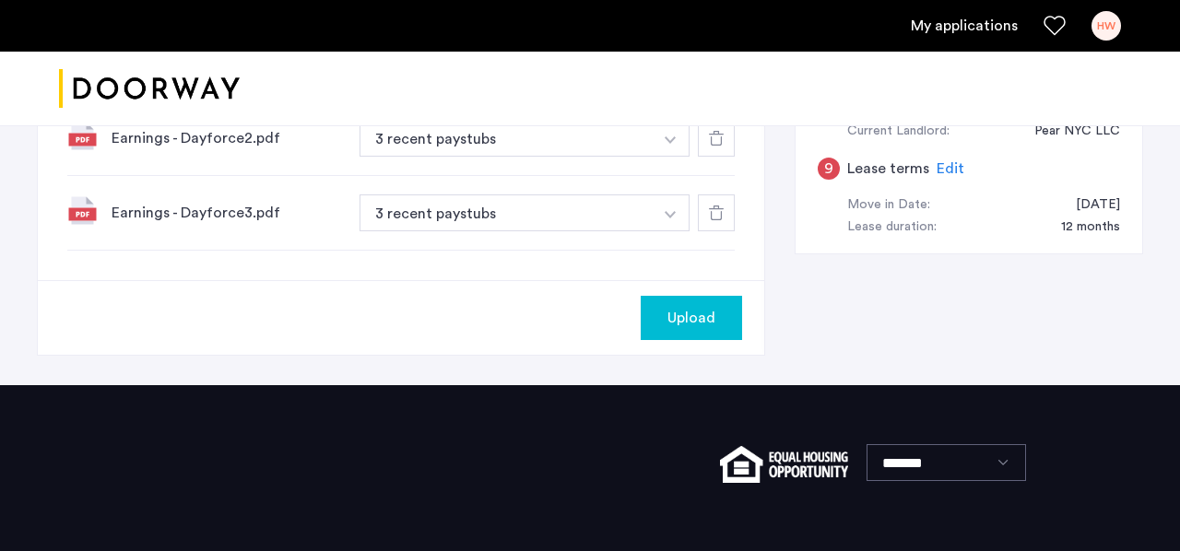
click at [681, 324] on span "Upload" at bounding box center [691, 318] width 48 height 22
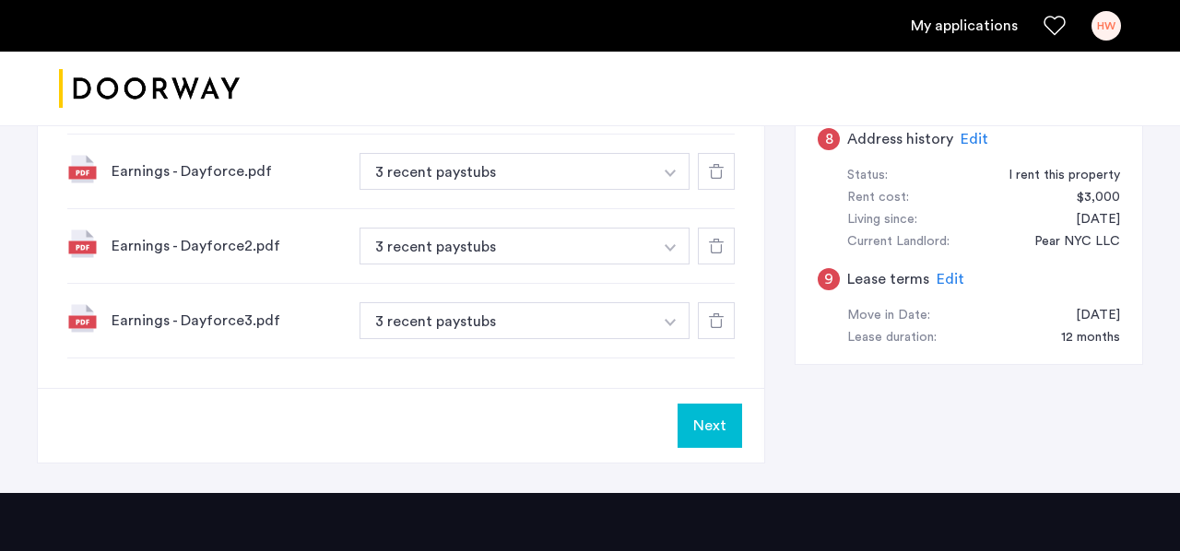
scroll to position [836, 0]
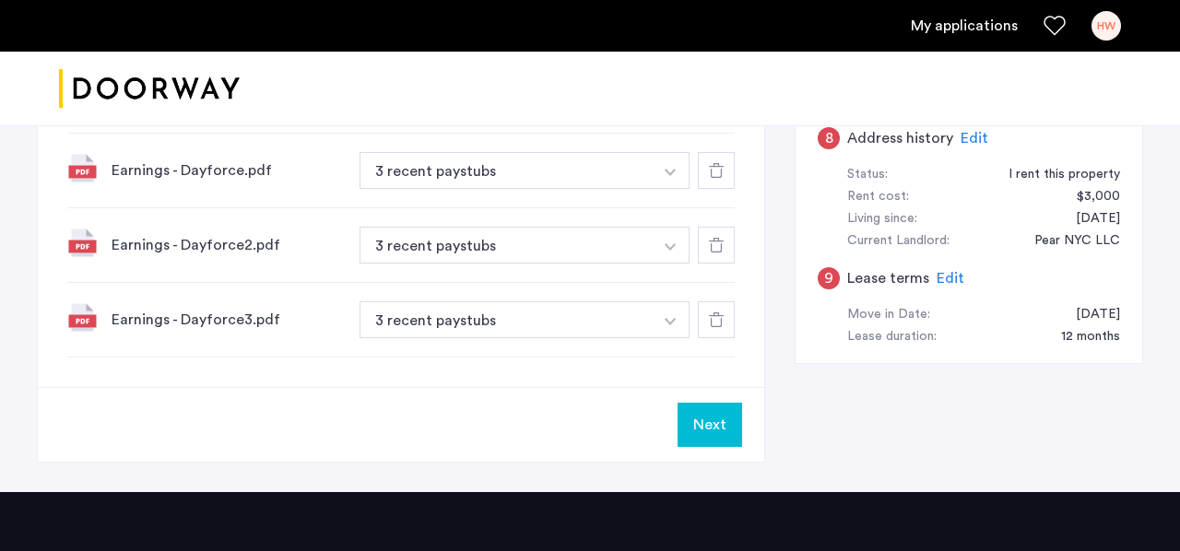
click at [723, 423] on button "Next" at bounding box center [710, 425] width 65 height 44
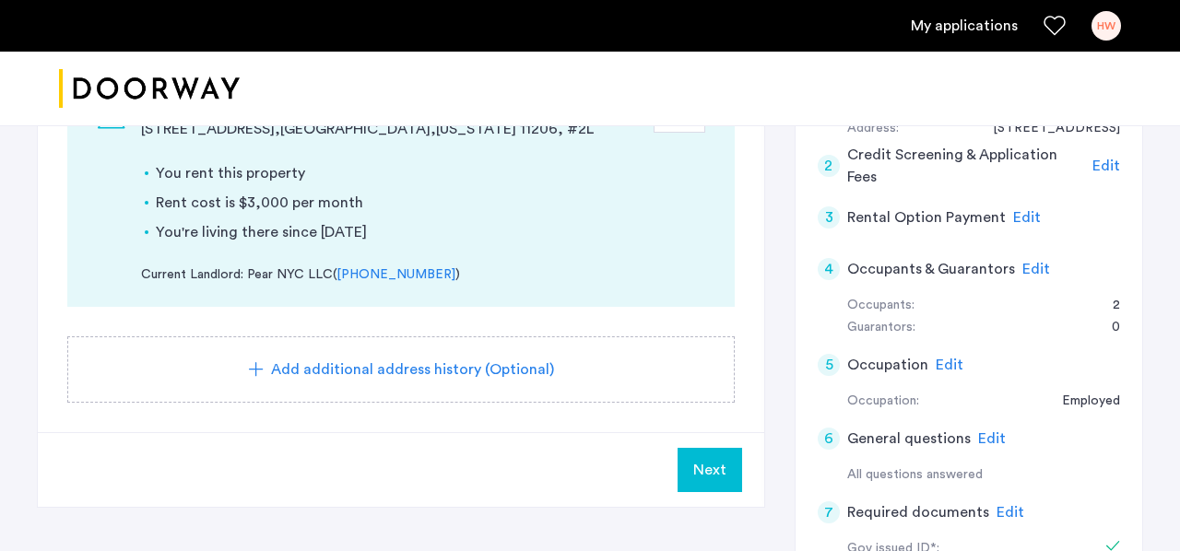
scroll to position [278, 0]
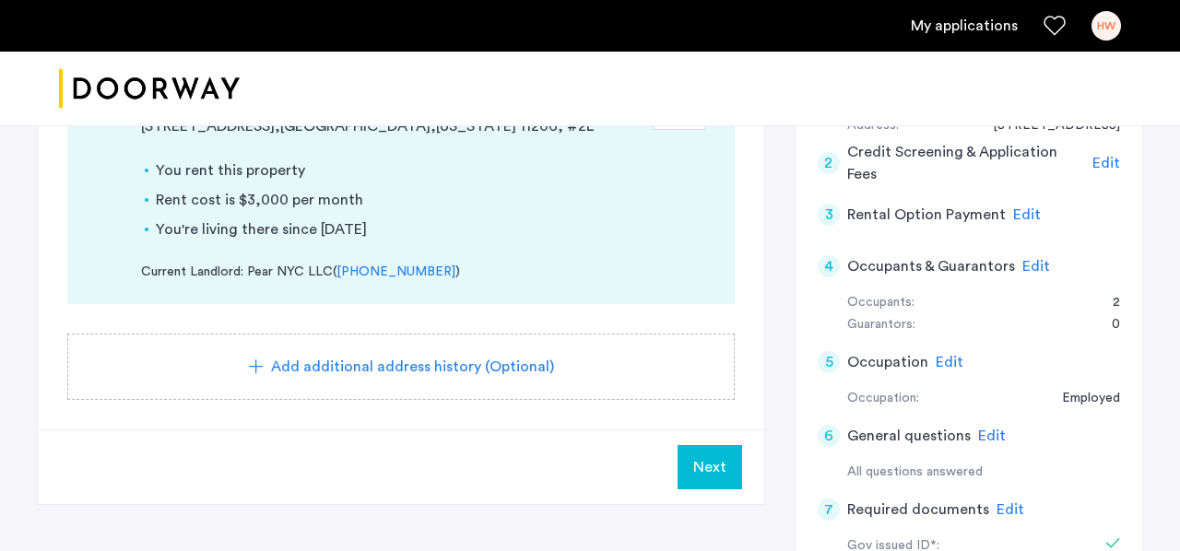
click at [717, 467] on span "Next" at bounding box center [709, 467] width 33 height 22
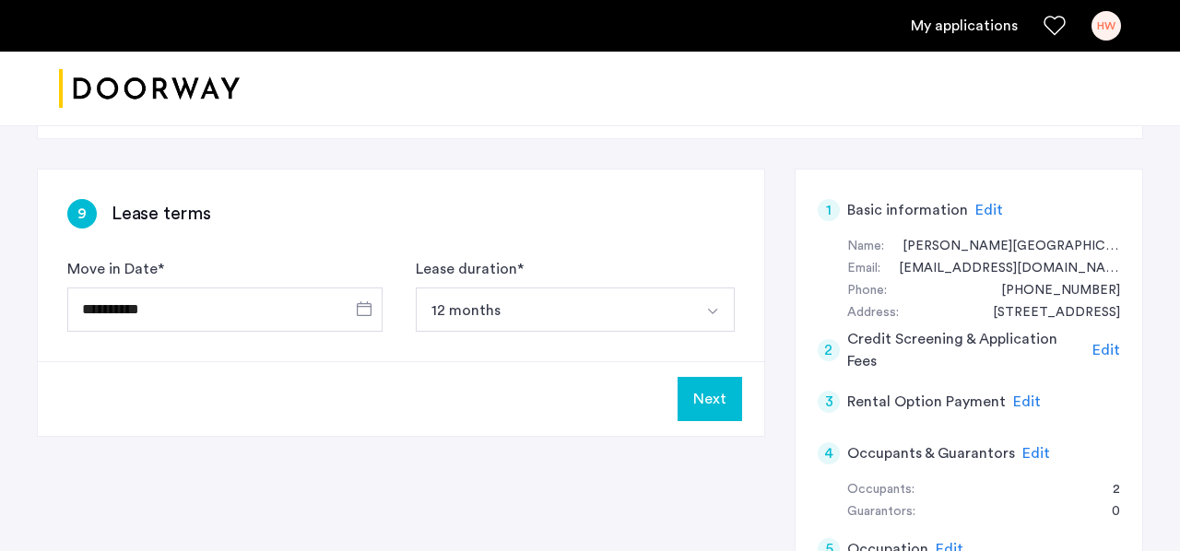
scroll to position [107, 0]
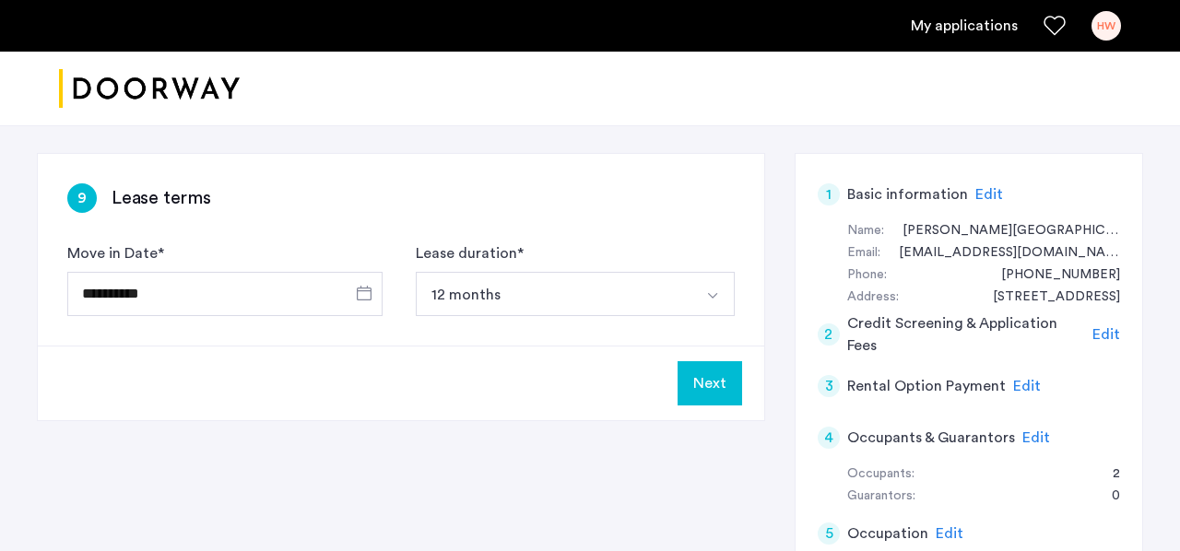
click at [599, 296] on button "12 months" at bounding box center [554, 294] width 276 height 44
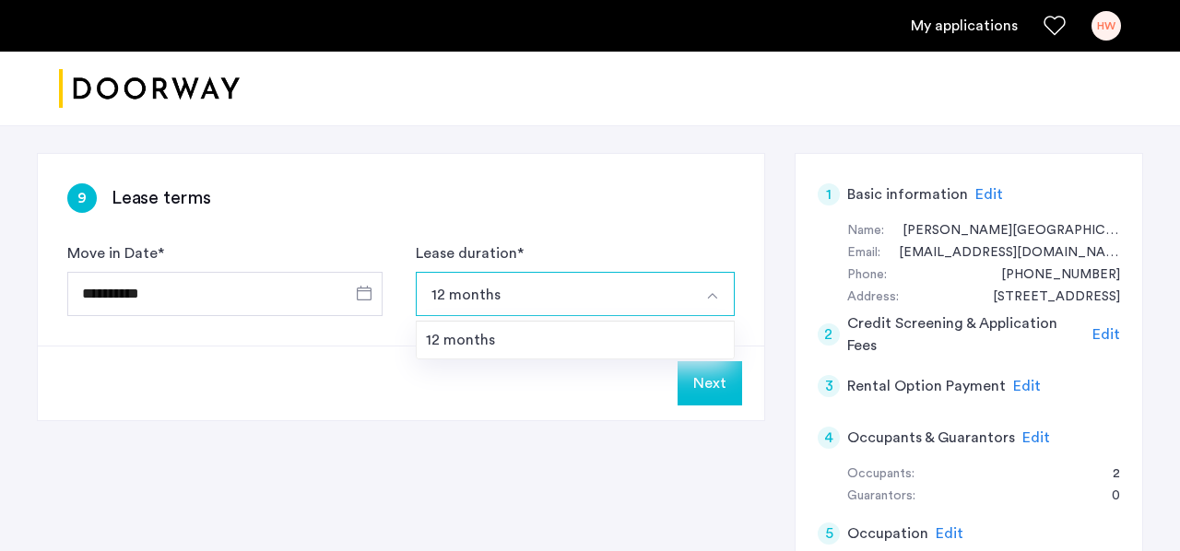
click at [599, 296] on button "12 months" at bounding box center [554, 294] width 276 height 44
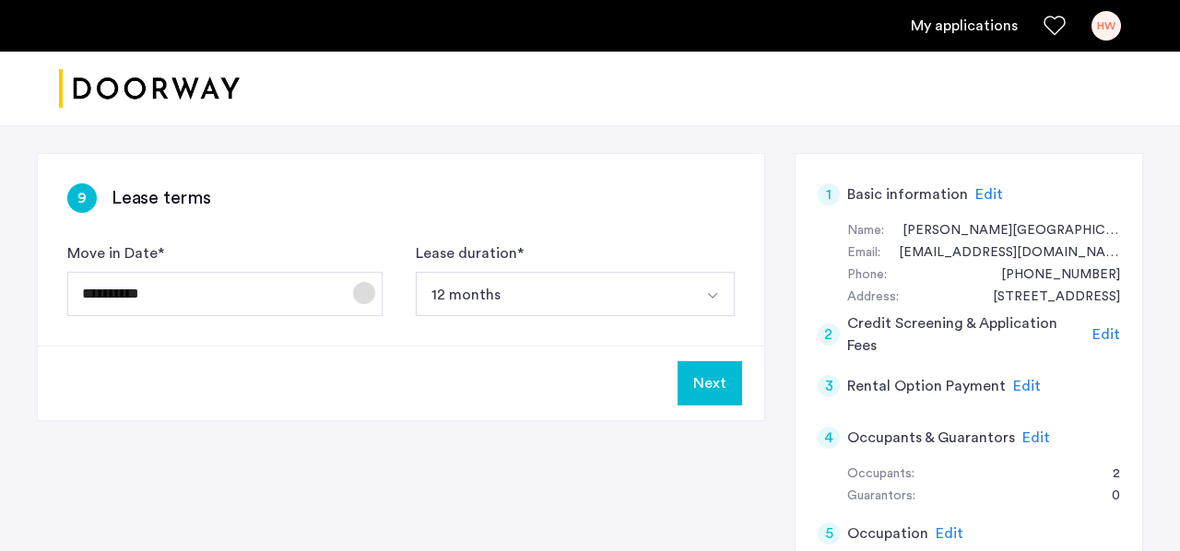
click at [371, 294] on span "Open calendar" at bounding box center [364, 293] width 44 height 44
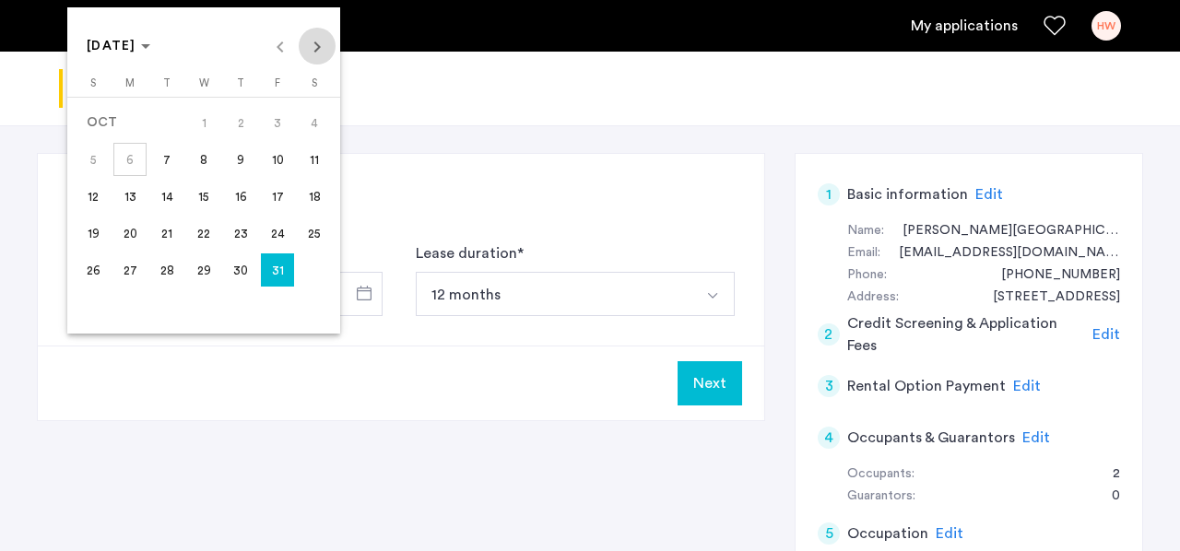
click at [323, 41] on span "Next month" at bounding box center [317, 46] width 37 height 37
click at [489, 157] on div at bounding box center [590, 275] width 1180 height 551
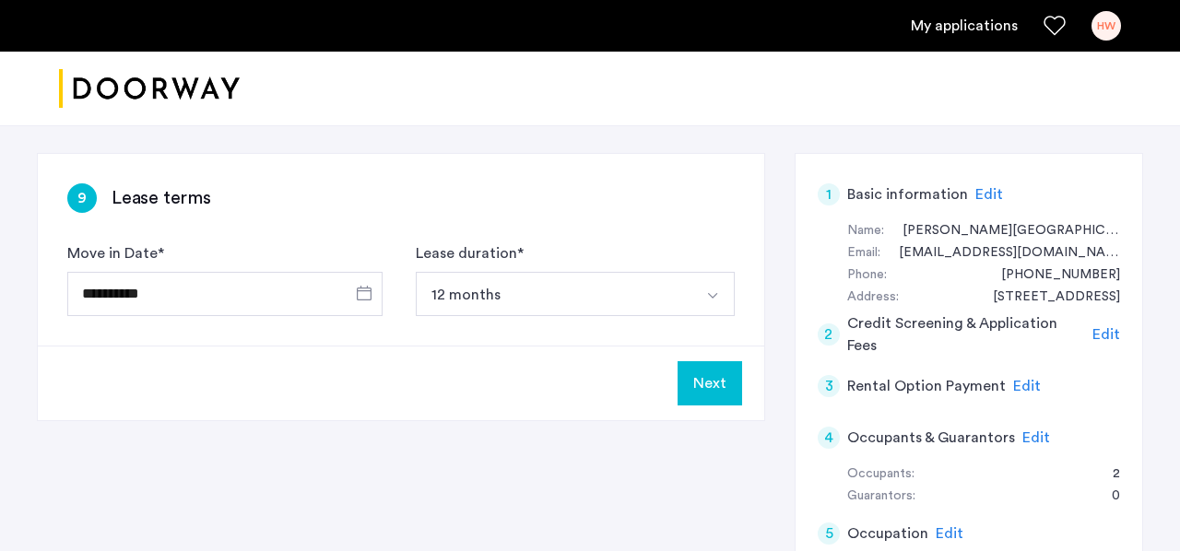
click at [710, 381] on button "Next" at bounding box center [710, 383] width 65 height 44
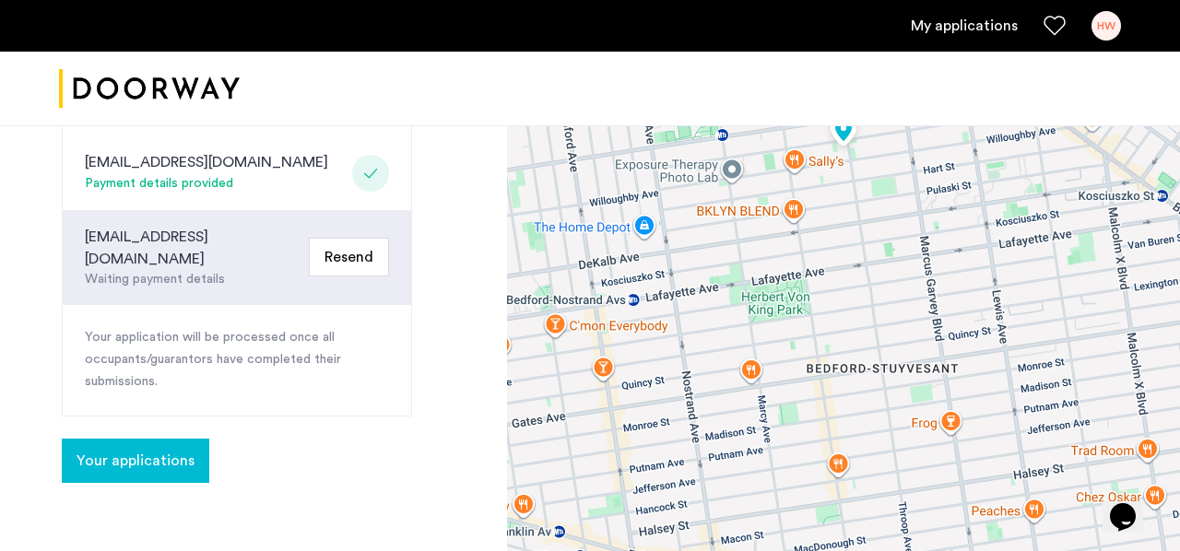
scroll to position [526, 0]
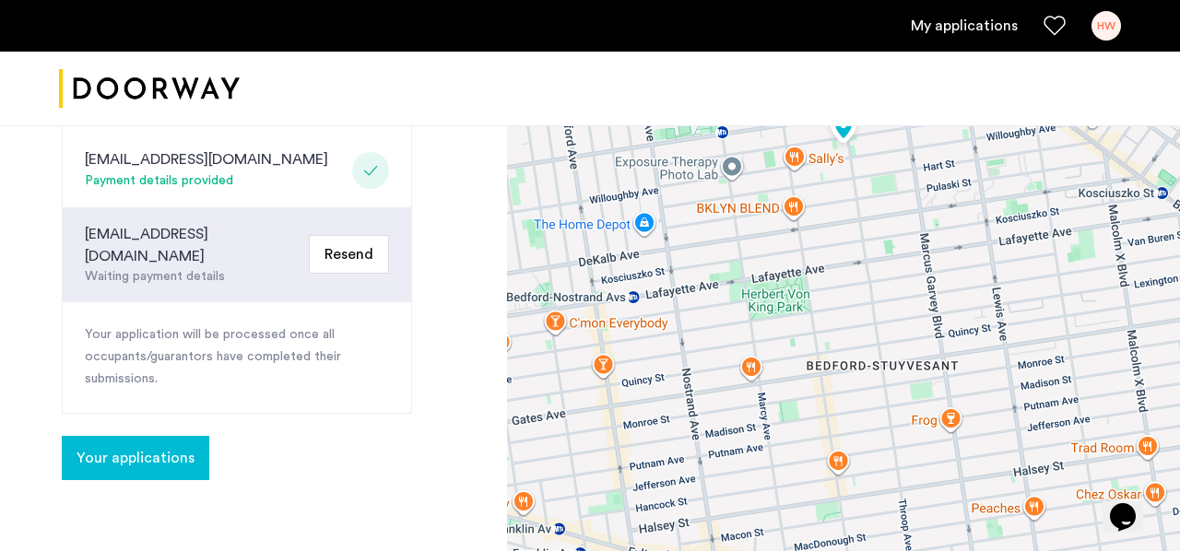
click at [152, 447] on span "Your applications" at bounding box center [136, 458] width 118 height 22
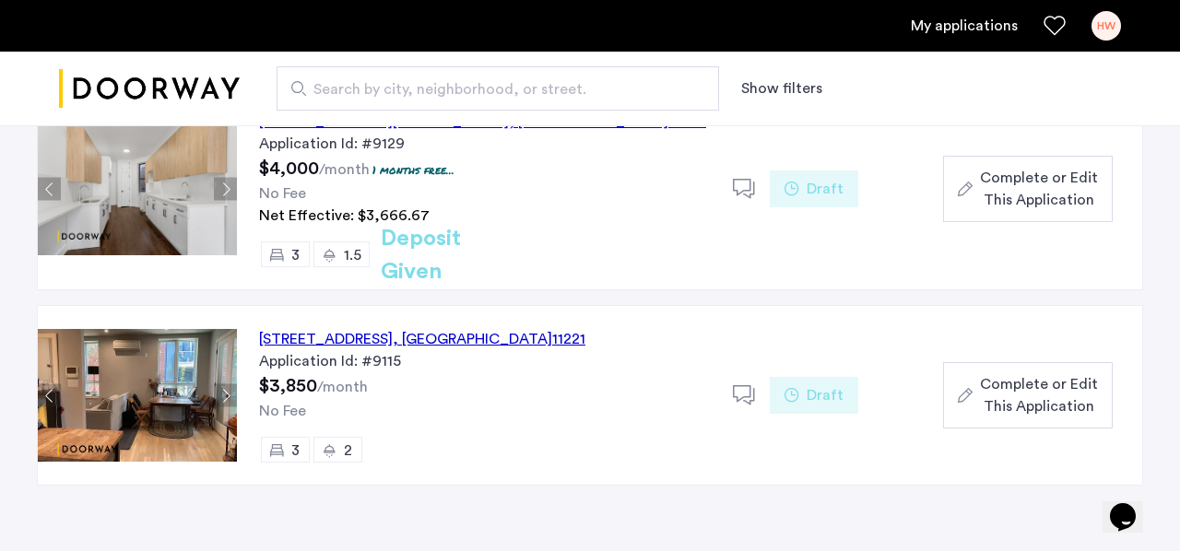
scroll to position [219, 0]
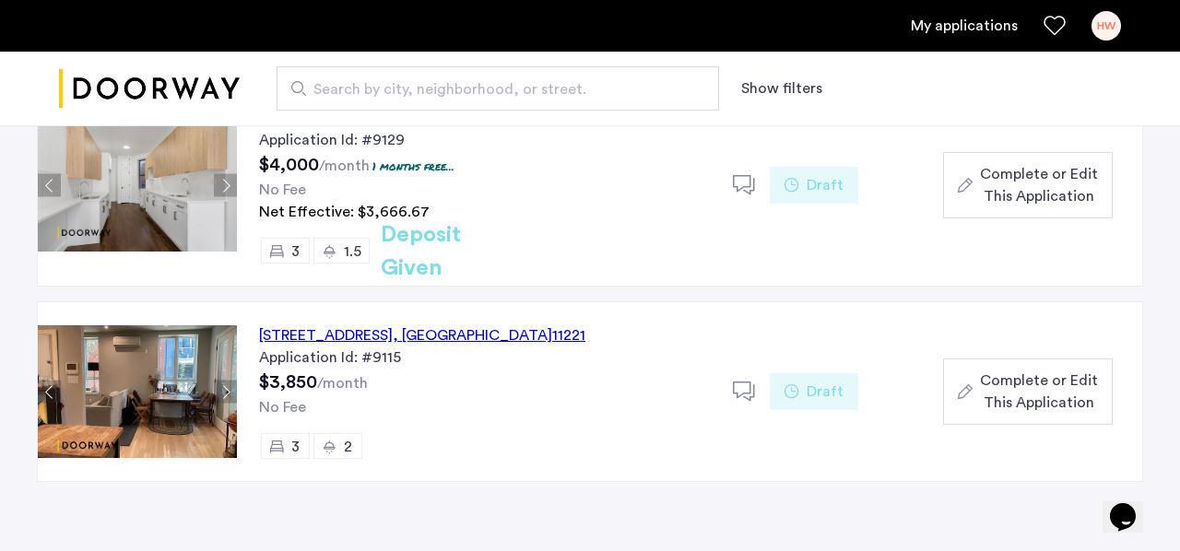
click at [223, 395] on button "Next apartment" at bounding box center [225, 392] width 23 height 23
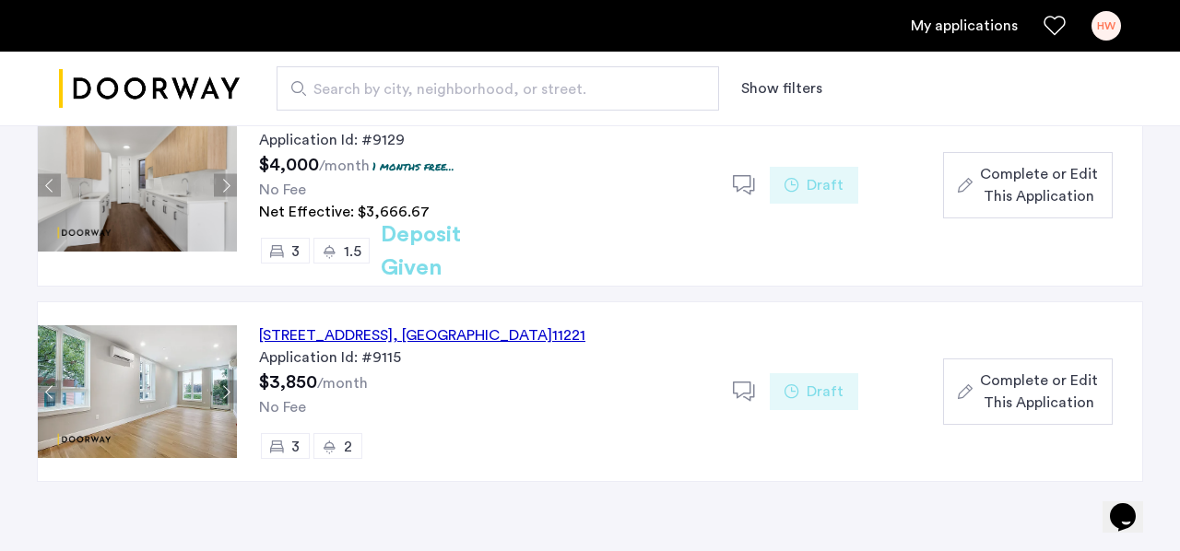
click at [223, 395] on button "Next apartment" at bounding box center [225, 392] width 23 height 23
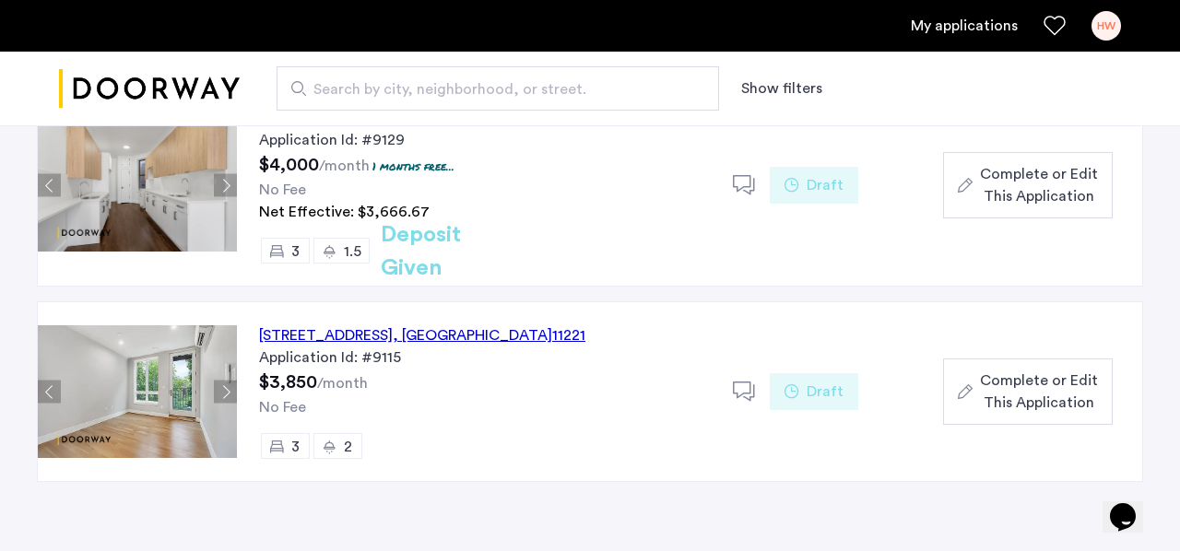
click at [223, 395] on button "Next apartment" at bounding box center [225, 392] width 23 height 23
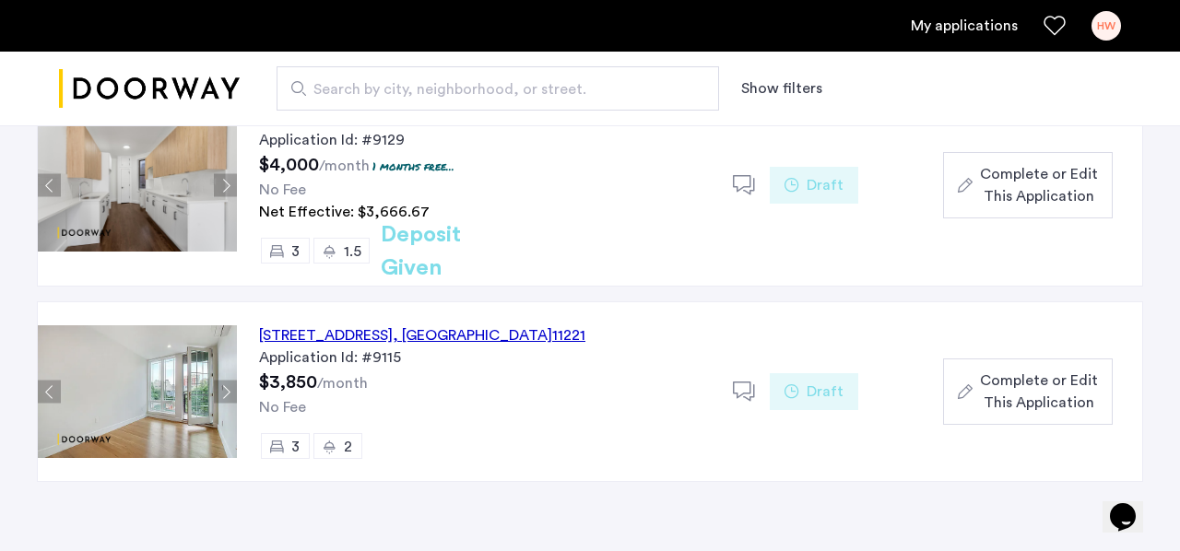
click at [223, 395] on button "Next apartment" at bounding box center [225, 392] width 23 height 23
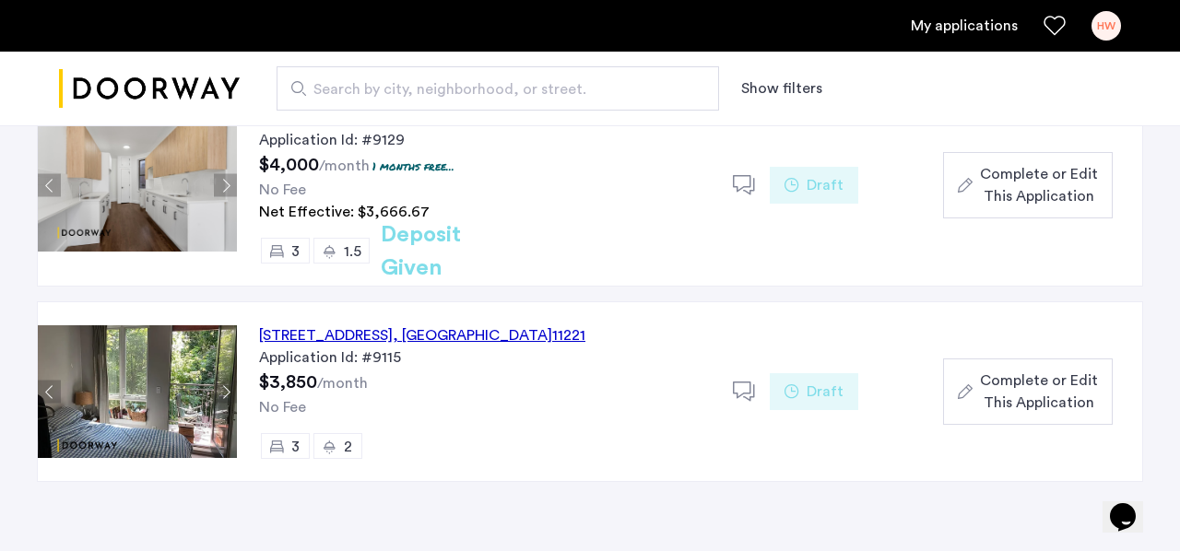
click at [223, 395] on button "Next apartment" at bounding box center [225, 392] width 23 height 23
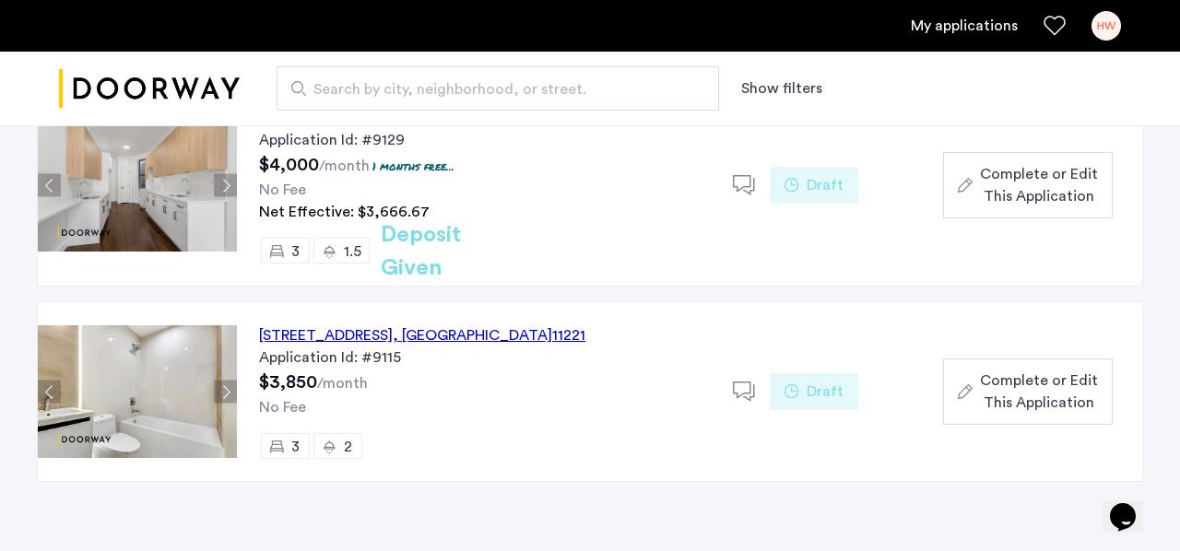
click at [223, 395] on button "Next apartment" at bounding box center [225, 392] width 23 height 23
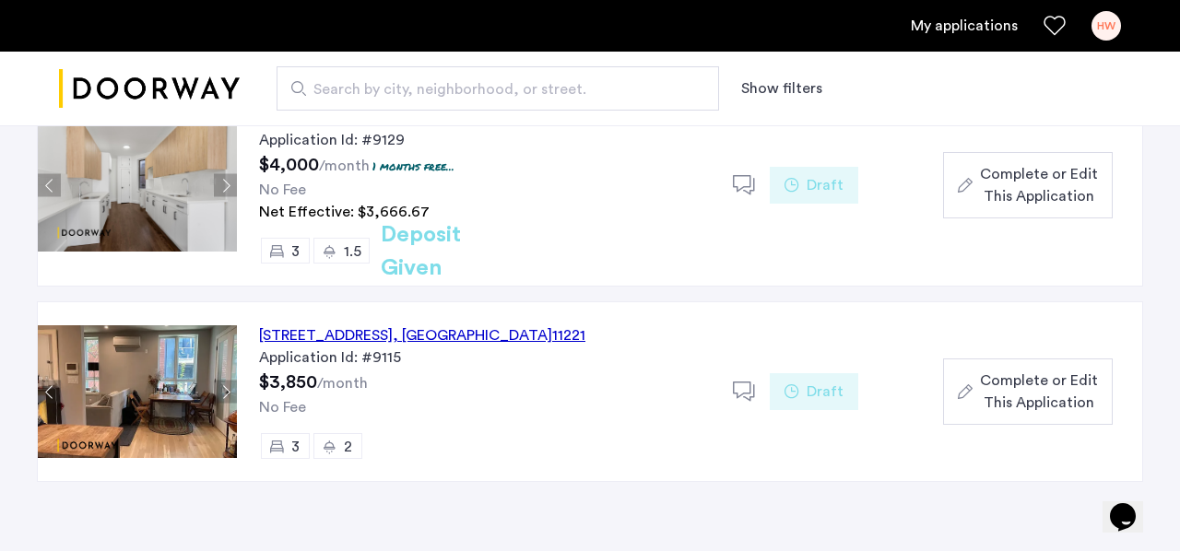
click at [223, 395] on button "Next apartment" at bounding box center [225, 392] width 23 height 23
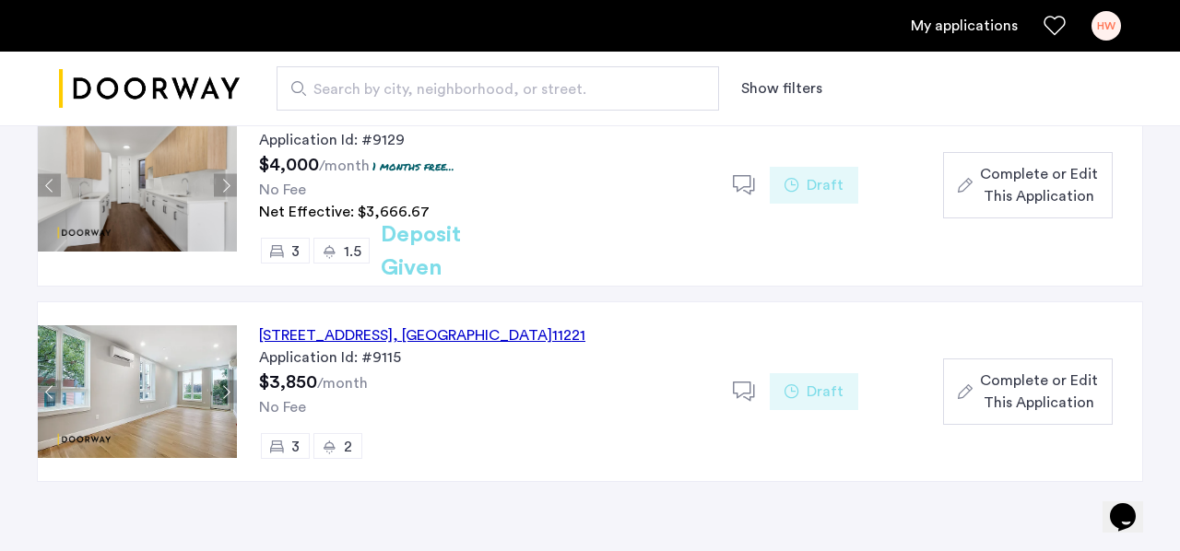
click at [223, 396] on button "Next apartment" at bounding box center [225, 392] width 23 height 23
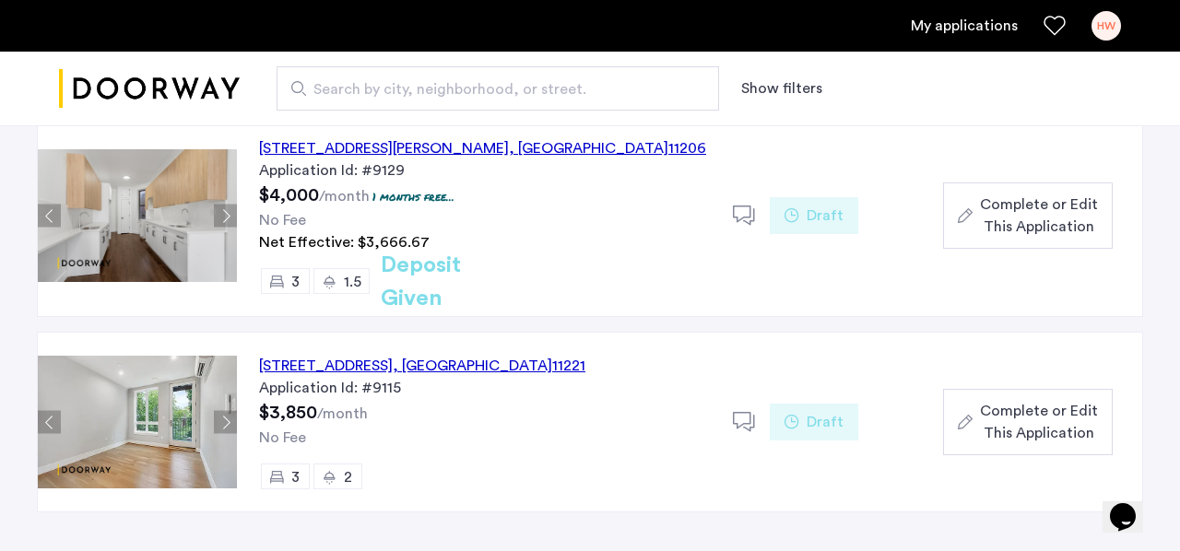
scroll to position [187, 0]
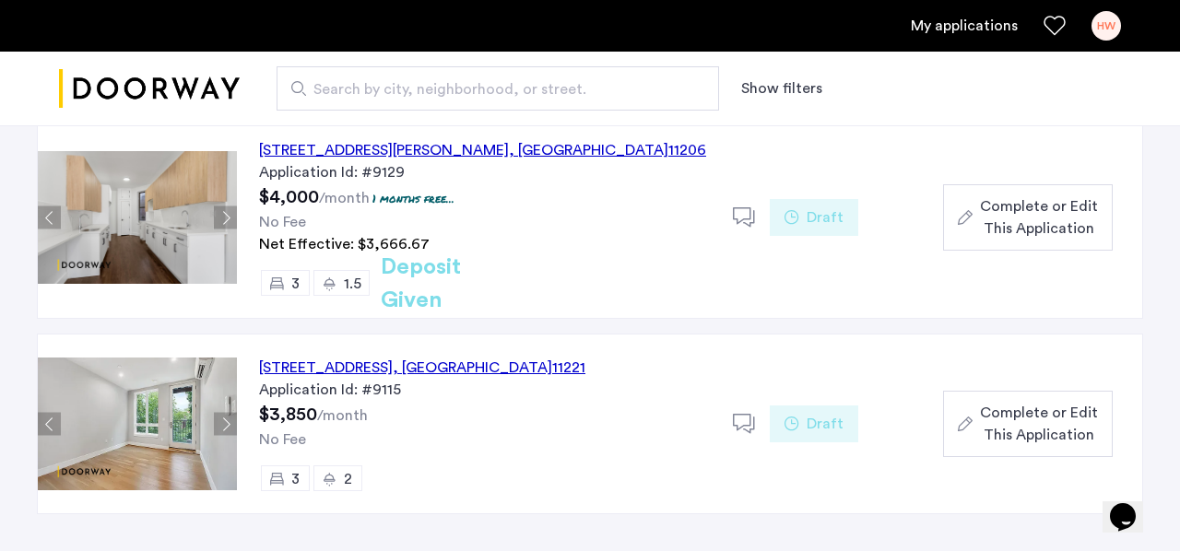
click at [112, 204] on img at bounding box center [137, 217] width 199 height 133
click at [209, 225] on img at bounding box center [137, 217] width 199 height 133
click at [233, 215] on button "Next apartment" at bounding box center [225, 218] width 23 height 23
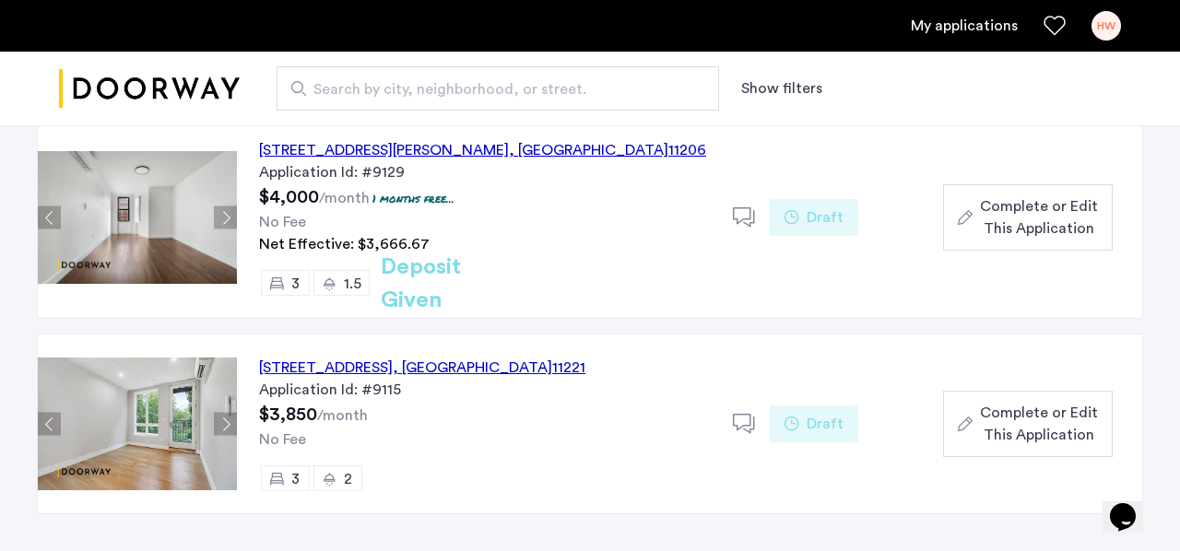
click at [210, 234] on img at bounding box center [137, 217] width 199 height 133
click at [340, 144] on div "647 Willoughby Avenue, Unit 6, Brooklyn , NY 11206" at bounding box center [482, 150] width 447 height 22
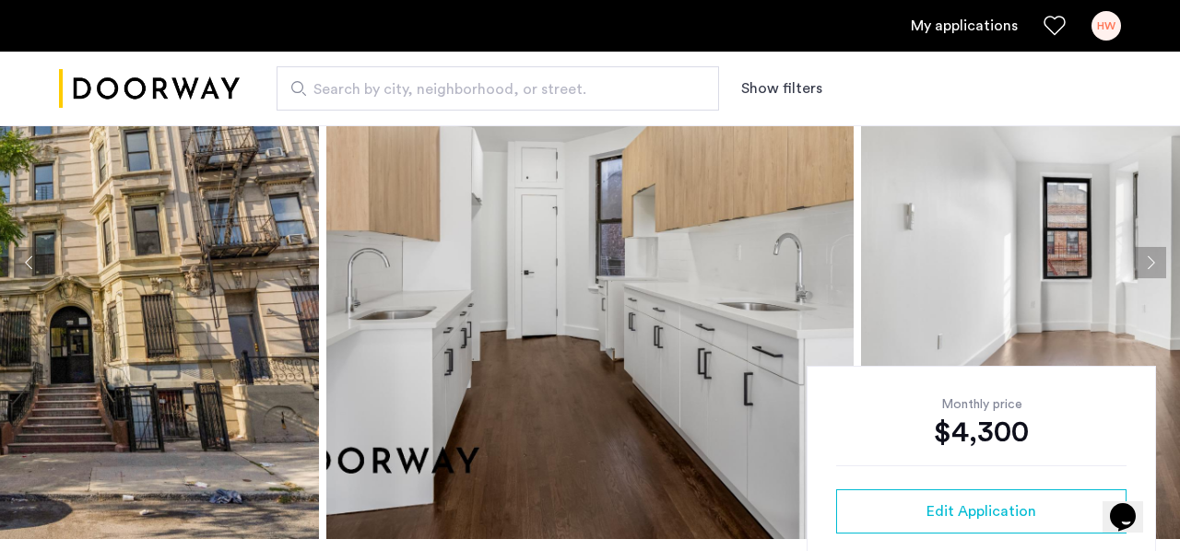
scroll to position [130, 0]
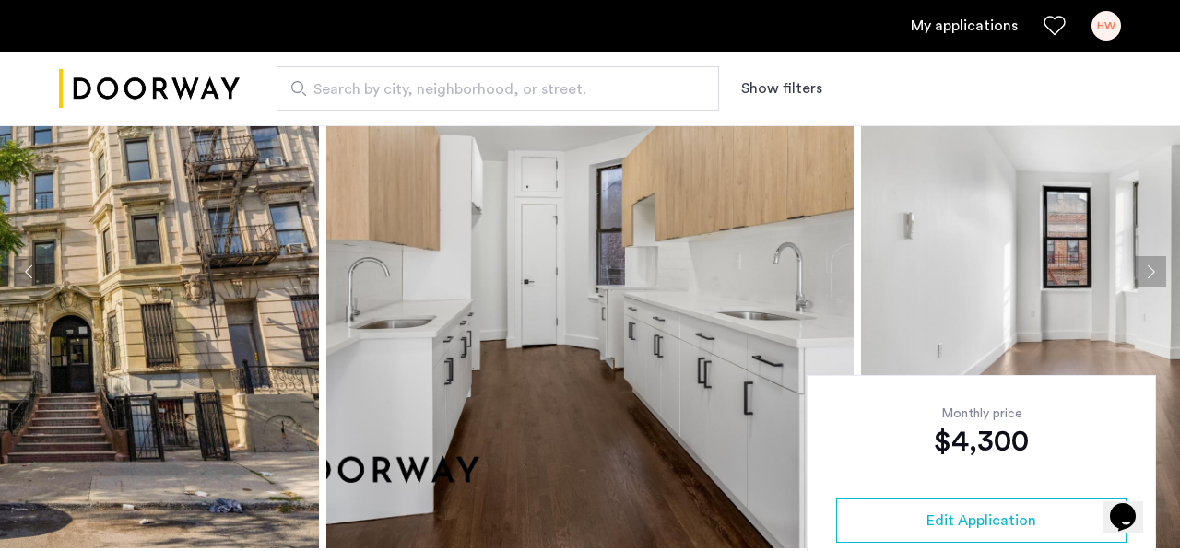
click at [39, 324] on img at bounding box center [55, 271] width 527 height 553
click at [96, 324] on img at bounding box center [55, 271] width 527 height 553
click at [1149, 269] on button "Next apartment" at bounding box center [1150, 271] width 31 height 31
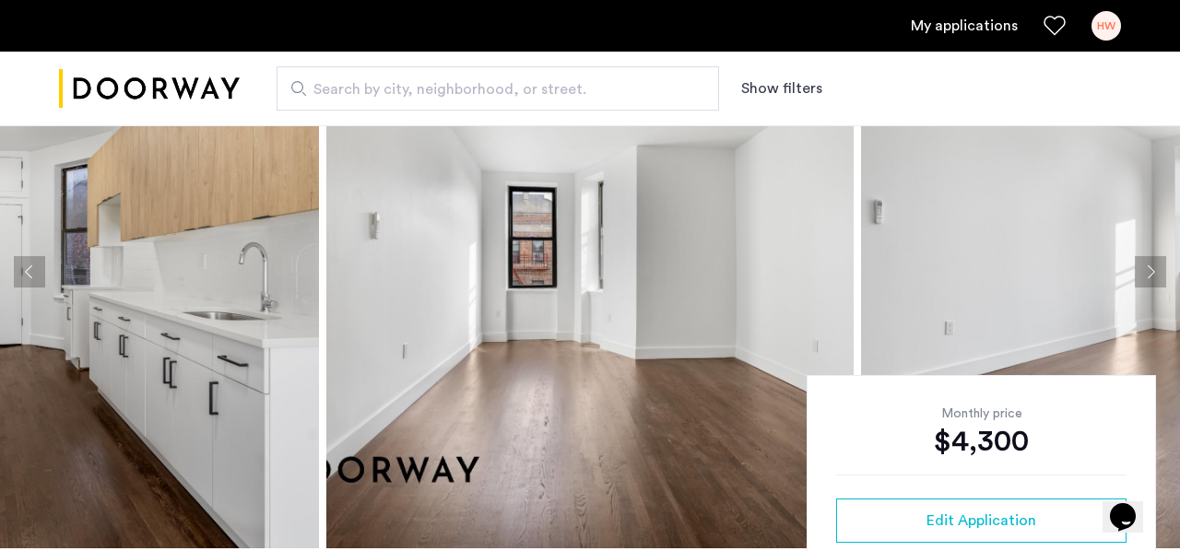
click at [1148, 271] on button "Next apartment" at bounding box center [1150, 271] width 31 height 31
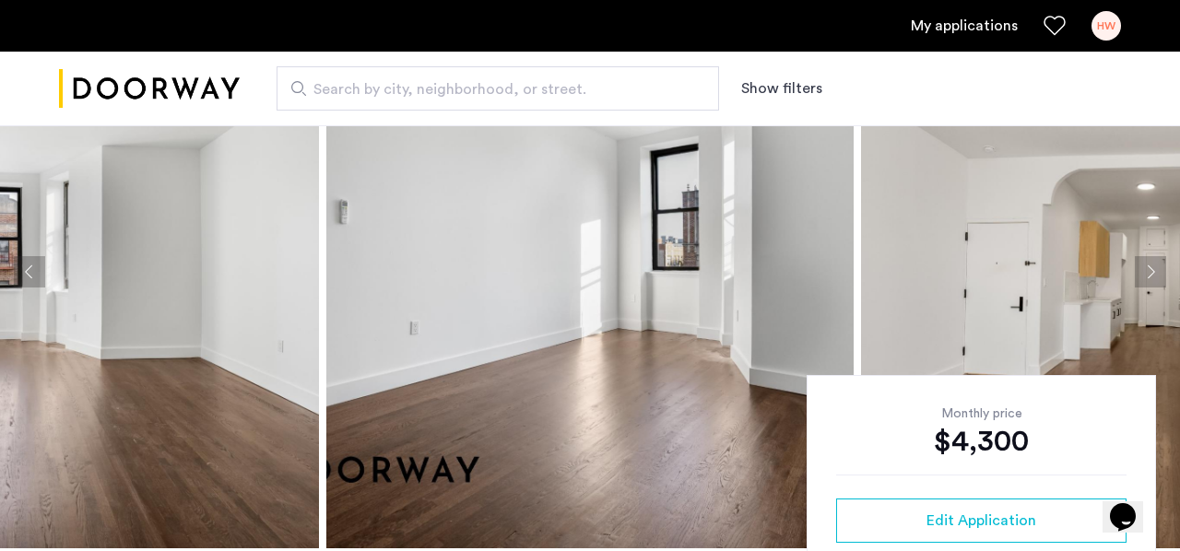
click at [1148, 271] on button "Next apartment" at bounding box center [1150, 271] width 31 height 31
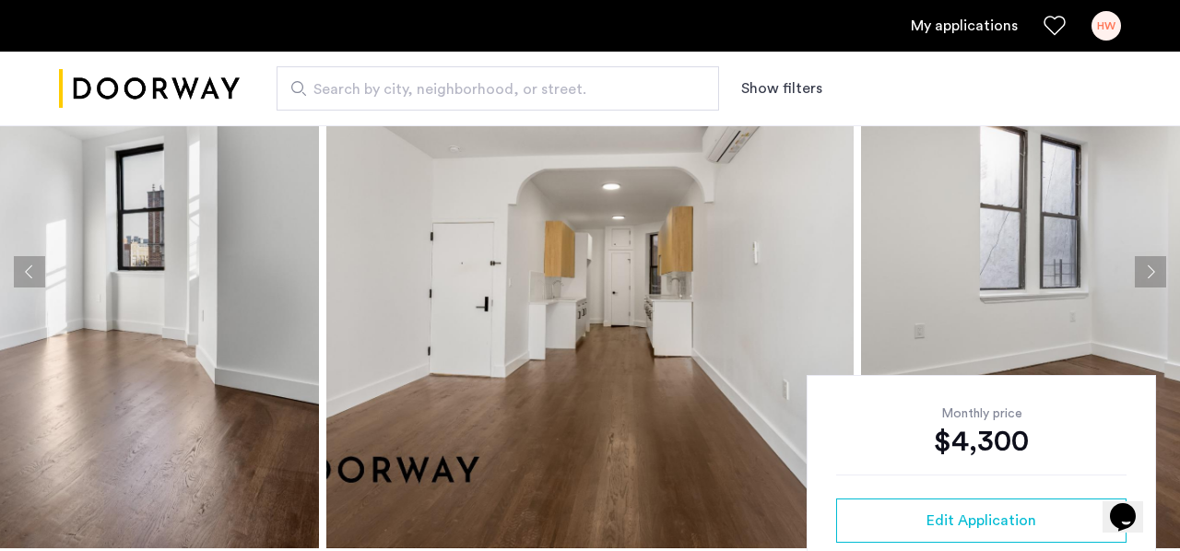
click at [1148, 271] on button "Next apartment" at bounding box center [1150, 271] width 31 height 31
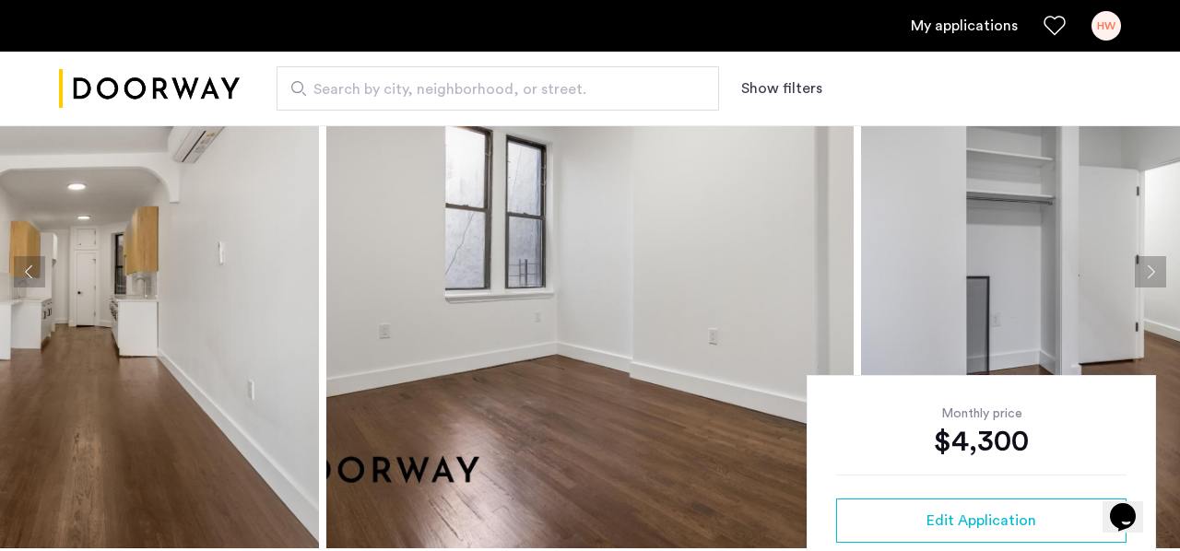
click at [1148, 271] on button "Next apartment" at bounding box center [1150, 271] width 31 height 31
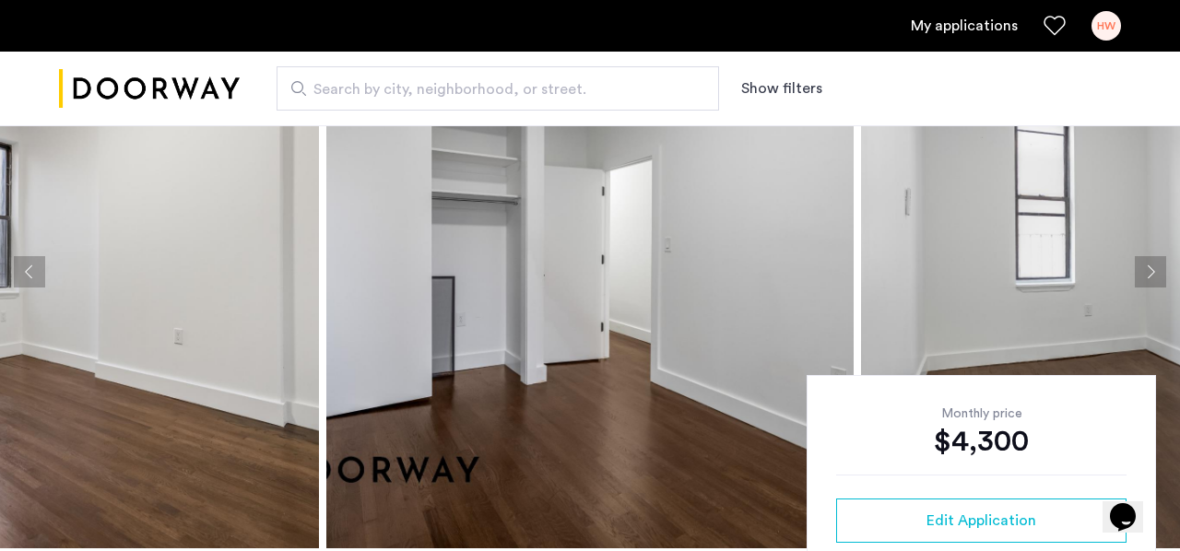
click at [1148, 271] on button "Next apartment" at bounding box center [1150, 271] width 31 height 31
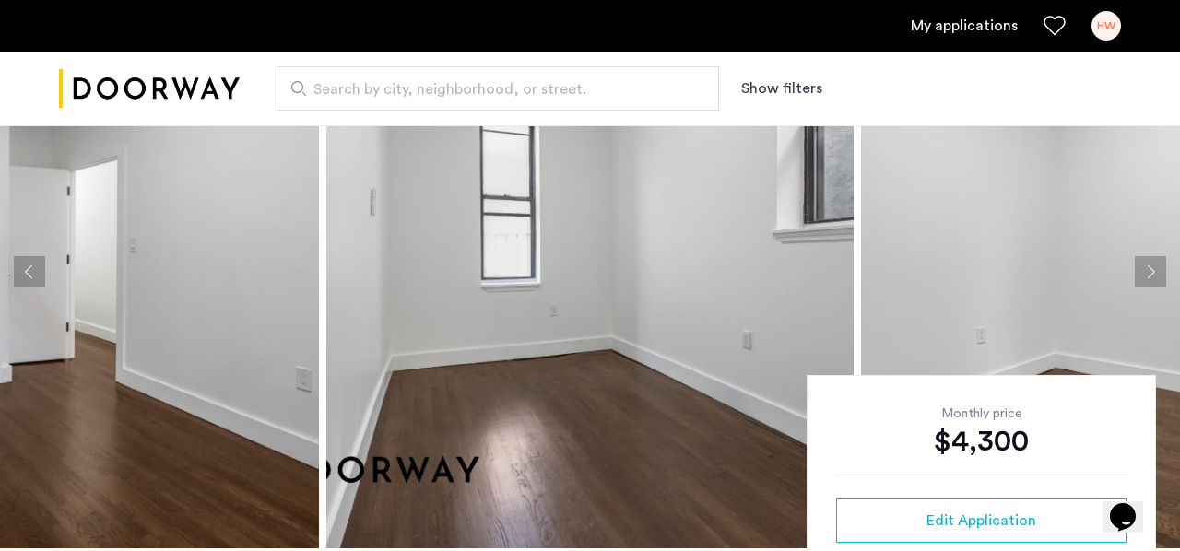
click at [1148, 271] on button "Next apartment" at bounding box center [1150, 271] width 31 height 31
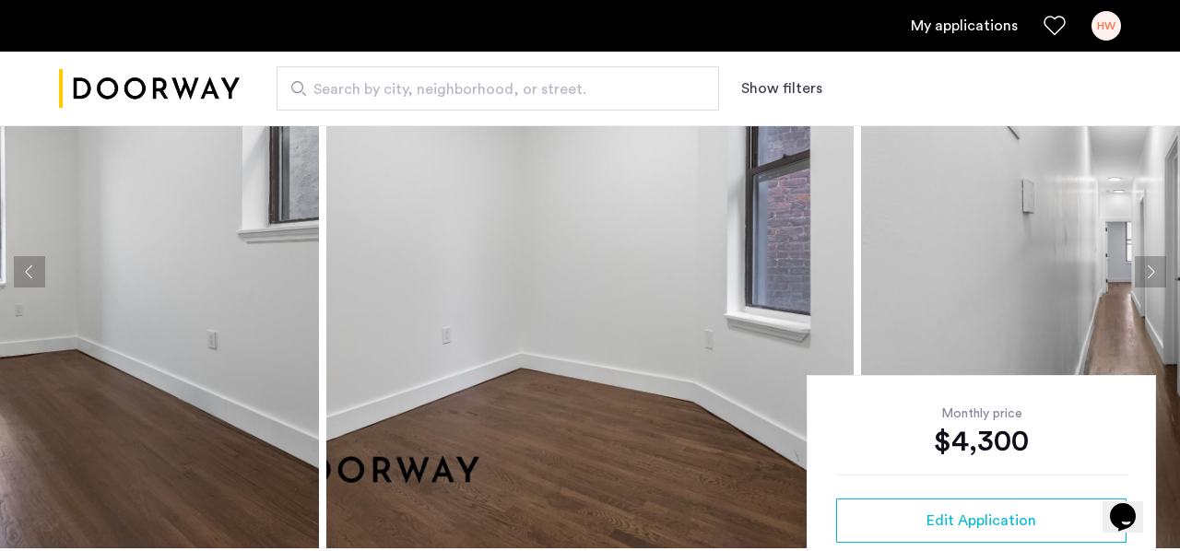
click at [1148, 271] on button "Next apartment" at bounding box center [1150, 271] width 31 height 31
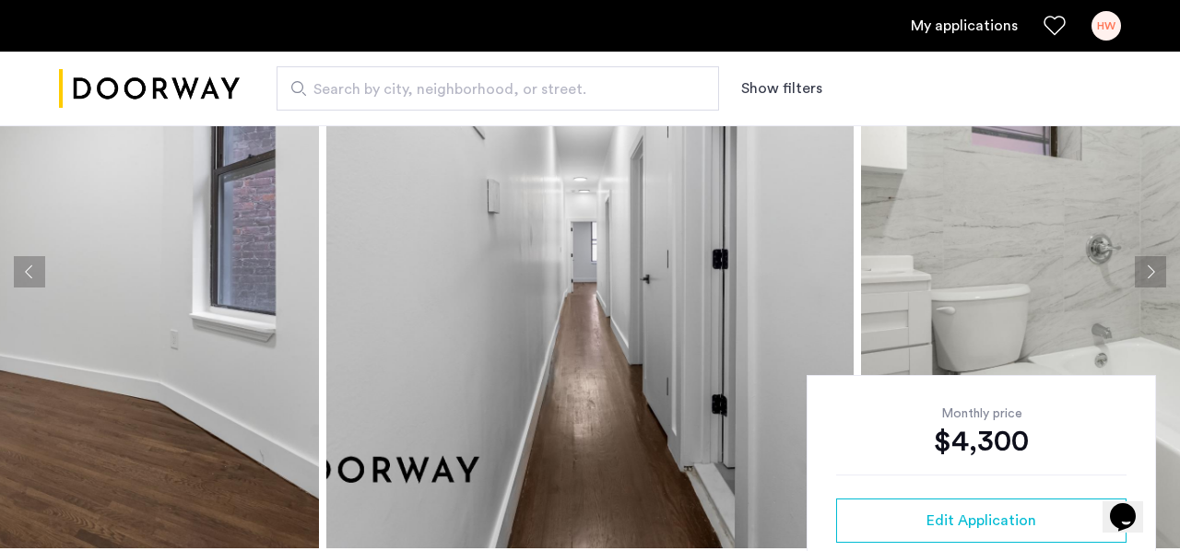
click at [1148, 271] on button "Next apartment" at bounding box center [1150, 271] width 31 height 31
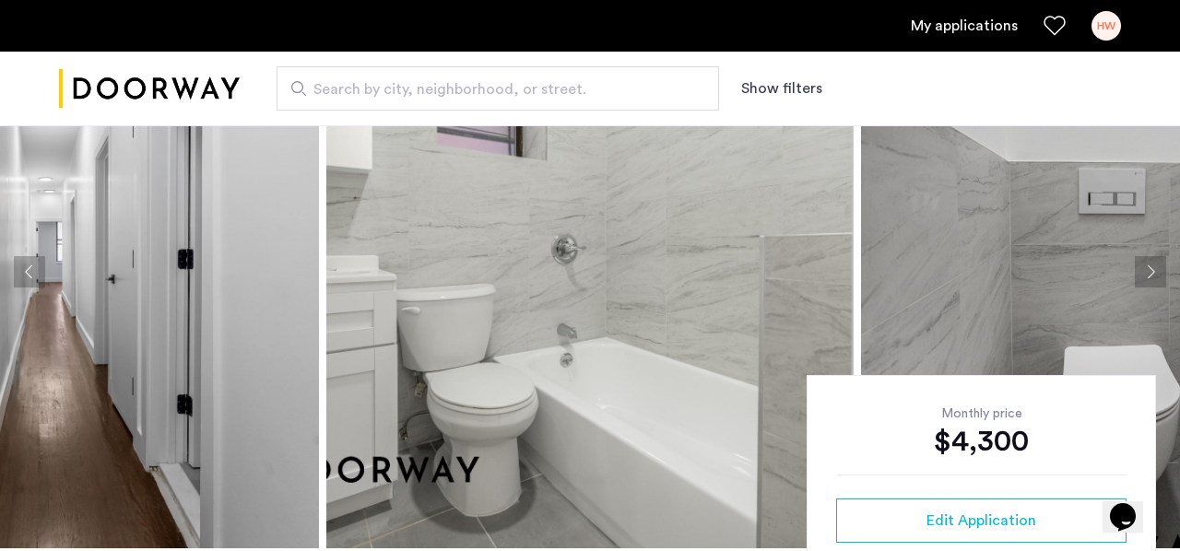
click at [1148, 271] on button "Next apartment" at bounding box center [1150, 271] width 31 height 31
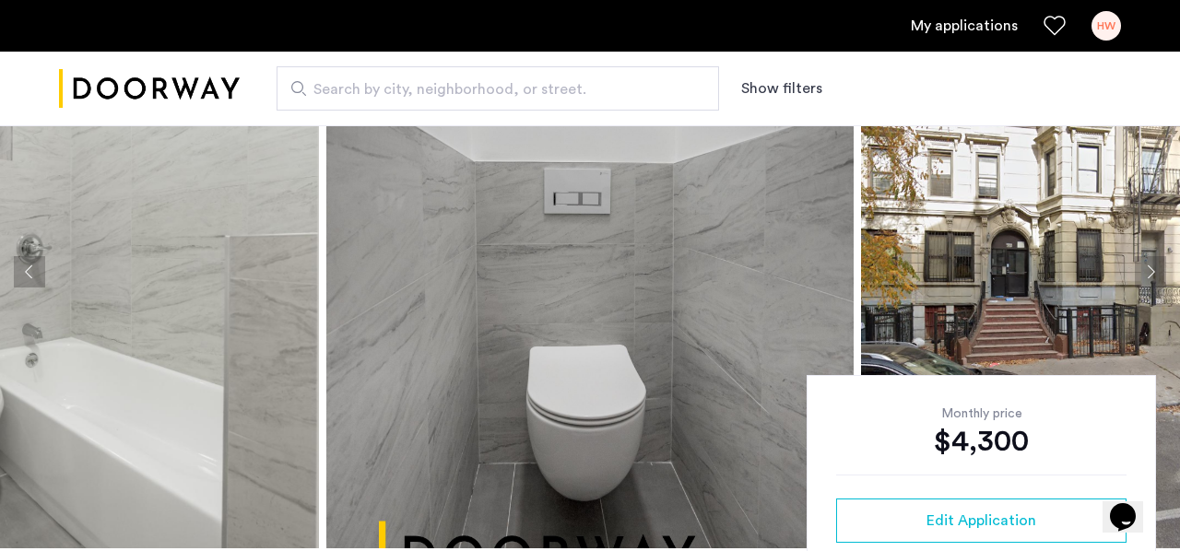
click at [1148, 270] on button "Next apartment" at bounding box center [1150, 271] width 31 height 31
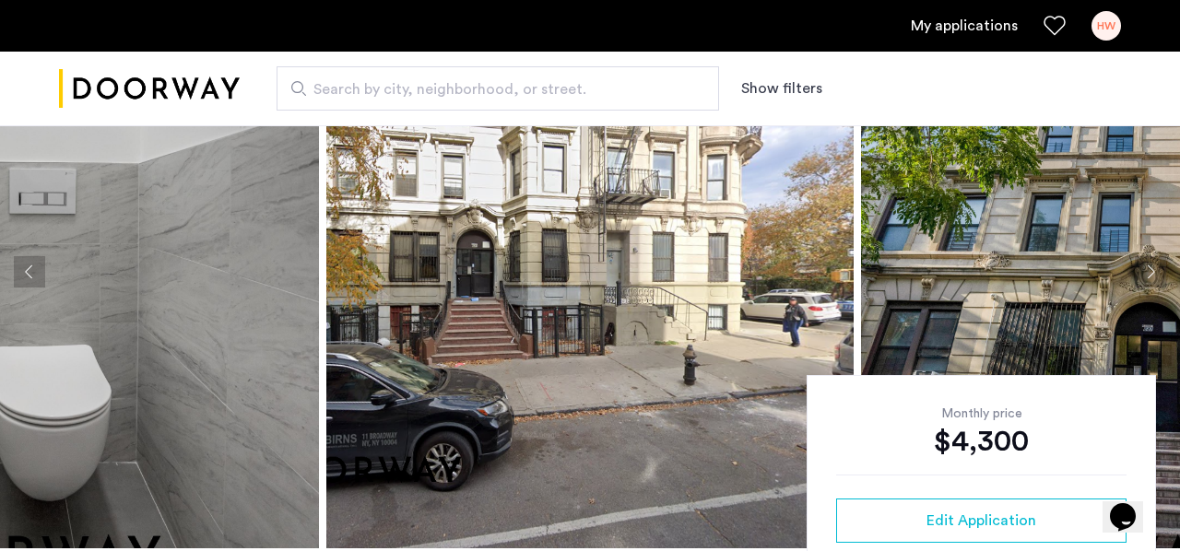
click at [1148, 272] on button "Next apartment" at bounding box center [1150, 271] width 31 height 31
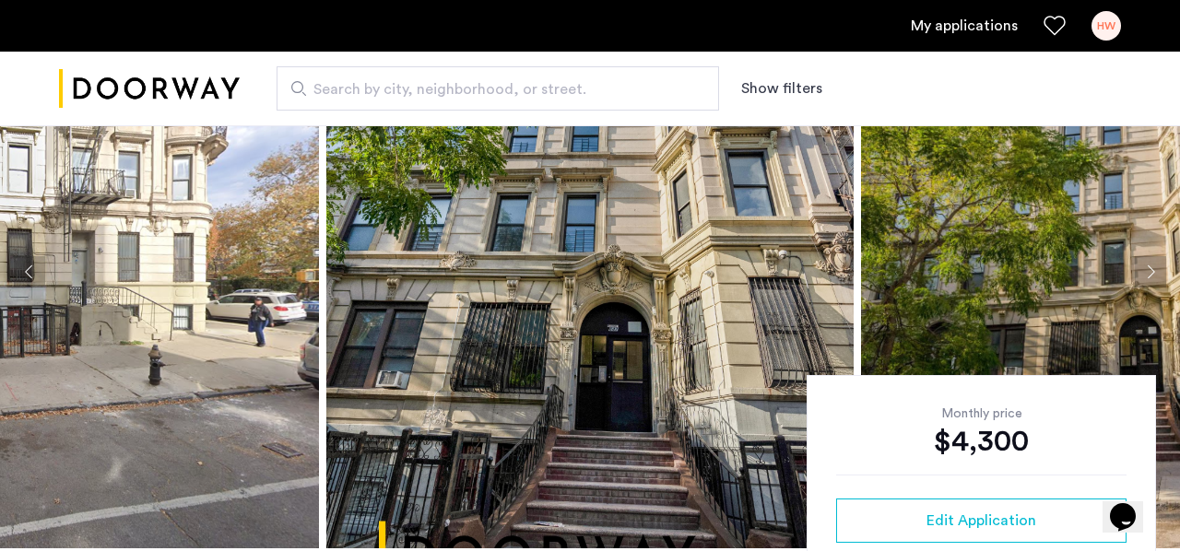
click at [1147, 257] on button "Next apartment" at bounding box center [1150, 271] width 31 height 31
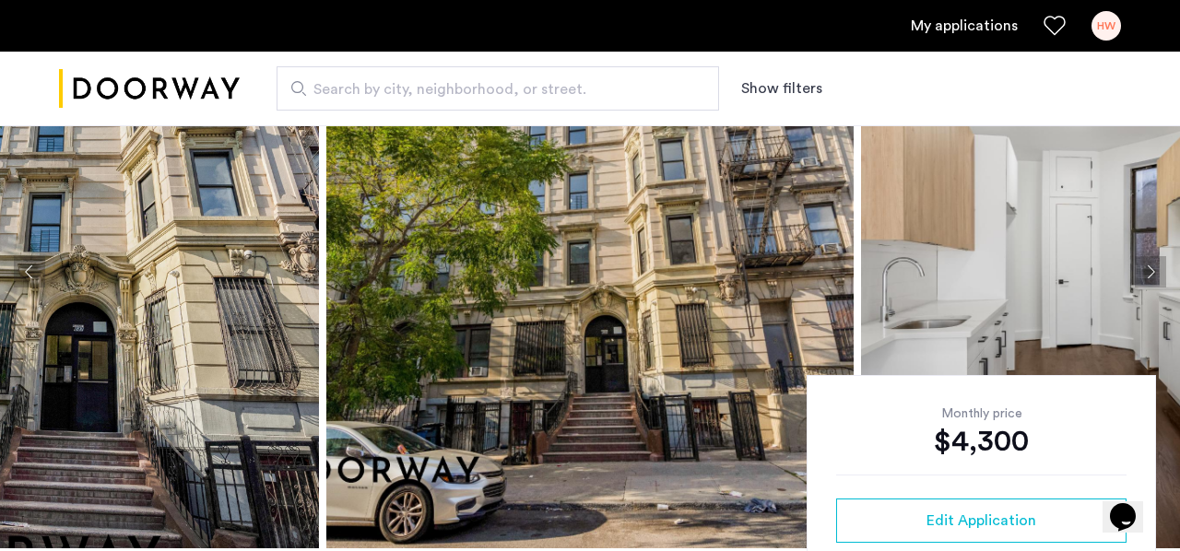
click at [1139, 207] on img at bounding box center [1124, 271] width 527 height 553
click at [1147, 280] on button "Next apartment" at bounding box center [1150, 271] width 31 height 31
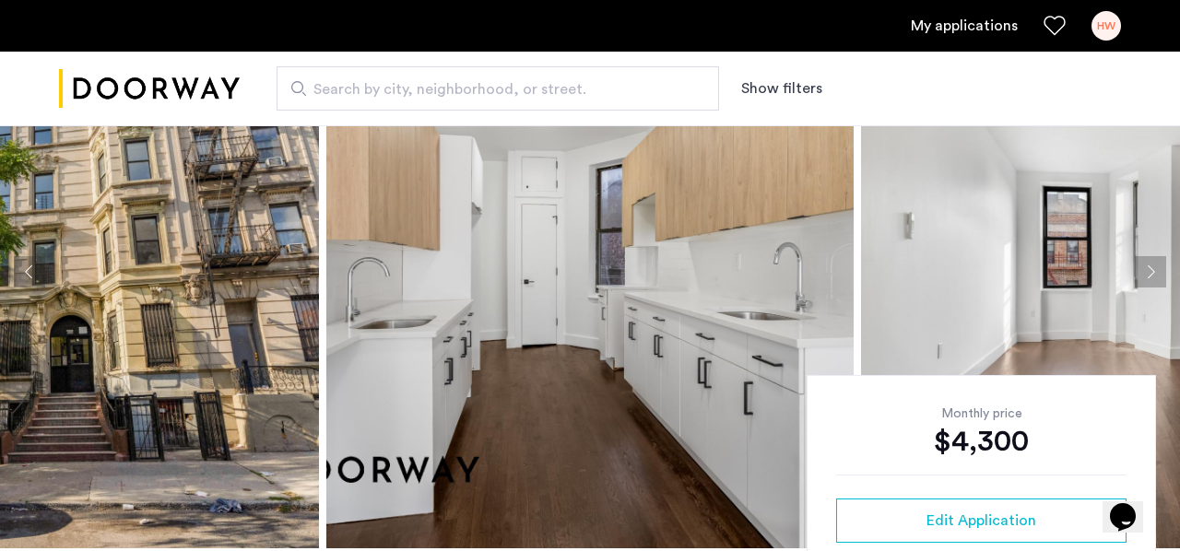
click at [1147, 280] on button "Next apartment" at bounding box center [1150, 271] width 31 height 31
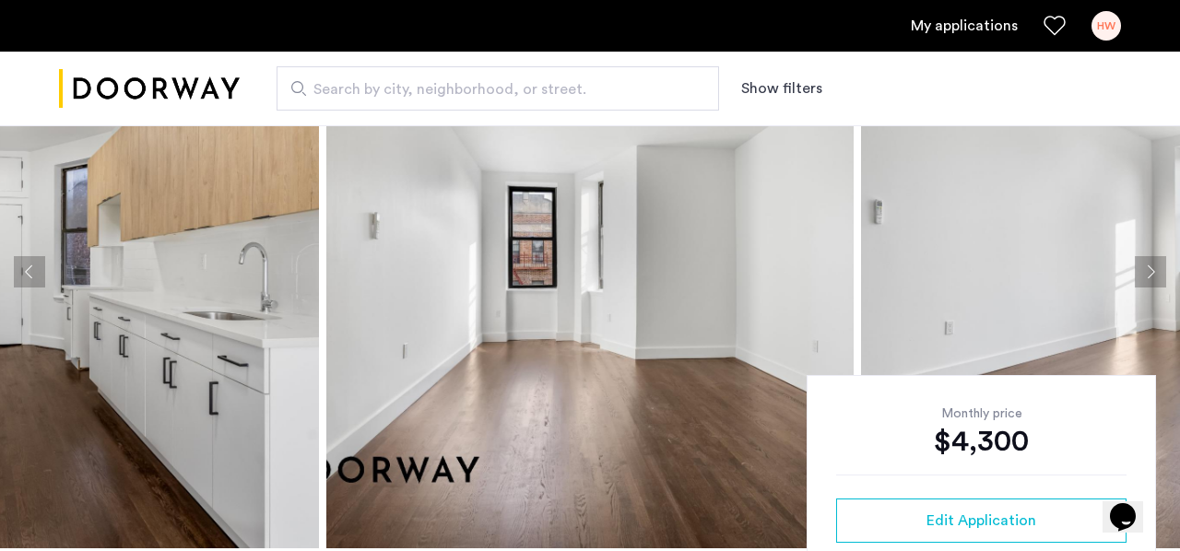
click at [1147, 280] on button "Next apartment" at bounding box center [1150, 271] width 31 height 31
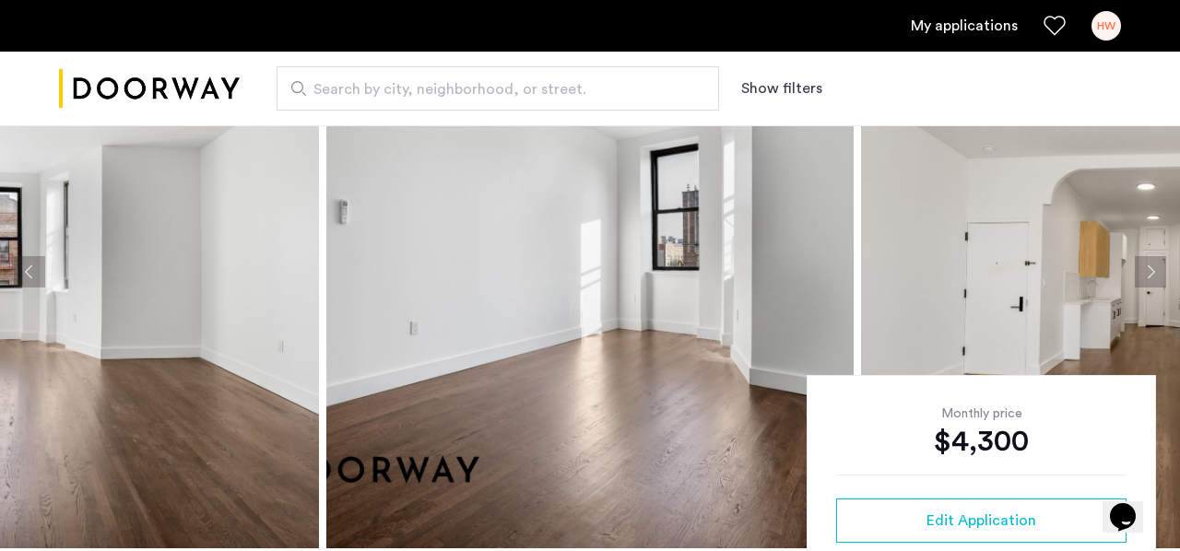
click at [1147, 280] on button "Next apartment" at bounding box center [1150, 271] width 31 height 31
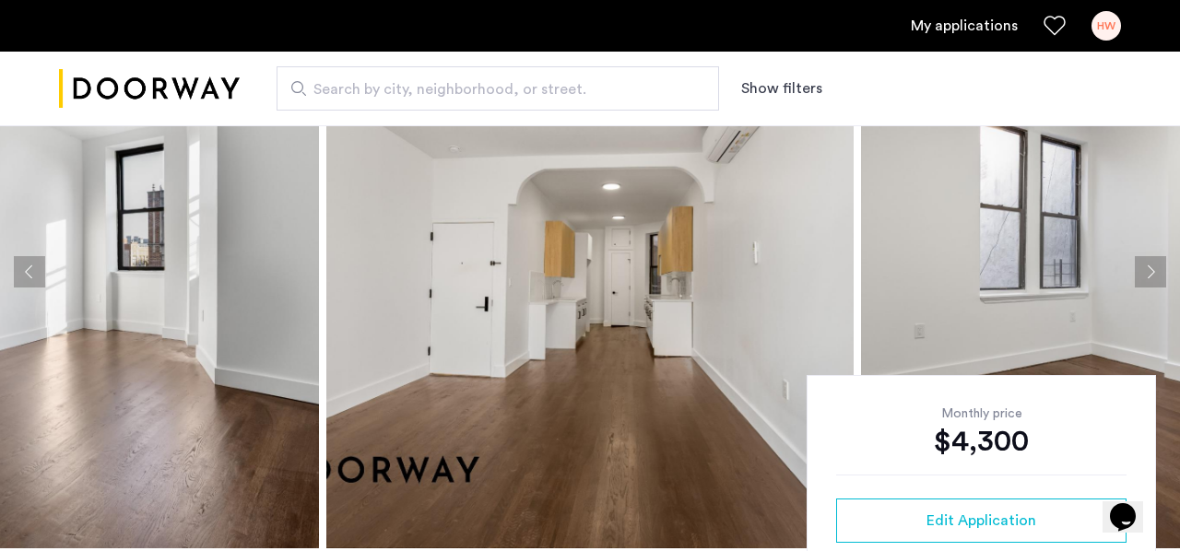
click at [1147, 280] on button "Next apartment" at bounding box center [1150, 271] width 31 height 31
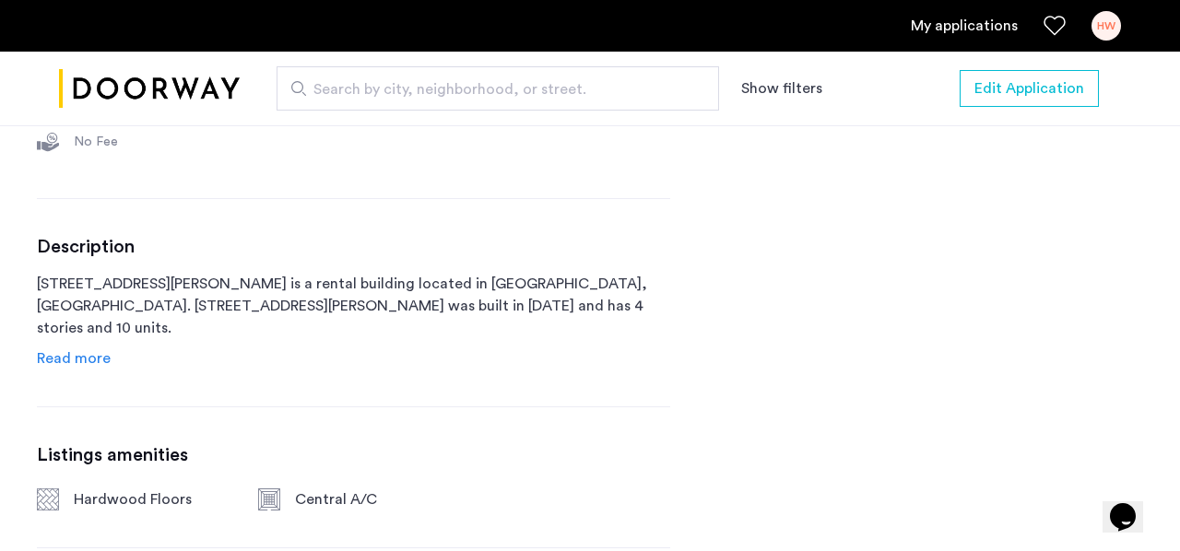
scroll to position [874, 0]
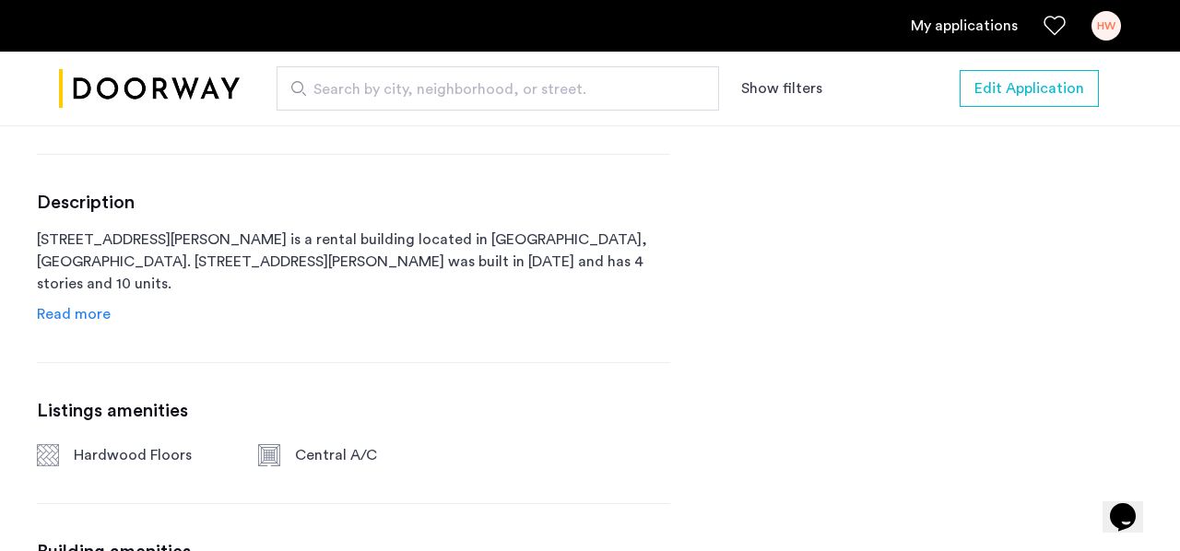
click at [79, 307] on span "Read more" at bounding box center [74, 314] width 74 height 15
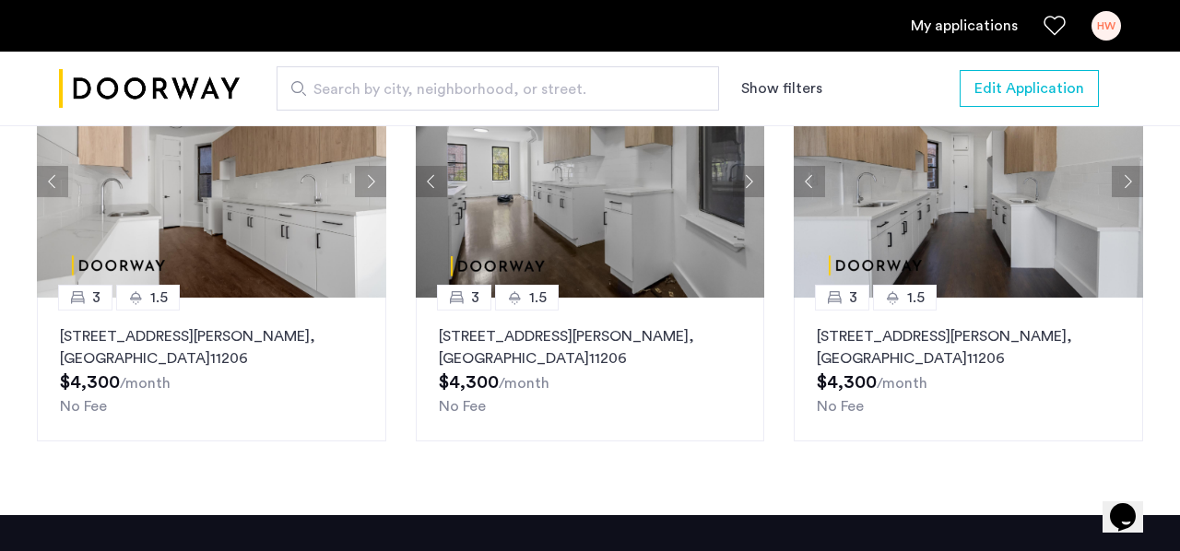
scroll to position [2342, 0]
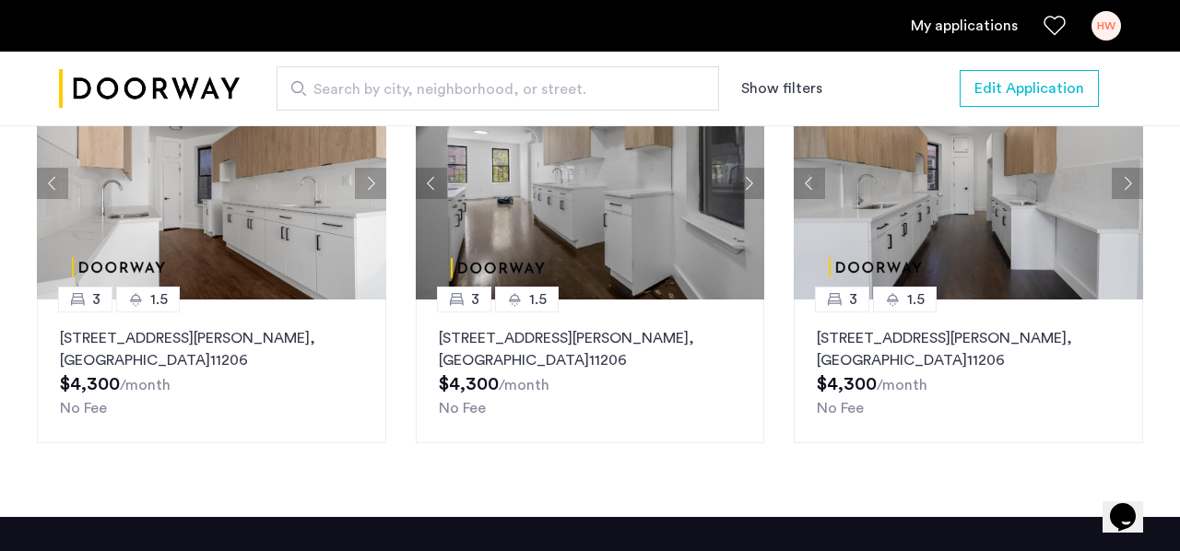
click at [950, 234] on img at bounding box center [968, 183] width 349 height 232
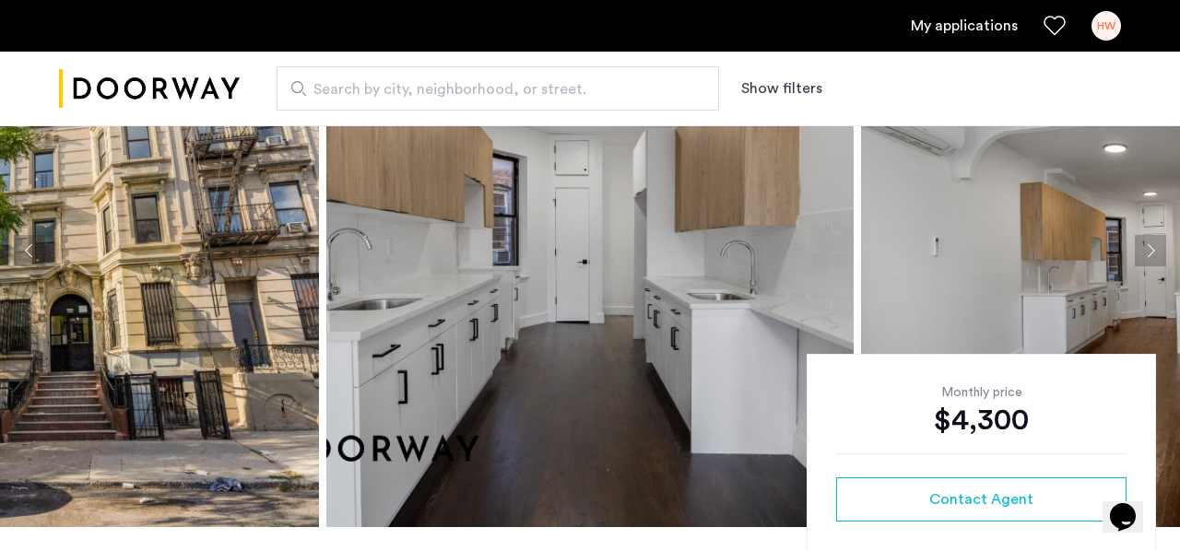
scroll to position [135, 0]
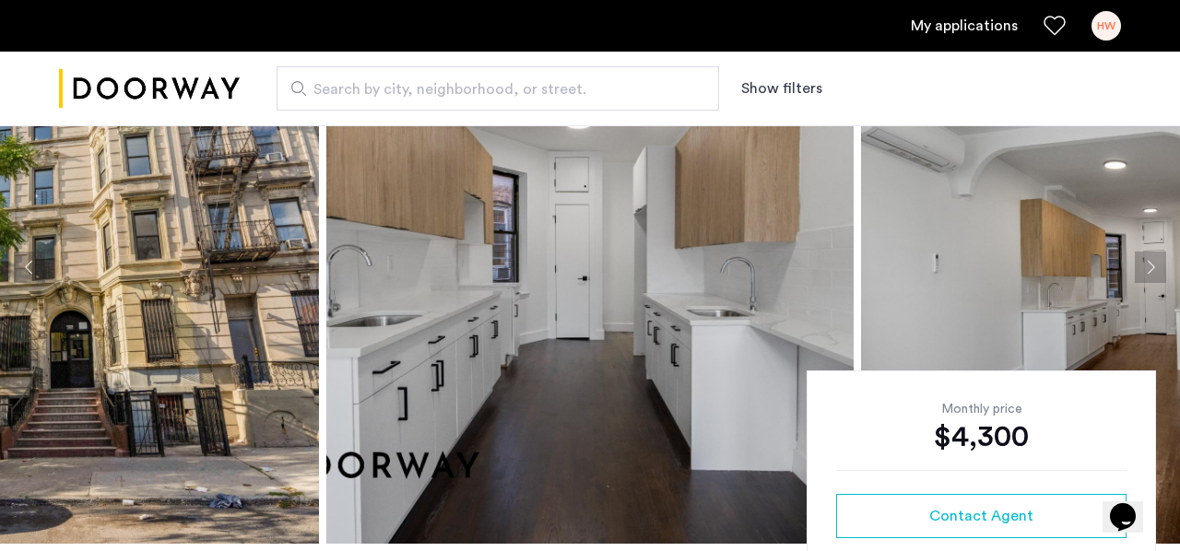
click at [1153, 262] on button "Next apartment" at bounding box center [1150, 267] width 31 height 31
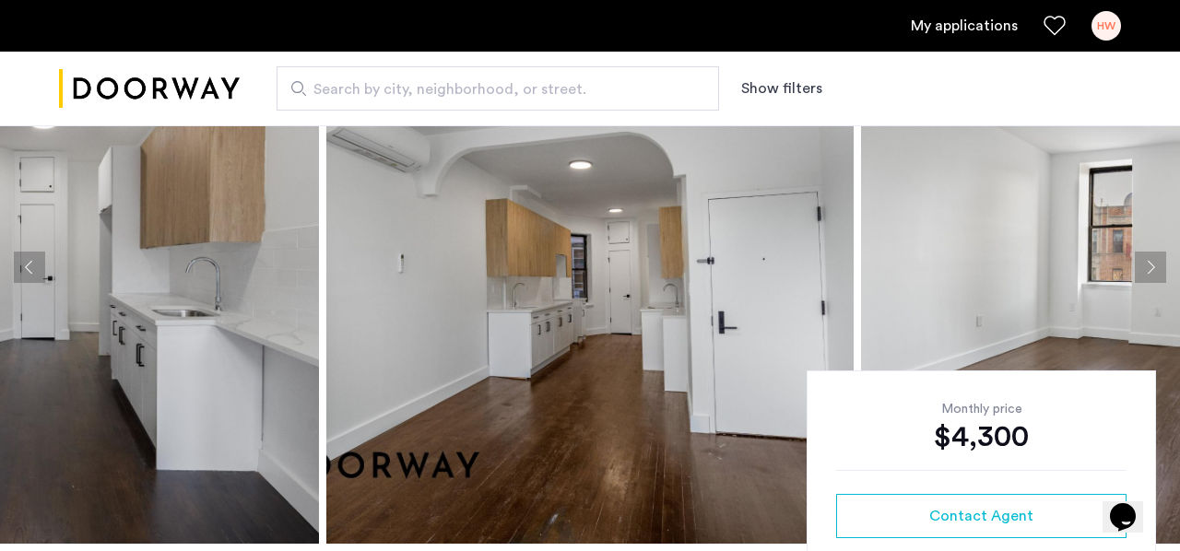
click at [1153, 263] on button "Next apartment" at bounding box center [1150, 267] width 31 height 31
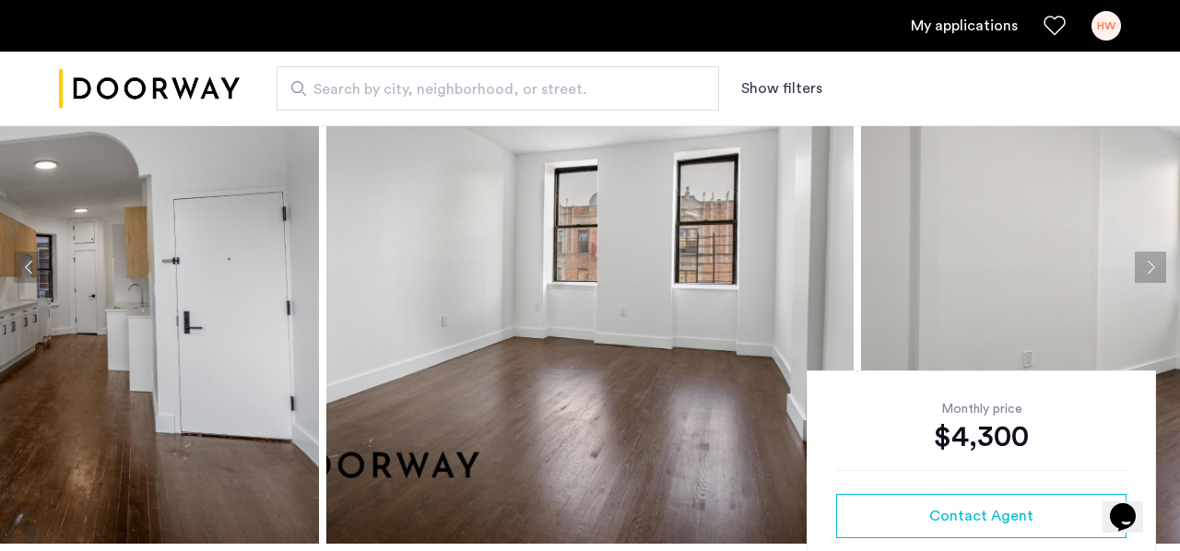
click at [1153, 263] on button "Next apartment" at bounding box center [1150, 267] width 31 height 31
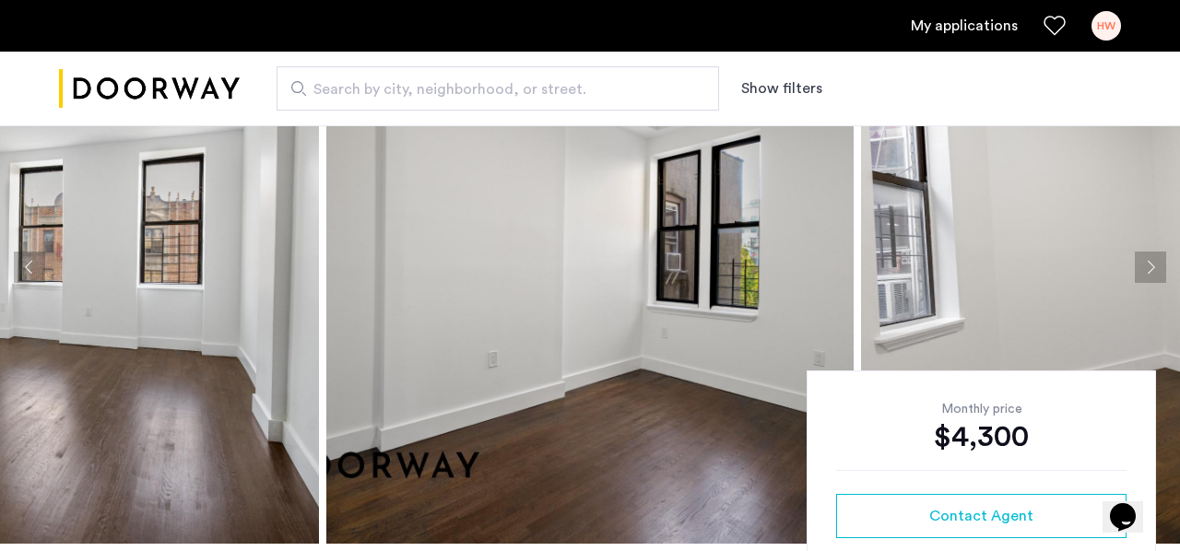
click at [1153, 263] on button "Next apartment" at bounding box center [1150, 267] width 31 height 31
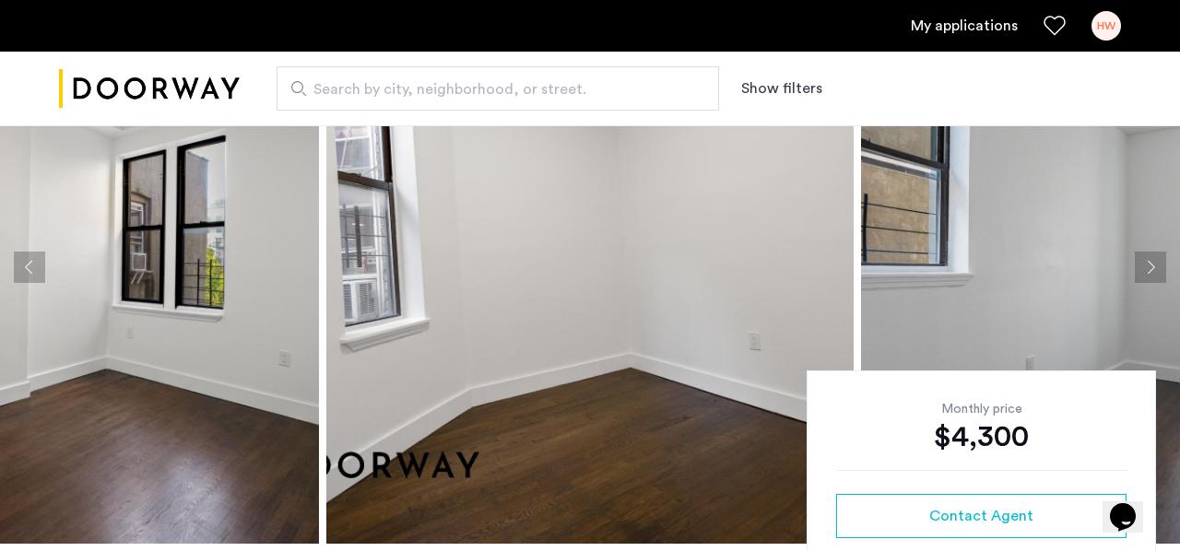
click at [1154, 263] on button "Next apartment" at bounding box center [1150, 267] width 31 height 31
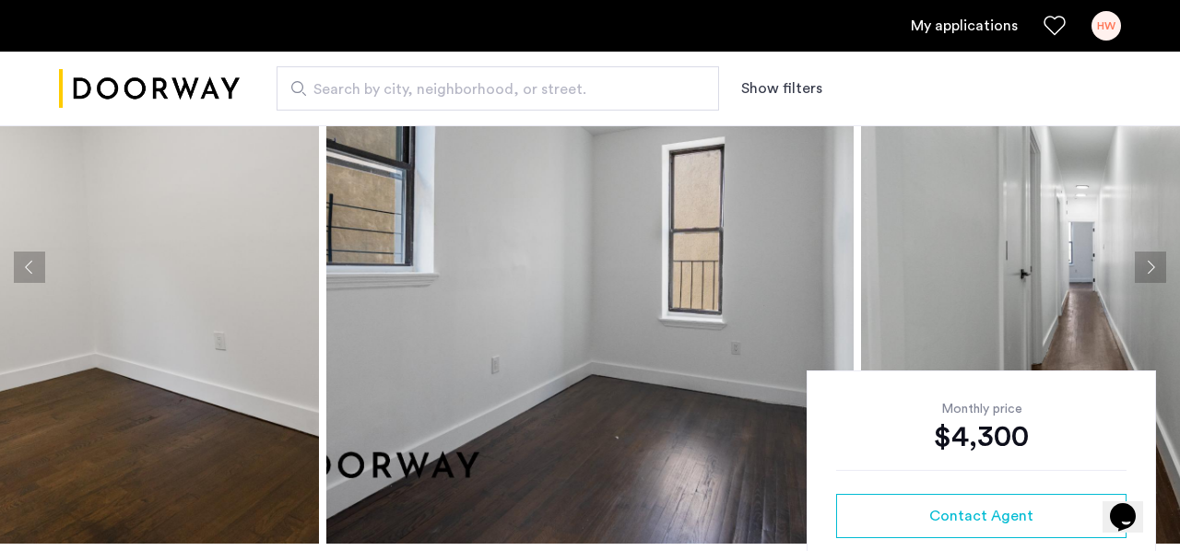
click at [1154, 263] on button "Next apartment" at bounding box center [1150, 267] width 31 height 31
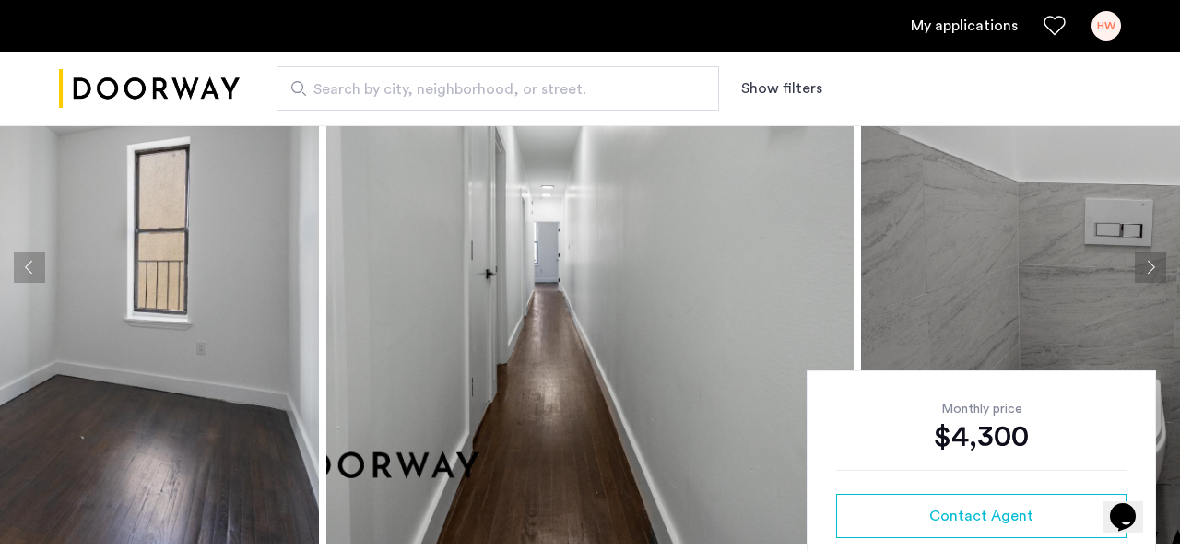
click at [1153, 263] on button "Next apartment" at bounding box center [1150, 267] width 31 height 31
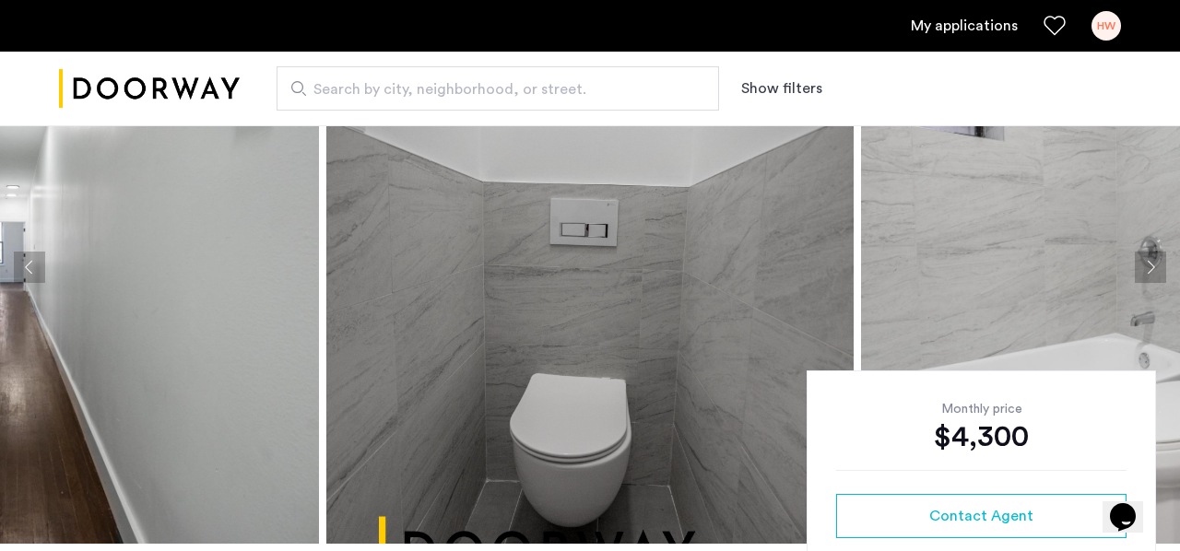
click at [1153, 263] on button "Next apartment" at bounding box center [1150, 267] width 31 height 31
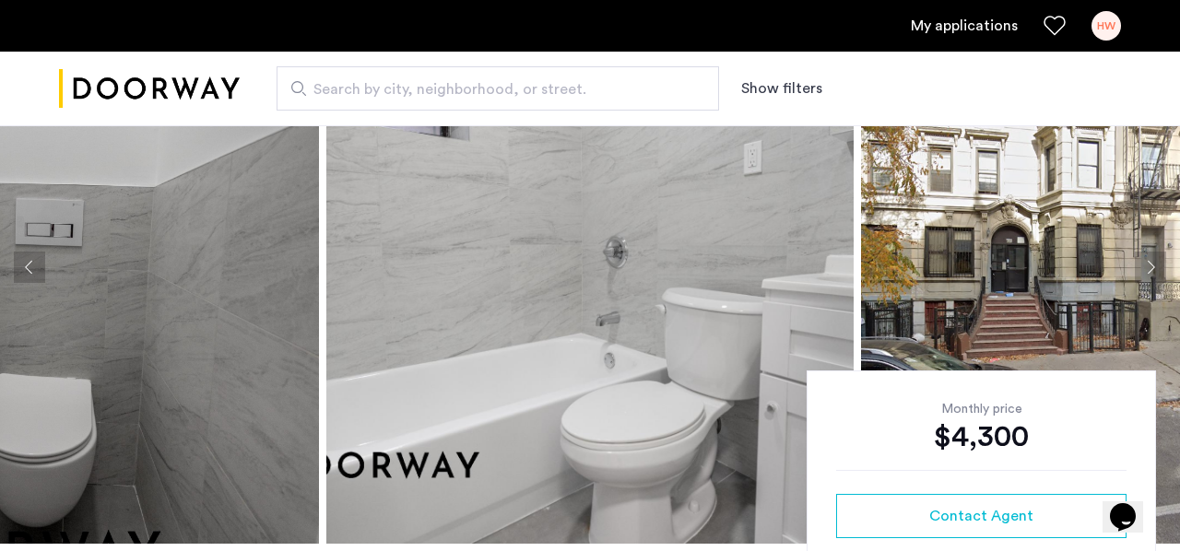
click at [1153, 263] on button "Next apartment" at bounding box center [1150, 267] width 31 height 31
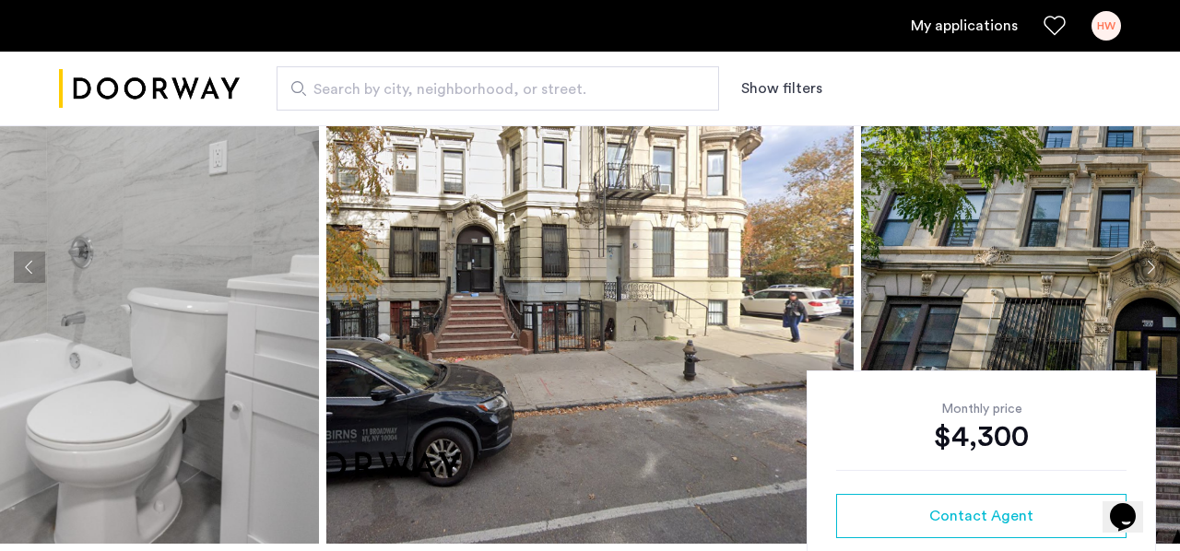
click at [1153, 263] on button "Next apartment" at bounding box center [1150, 267] width 31 height 31
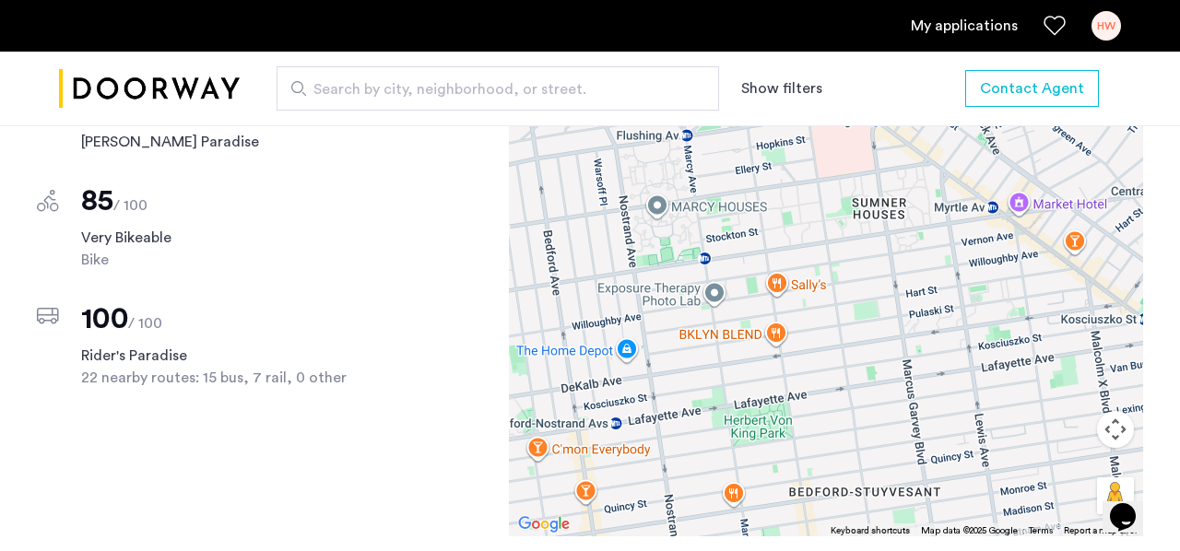
scroll to position [1681, 0]
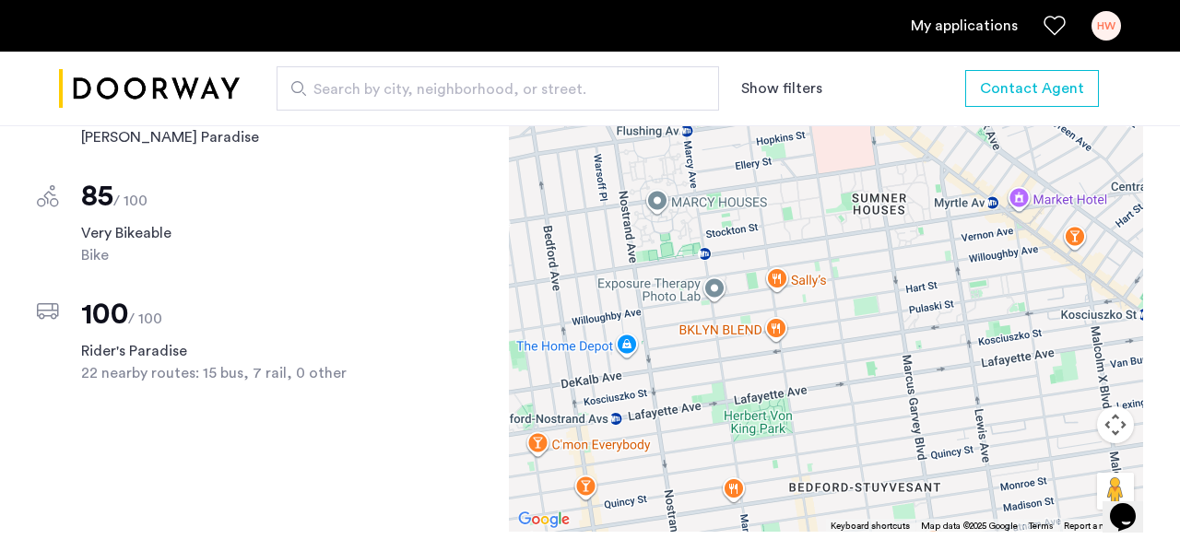
click at [777, 330] on div at bounding box center [826, 274] width 634 height 516
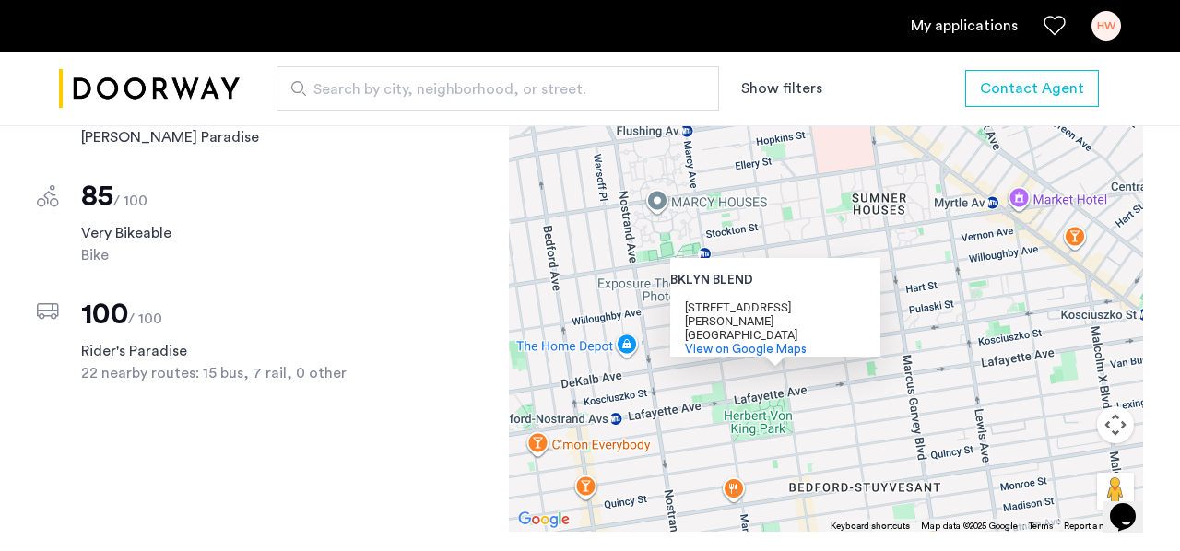
click at [540, 454] on div "BKLYN BLEND BKLYN BLEND 194 Tompkins Ave Brooklyn, NY 11206 View on Google Maps" at bounding box center [826, 274] width 634 height 516
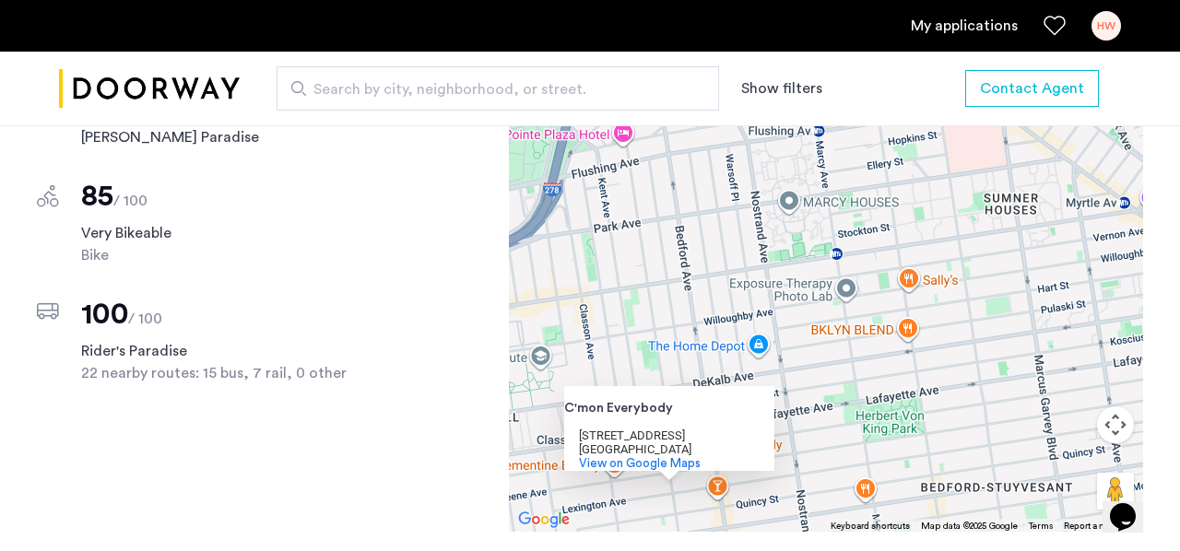
click at [588, 328] on div "C'mon Everybody C'mon Everybody 325 Franklin Ave Brooklyn, NY 11238 View on Goo…" at bounding box center [826, 274] width 634 height 516
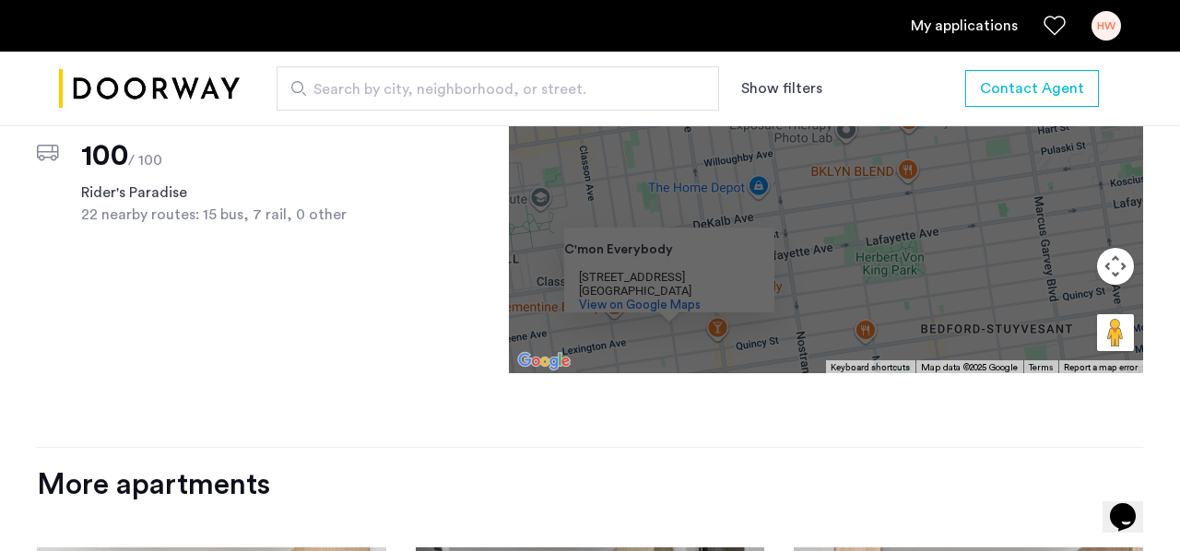
scroll to position [1859, 0]
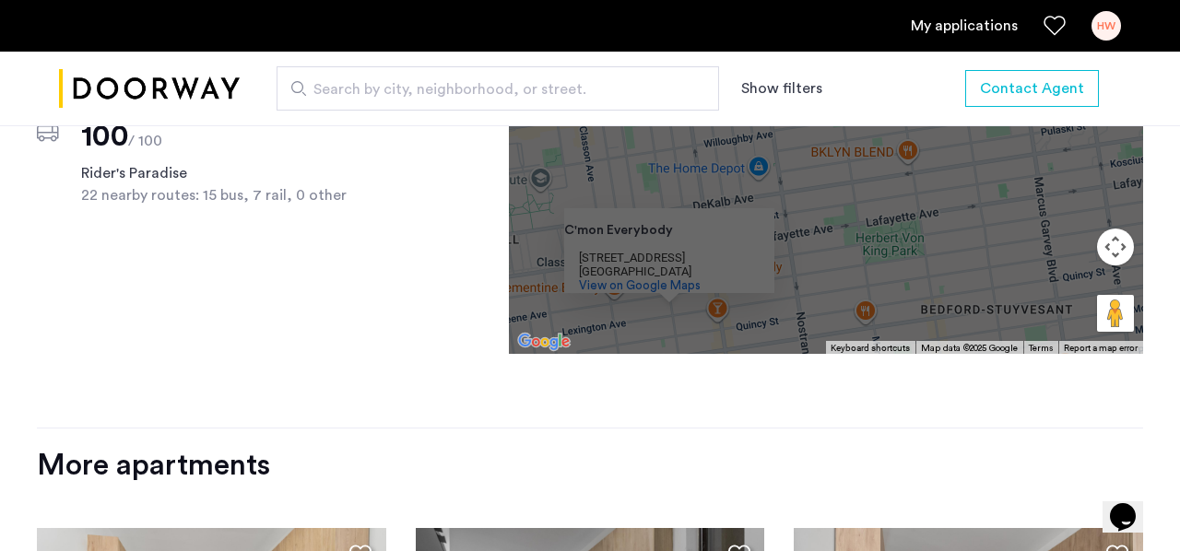
click at [618, 399] on div "Scores Nearby 93 / 100 Walker's Paradise 85 / 100 Very Bikeable Bike 100 / 100 …" at bounding box center [590, 133] width 1106 height 591
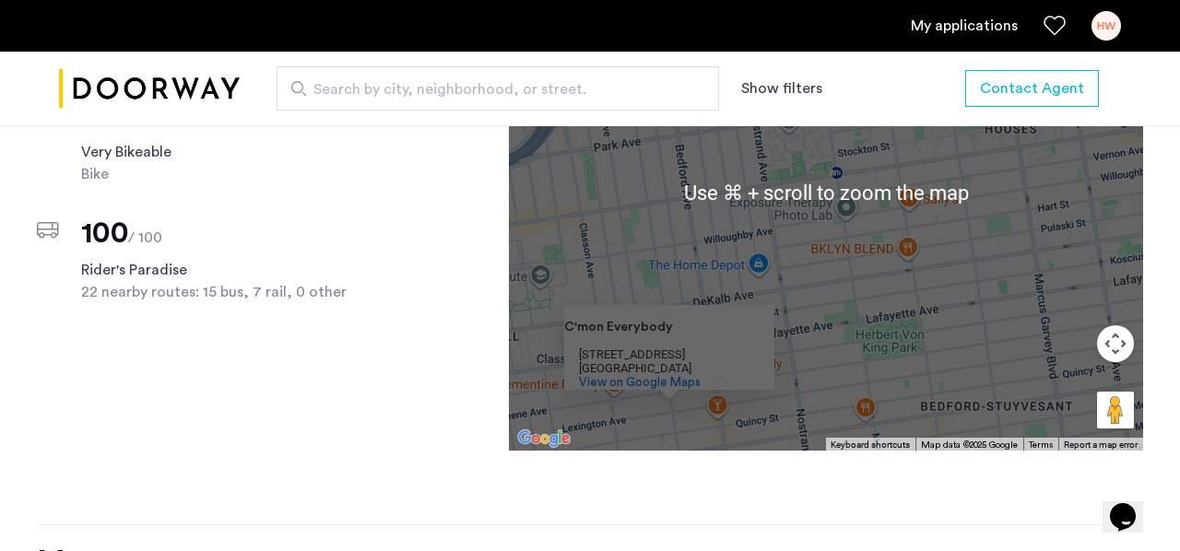
scroll to position [1737, 0]
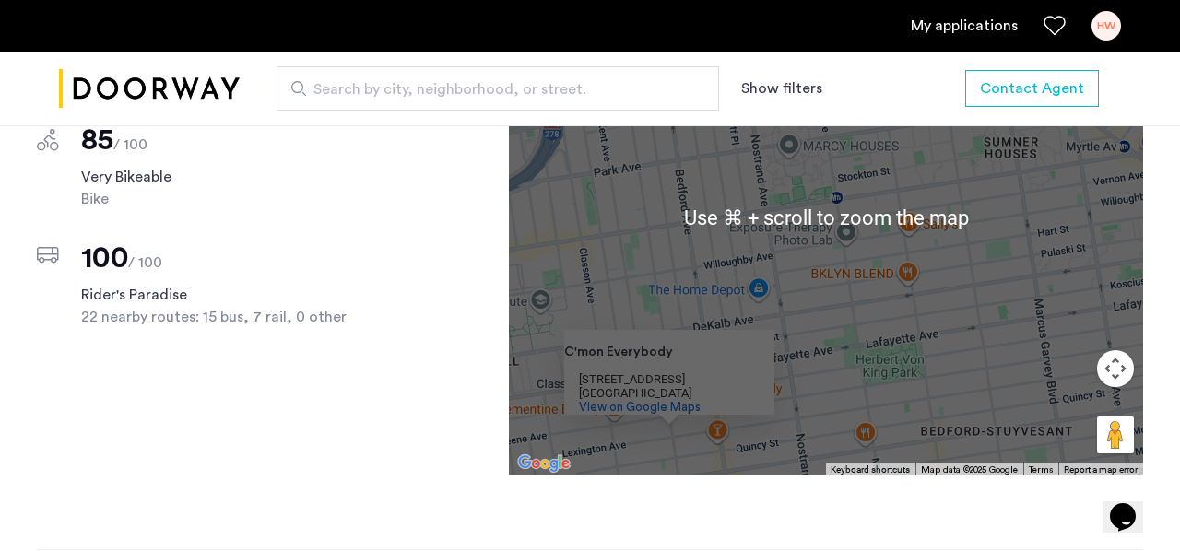
click at [837, 319] on div "C'mon Everybody C'mon Everybody 325 Franklin Ave Brooklyn, NY 11238 View on Goo…" at bounding box center [826, 217] width 634 height 516
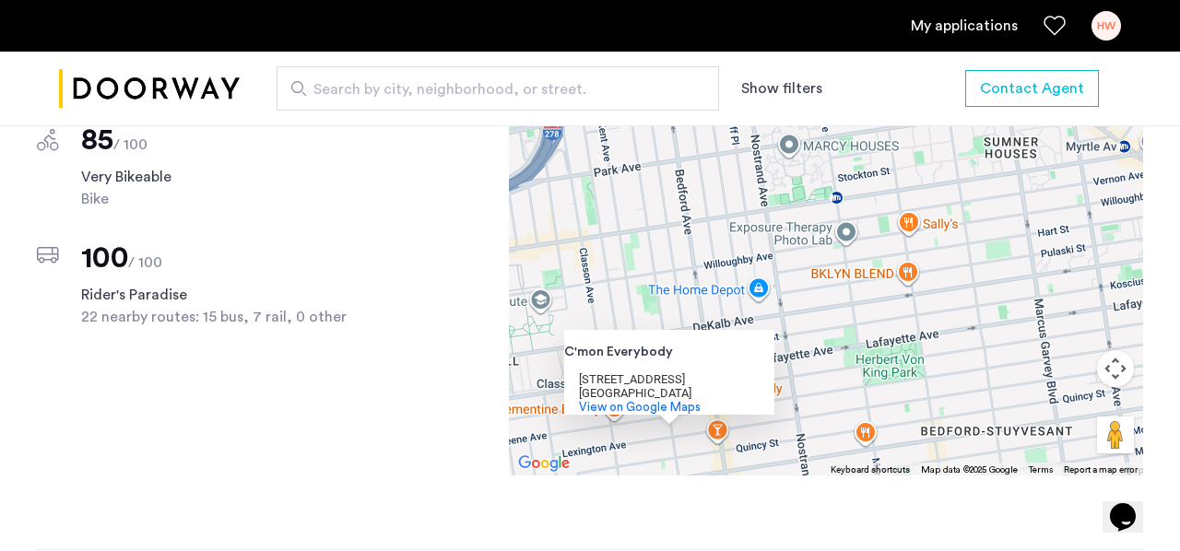
click at [1119, 367] on button "Map camera controls" at bounding box center [1115, 368] width 37 height 37
click at [976, 321] on div "C'mon Everybody C'mon Everybody 325 Franklin Ave Brooklyn, NY 11238 View on Goo…" at bounding box center [826, 217] width 634 height 516
click at [677, 401] on span "View on Google Maps" at bounding box center [640, 407] width 122 height 12
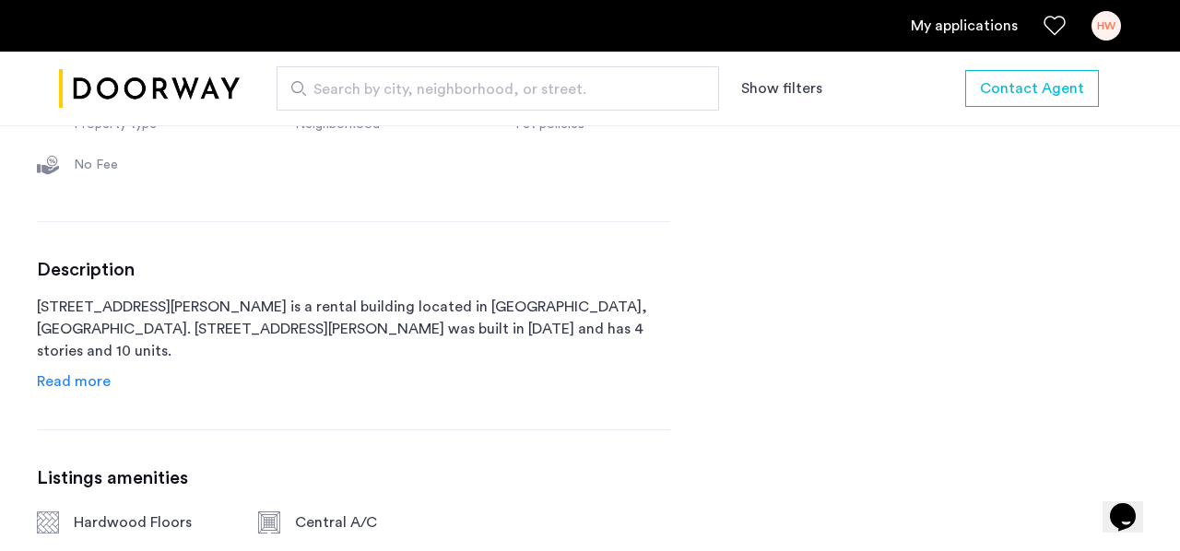
scroll to position [835, 0]
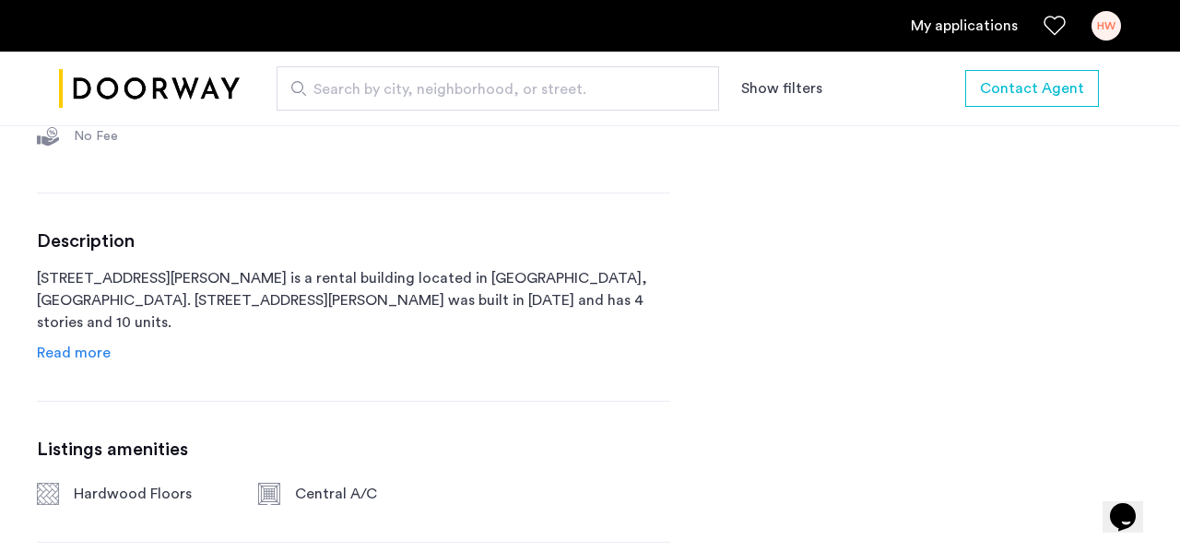
click at [97, 353] on span "Read more" at bounding box center [74, 353] width 74 height 15
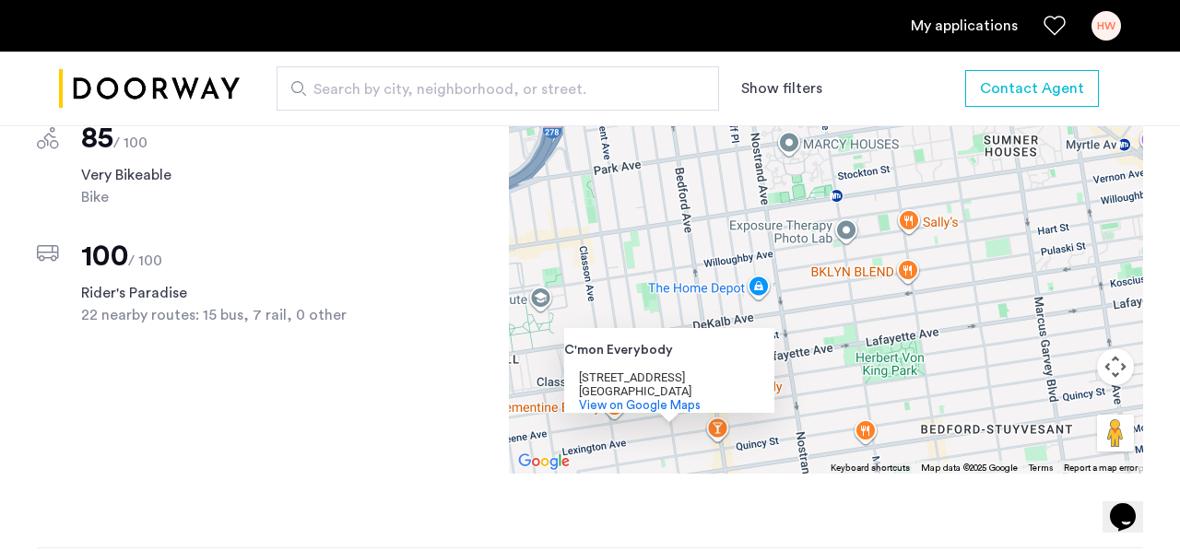
scroll to position [1738, 0]
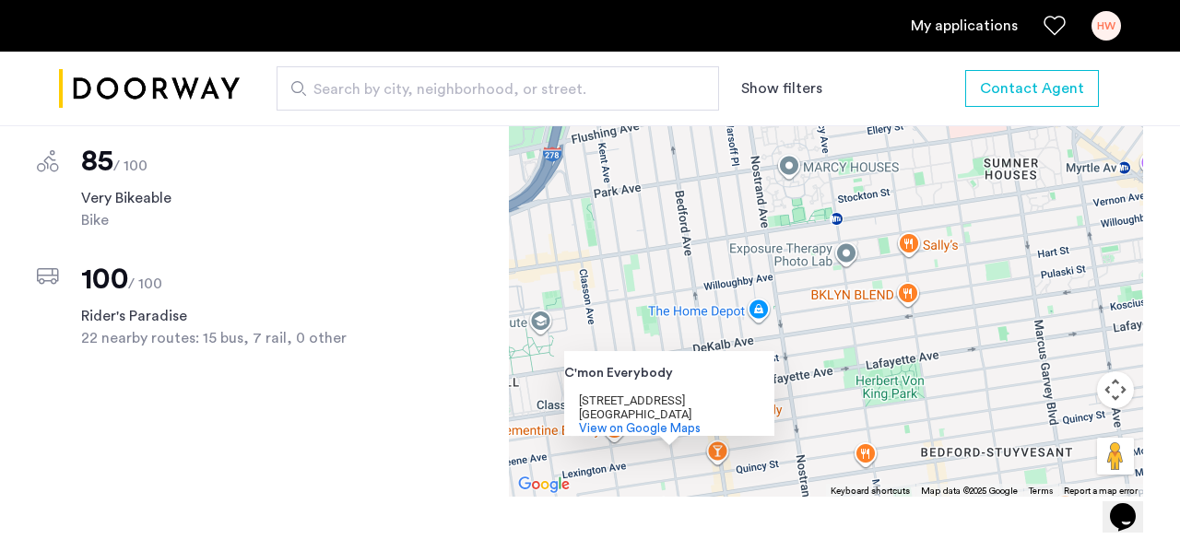
click at [820, 394] on div "C'mon Everybody C'mon Everybody 325 Franklin Ave Brooklyn, NY 11238 View on Goo…" at bounding box center [826, 239] width 634 height 516
click at [819, 395] on div "C'mon Everybody C'mon Everybody 325 Franklin Ave Brooklyn, NY 11238 View on Goo…" at bounding box center [826, 239] width 634 height 516
click at [599, 357] on div "C'mon Everybody C'mon Everybody 325 Franklin Ave Brooklyn, NY 11238 View on Goo…" at bounding box center [826, 239] width 634 height 516
click at [533, 461] on div "C'mon Everybody C'mon Everybody 325 Franklin Ave Brooklyn, NY 11238 View on Goo…" at bounding box center [826, 239] width 634 height 516
click at [540, 454] on div "C'mon Everybody C'mon Everybody 325 Franklin Ave Brooklyn, NY 11238 View on Goo…" at bounding box center [826, 239] width 634 height 516
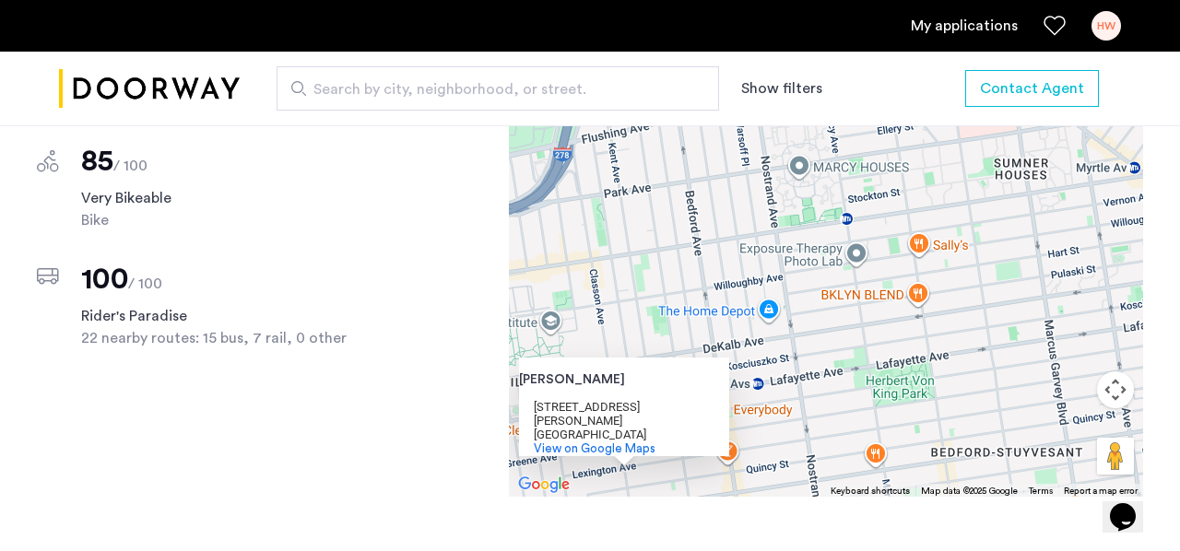
click at [672, 484] on div "Clementine Bakery Clementine Bakery 395 Classon Ave Brooklyn, NY 11238 View on …" at bounding box center [826, 239] width 634 height 516
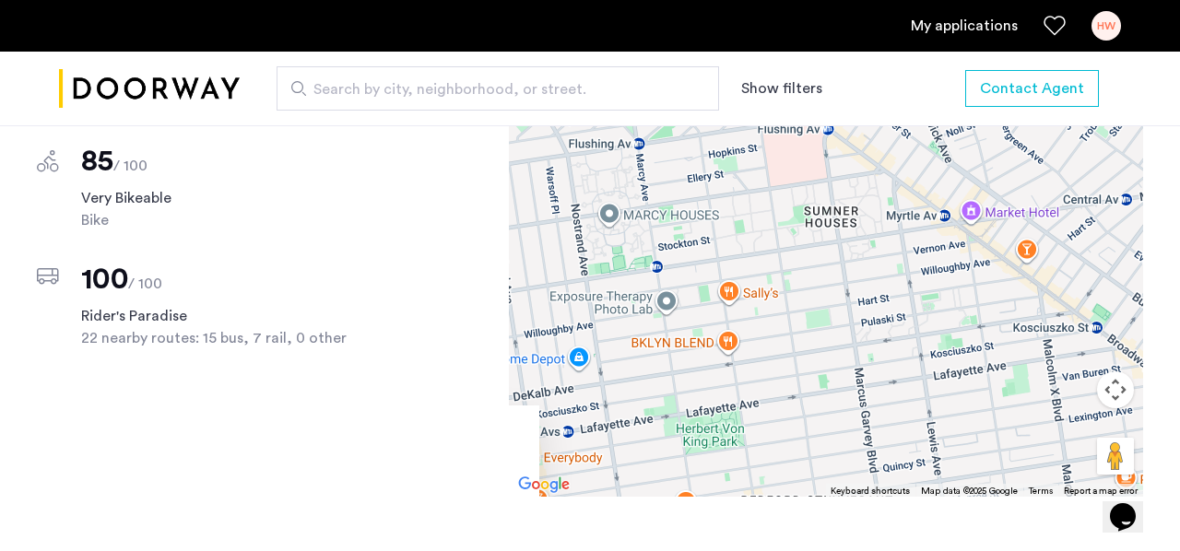
drag, startPoint x: 1068, startPoint y: 345, endPoint x: 829, endPoint y: 393, distance: 244.4
click at [829, 393] on div "Clementine Bakery Clementine Bakery 395 Classon Ave Brooklyn, NY 11238 View on …" at bounding box center [826, 239] width 634 height 516
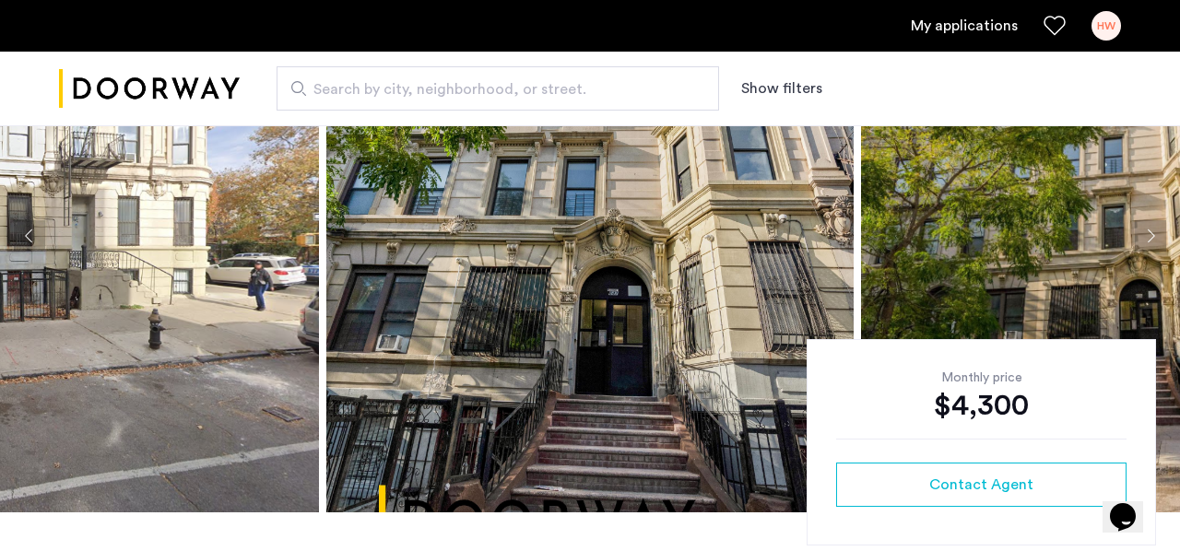
scroll to position [162, 0]
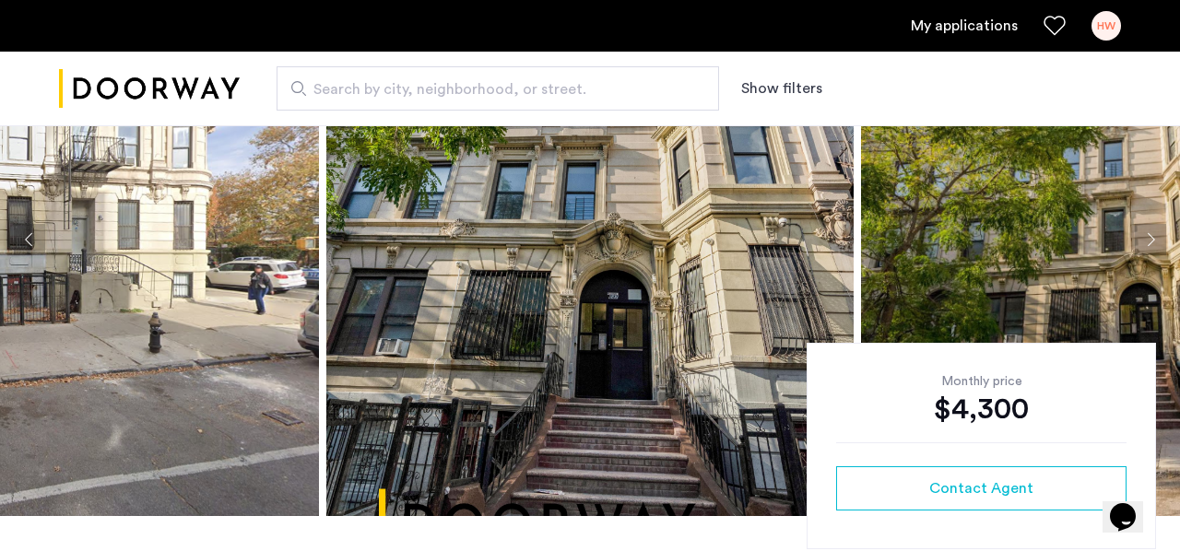
click at [477, 328] on img at bounding box center [589, 239] width 527 height 553
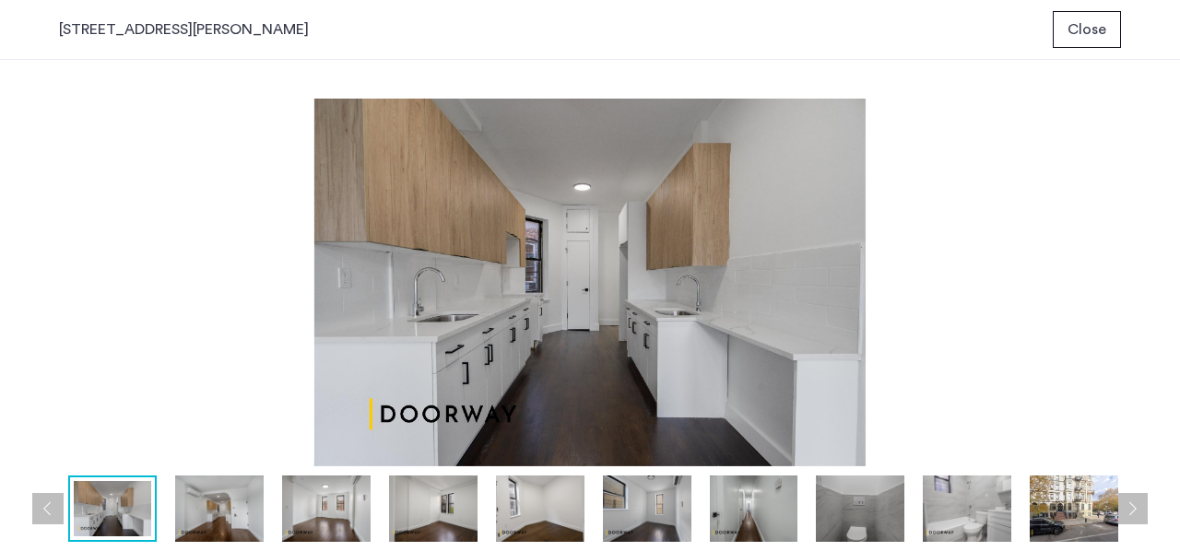
click at [1097, 11] on button "Close" at bounding box center [1087, 29] width 68 height 37
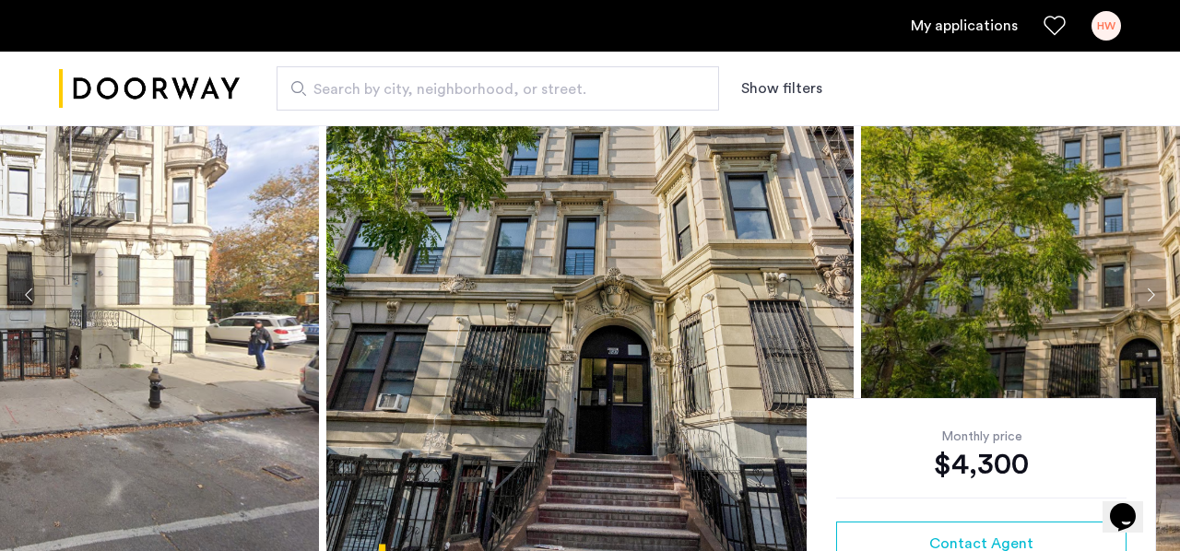
scroll to position [79, 0]
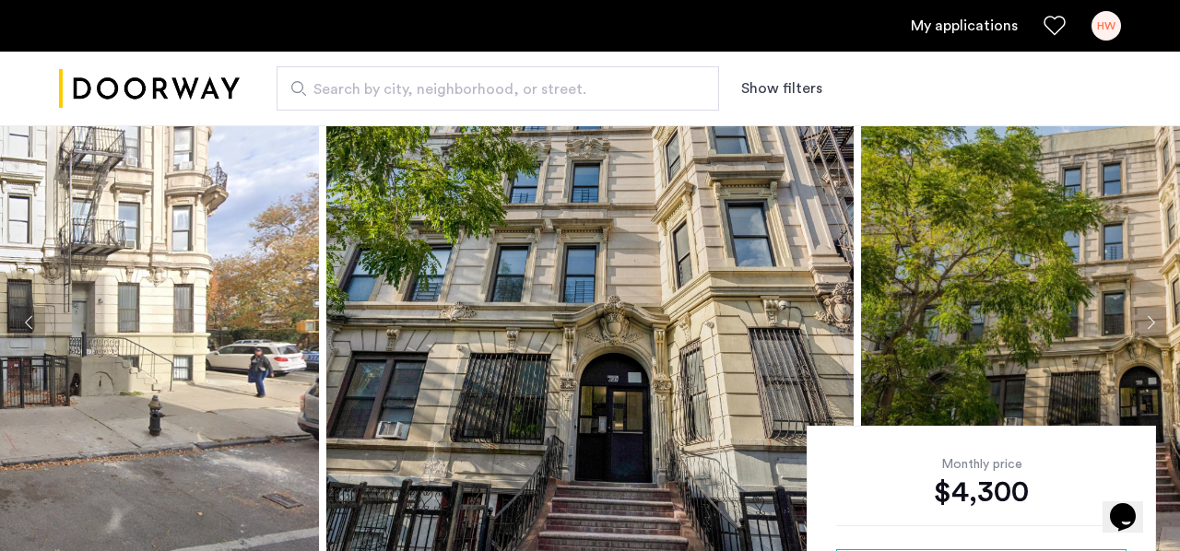
click at [596, 332] on img at bounding box center [589, 322] width 527 height 553
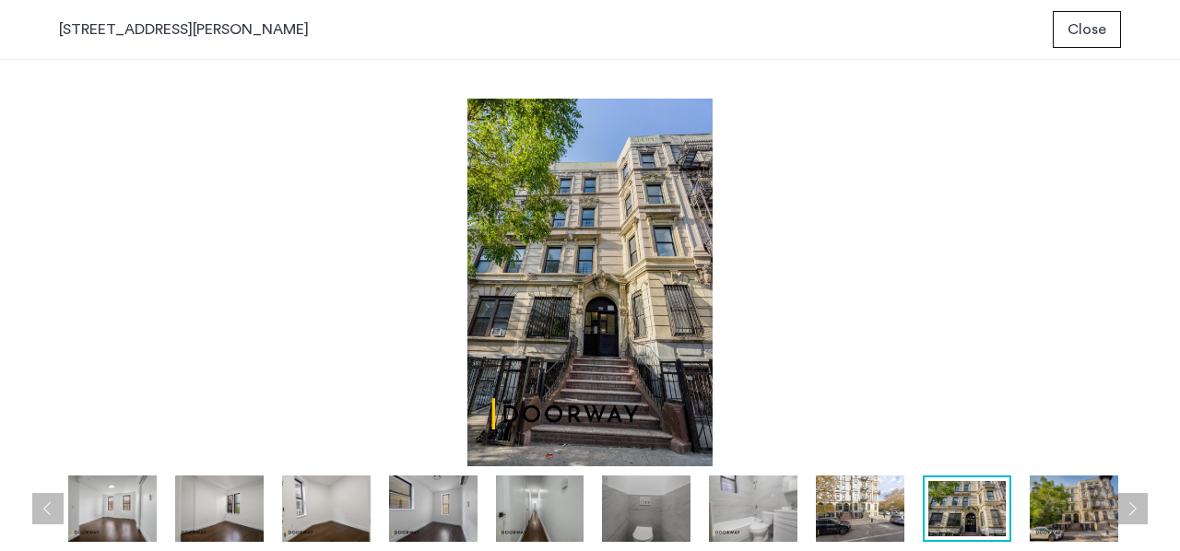
click at [1093, 36] on span "Close" at bounding box center [1087, 29] width 39 height 22
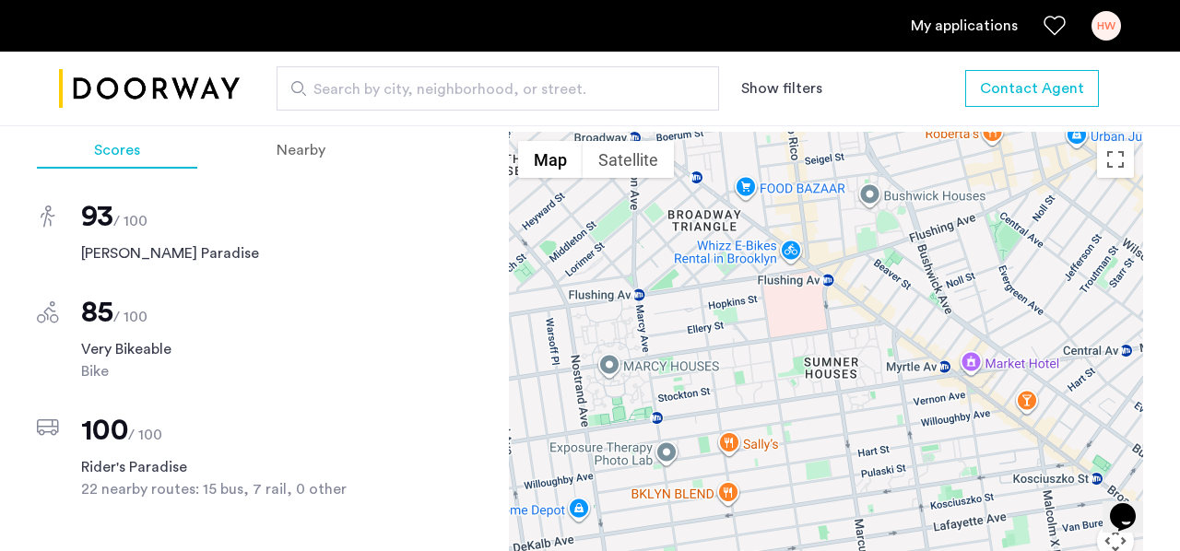
scroll to position [1580, 0]
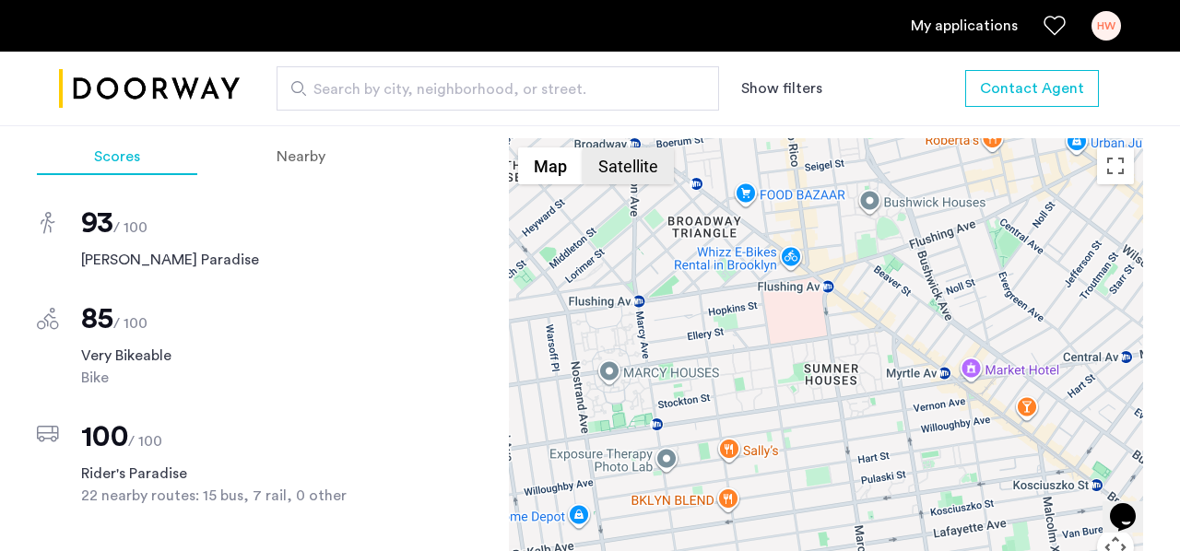
click at [618, 184] on button "Satellite" at bounding box center [628, 166] width 91 height 37
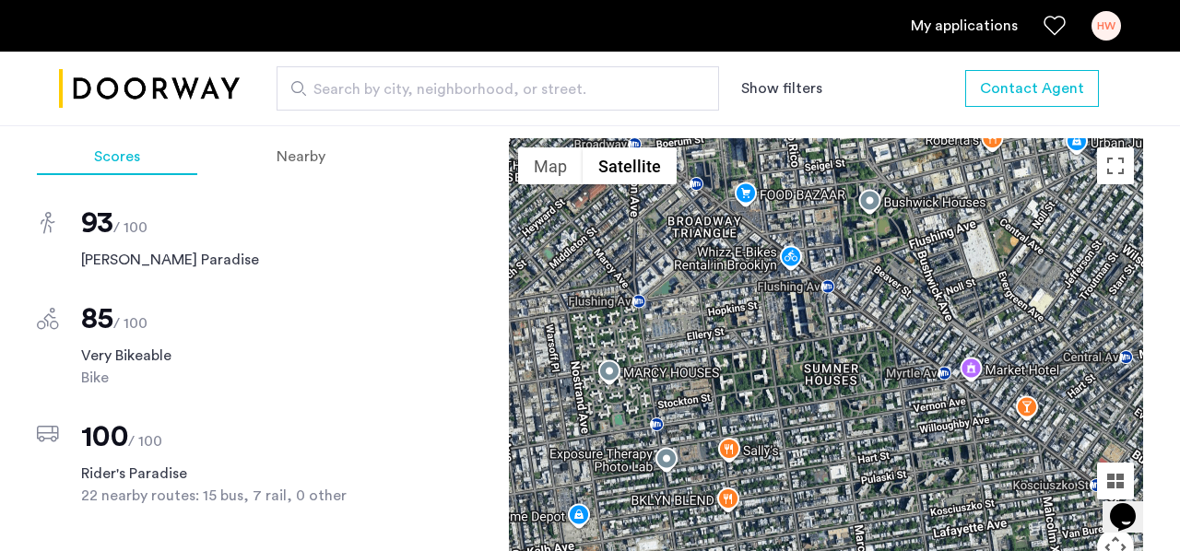
click at [615, 184] on button "Satellite" at bounding box center [630, 166] width 94 height 37
click at [545, 184] on button "Map" at bounding box center [550, 166] width 65 height 37
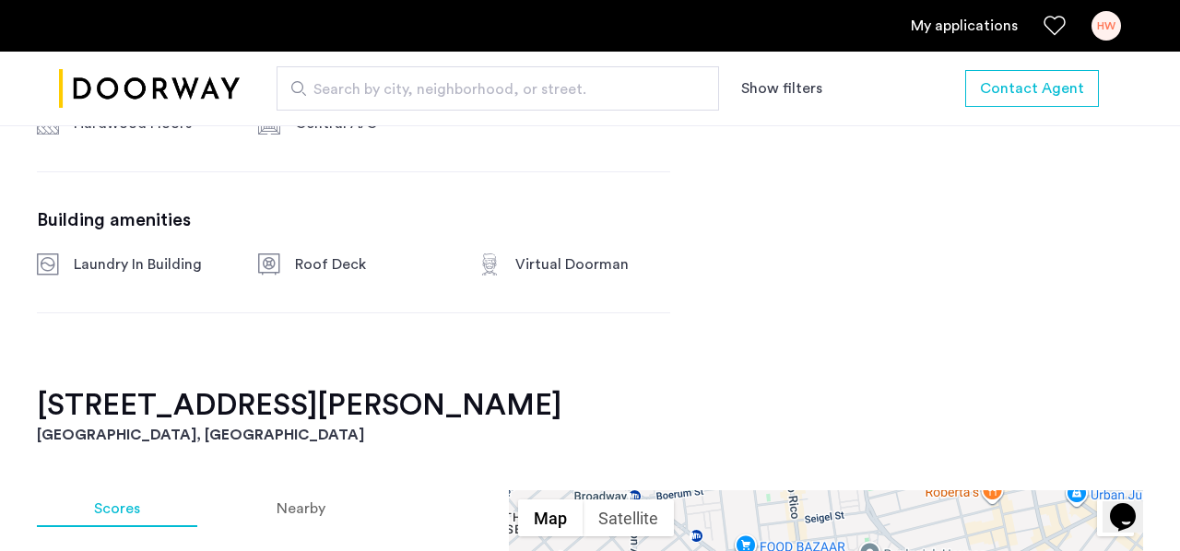
scroll to position [1220, 0]
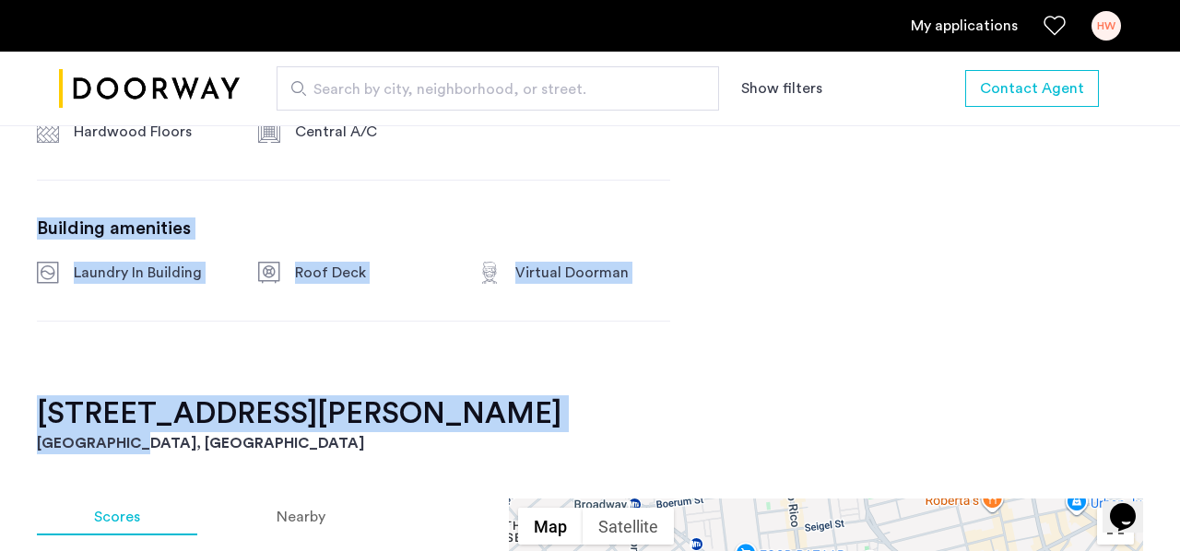
drag, startPoint x: 498, startPoint y: 206, endPoint x: 509, endPoint y: 474, distance: 268.5
click at [509, 475] on div "647 Willoughby Avenue, Unit 5 Brooklyn, NY , 11206 $4,300 Monthly rent 3 Bedroo…" at bounding box center [590, 519] width 1162 height 2121
click at [744, 409] on div "647 Willoughby Avenue, Unit 5 Brooklyn, NY , 11206 $4,300 Monthly rent 3 Bedroo…" at bounding box center [590, 519] width 1162 height 2121
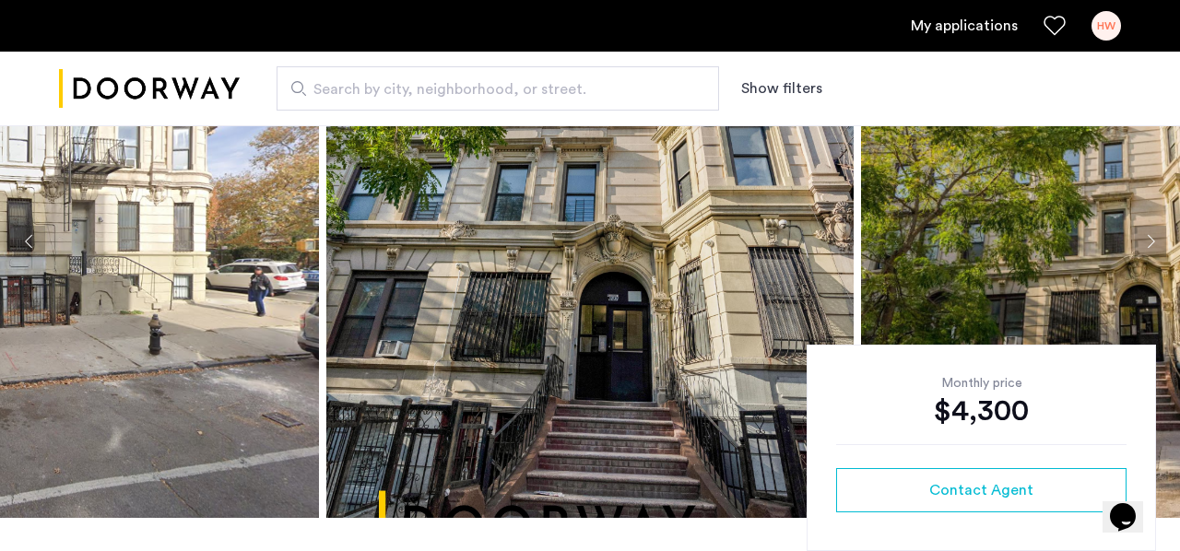
scroll to position [127, 0]
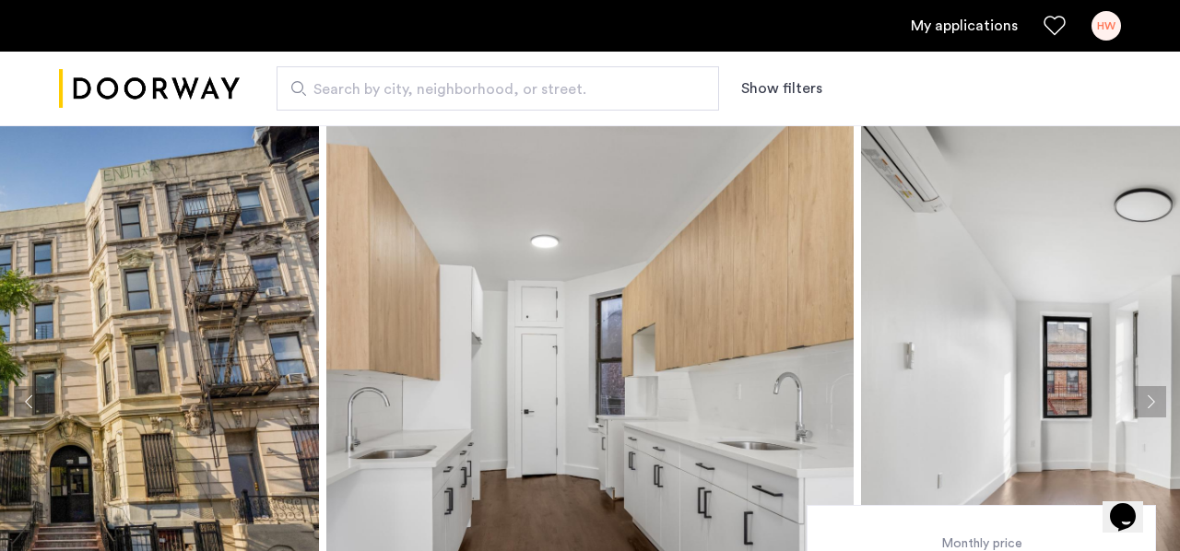
click at [1108, 19] on div "HW" at bounding box center [1107, 26] width 30 height 30
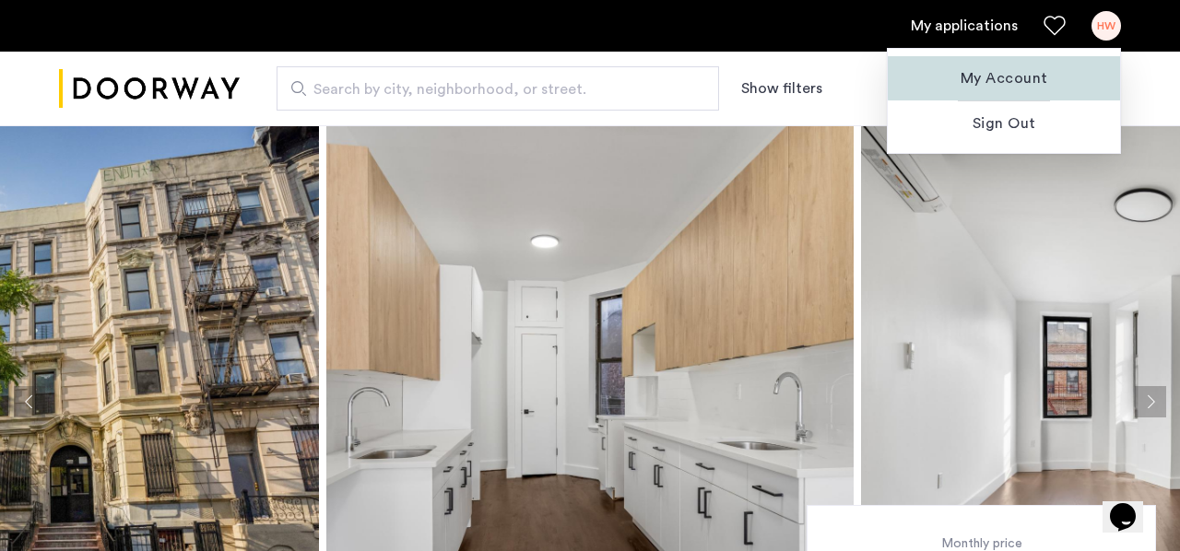
click at [1022, 77] on span "My Account" at bounding box center [1004, 78] width 203 height 22
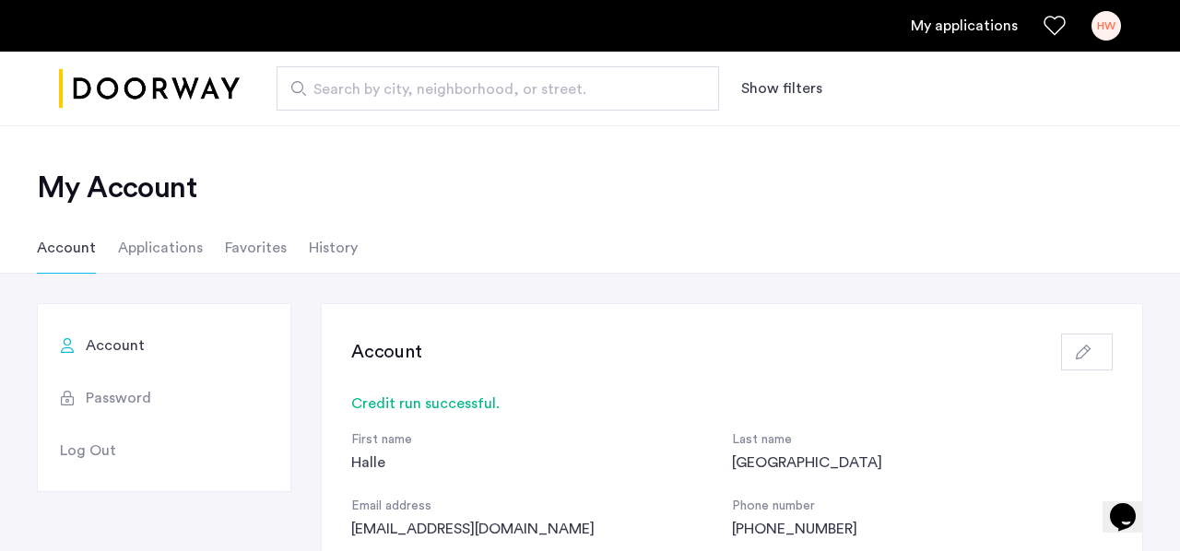
click at [171, 242] on li "Applications" at bounding box center [160, 248] width 85 height 52
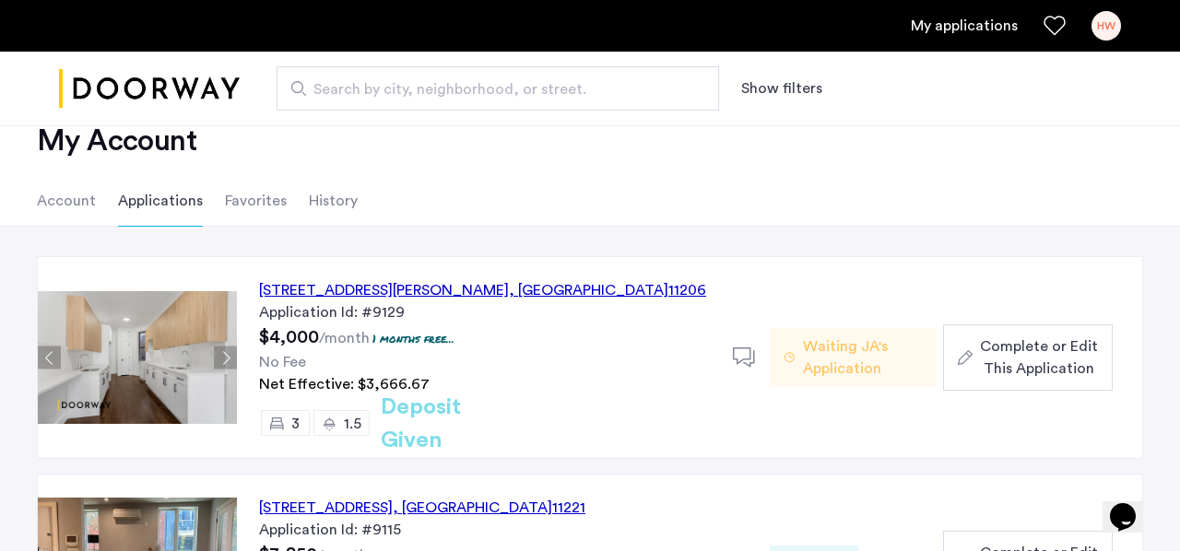
scroll to position [63, 0]
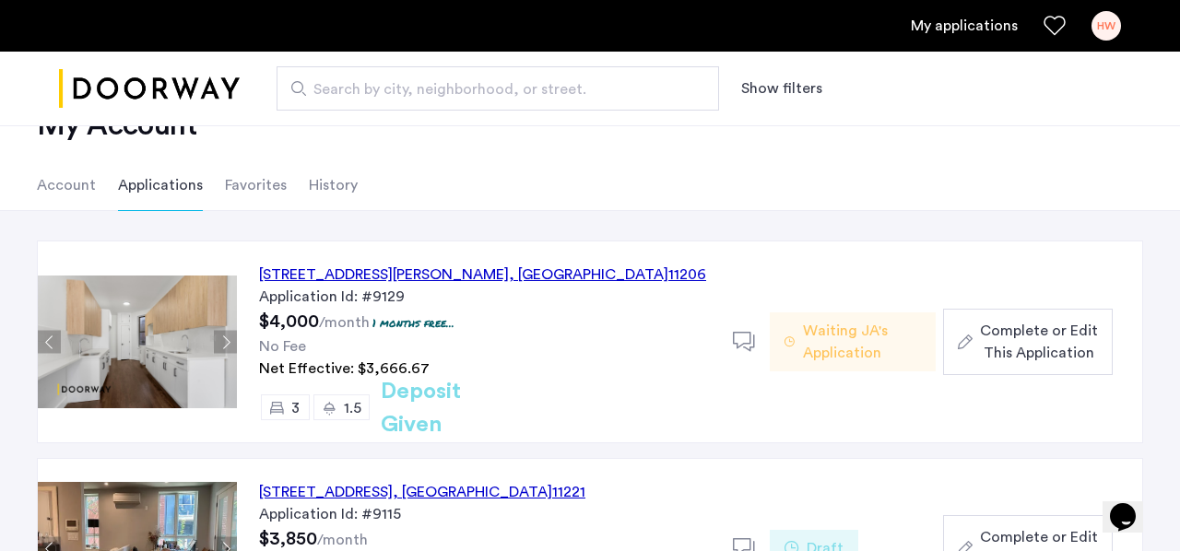
click at [369, 274] on div "647 Willoughby Avenue, Unit 6, Brooklyn , NY 11206" at bounding box center [482, 275] width 447 height 22
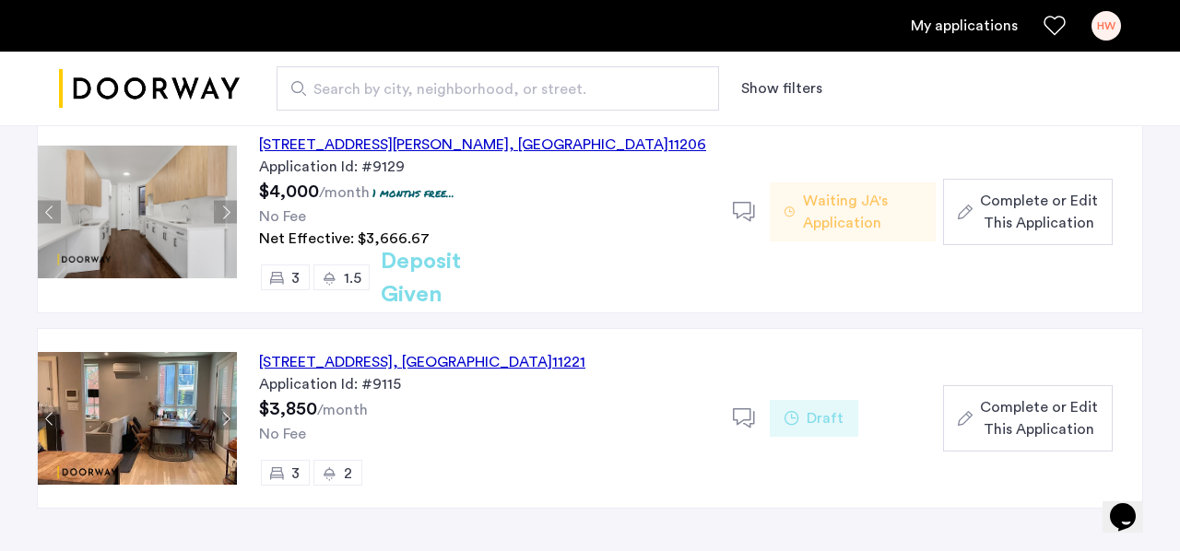
scroll to position [195, 0]
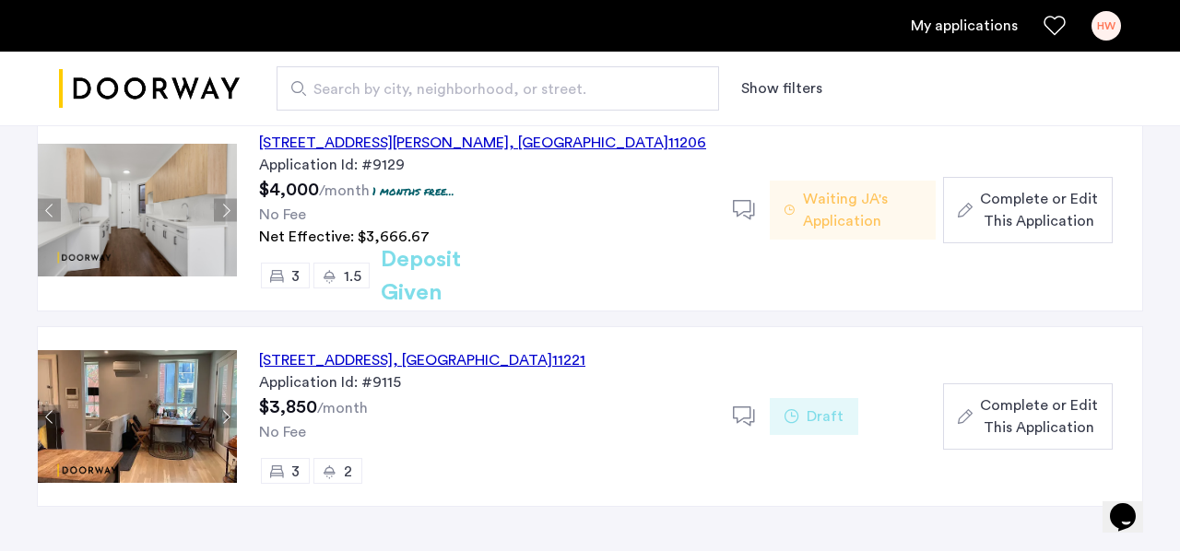
click at [865, 209] on span "Waiting JA's Application" at bounding box center [862, 210] width 118 height 44
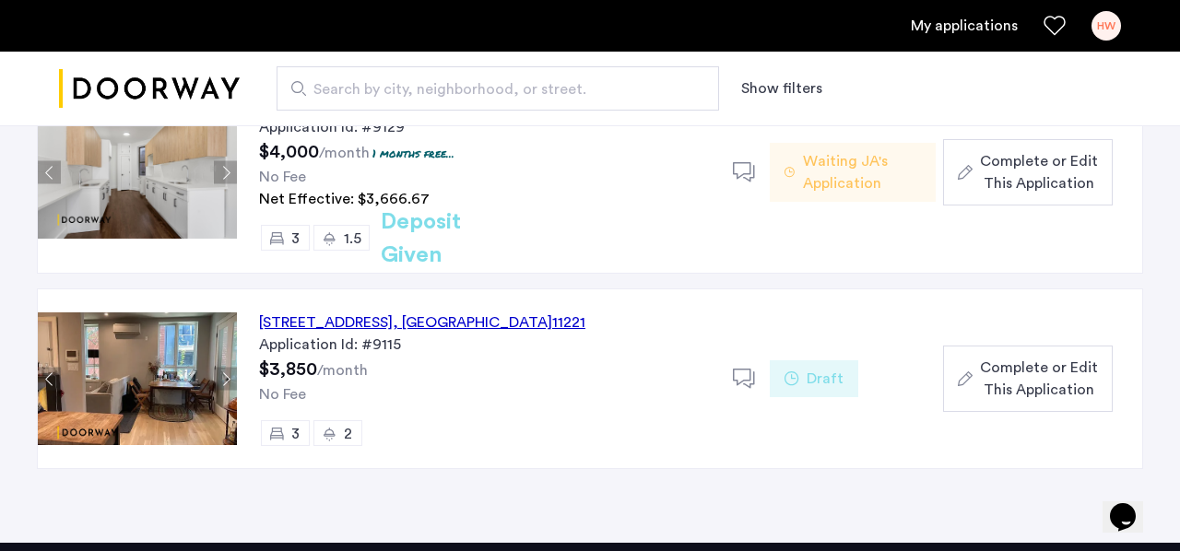
scroll to position [239, 0]
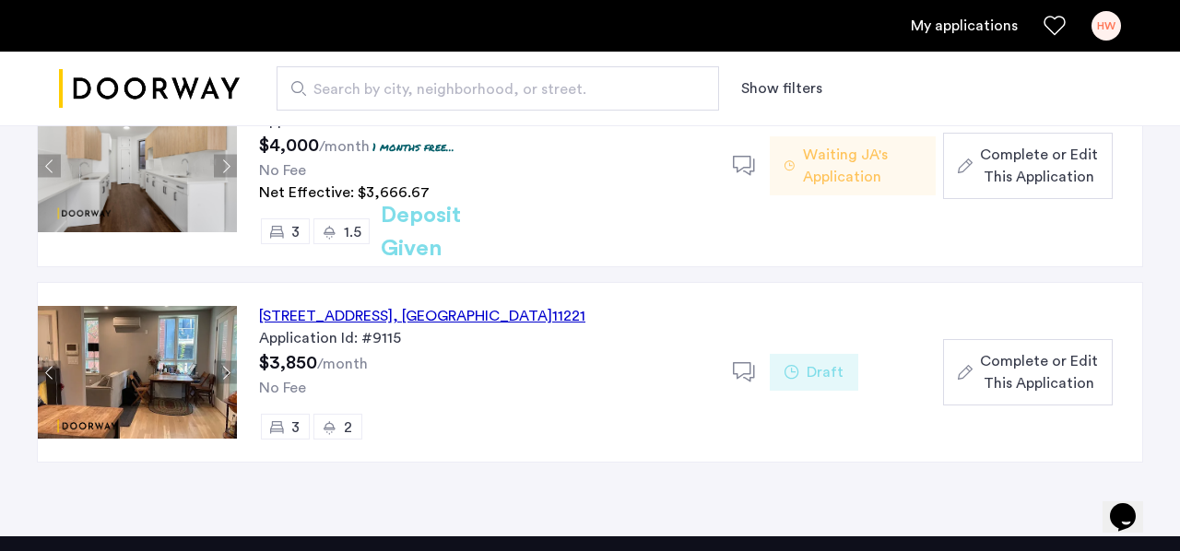
click at [135, 388] on img at bounding box center [137, 372] width 199 height 133
click at [146, 360] on img at bounding box center [137, 372] width 199 height 133
click at [351, 317] on div "1120 Bushwick Avenue, Unit 3F, Brooklyn , NY 11221" at bounding box center [422, 316] width 326 height 22
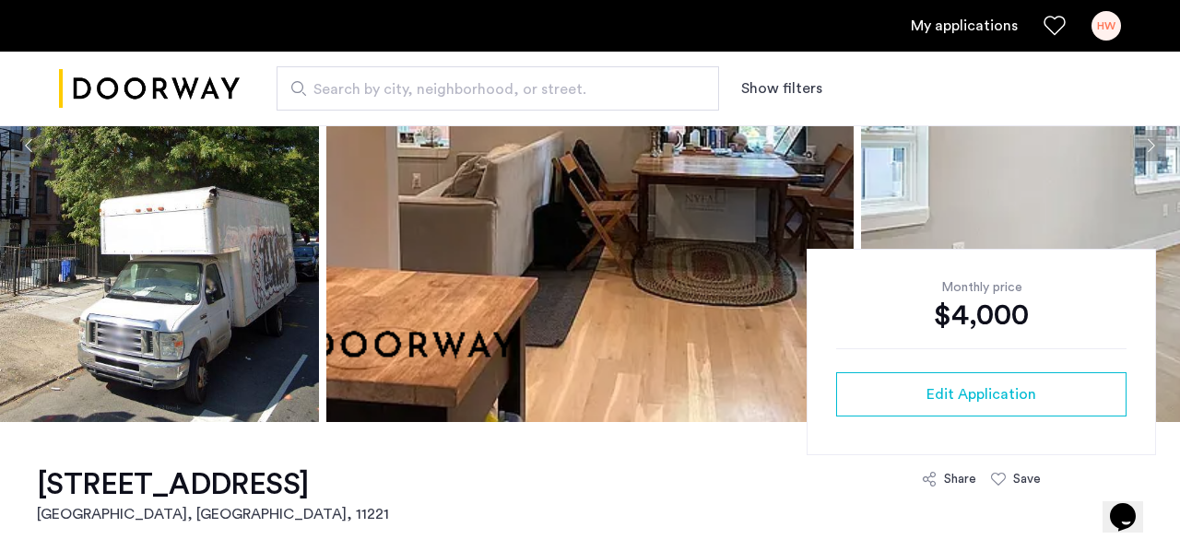
scroll to position [102, 0]
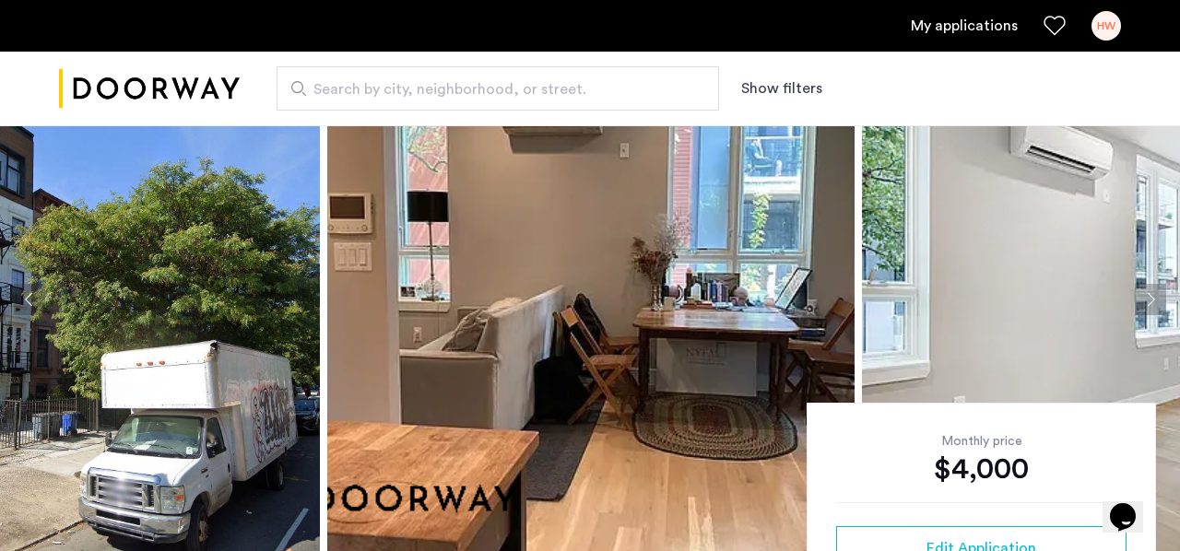
click at [554, 266] on img at bounding box center [590, 299] width 527 height 553
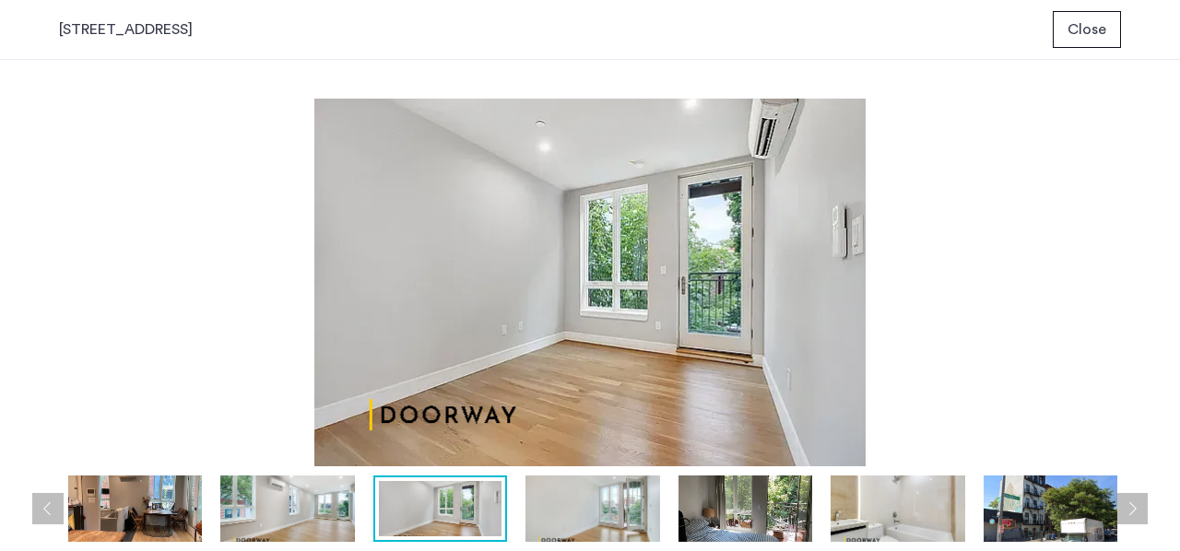
click at [1095, 32] on span "Close" at bounding box center [1087, 29] width 39 height 22
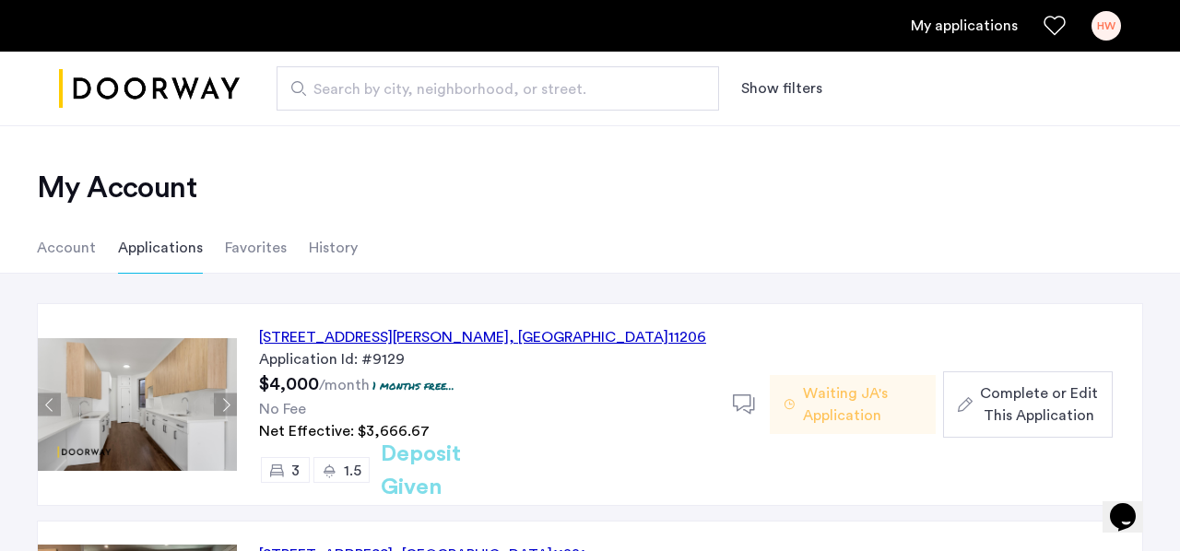
click at [257, 245] on li "Favorites" at bounding box center [256, 248] width 62 height 52
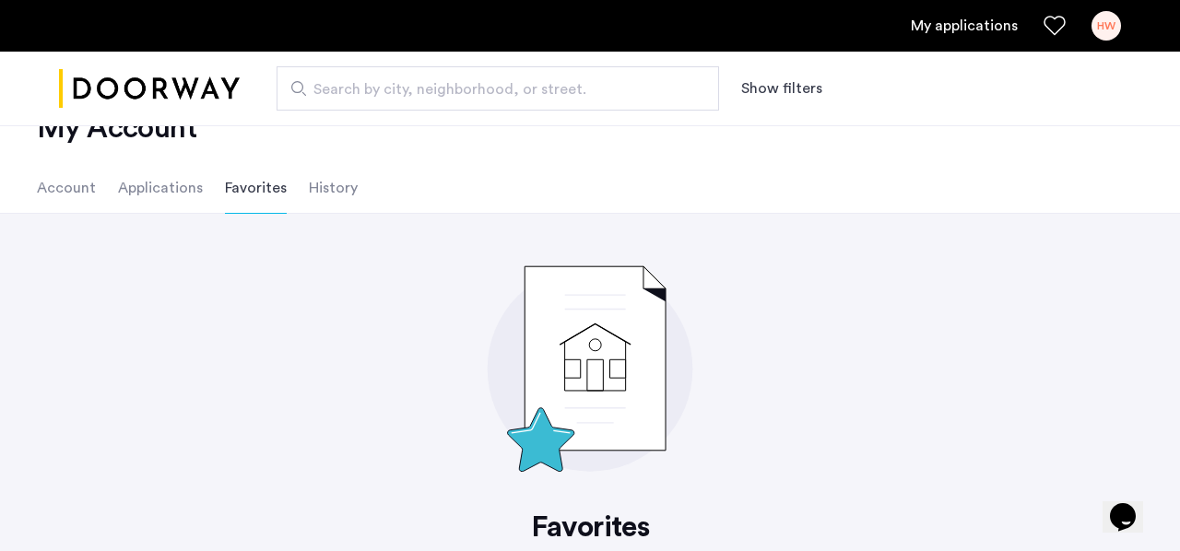
scroll to position [54, 0]
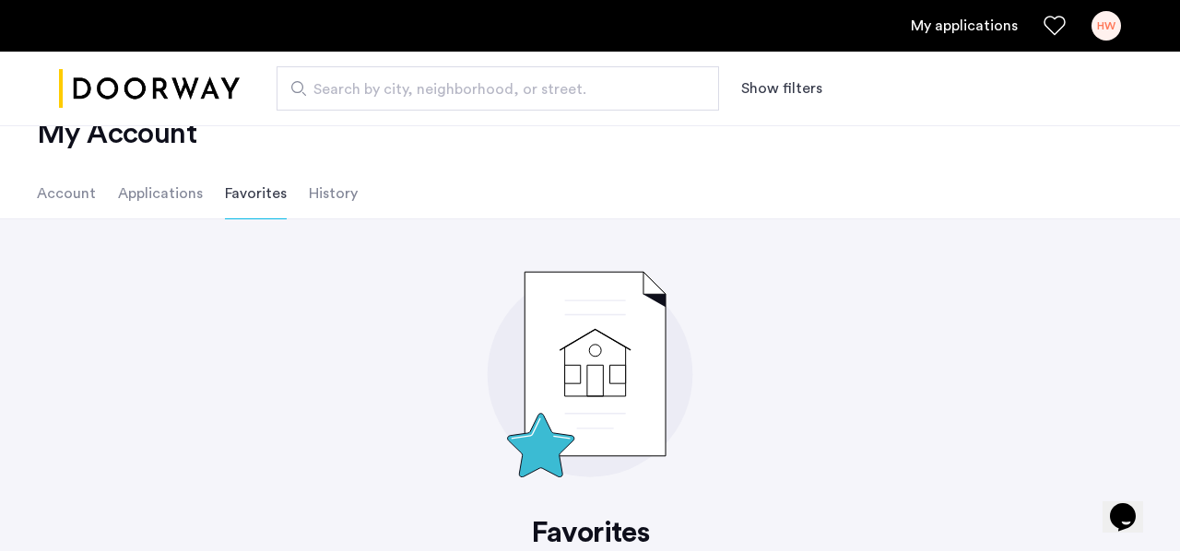
click at [170, 190] on li "Applications" at bounding box center [160, 194] width 85 height 52
